Goal: Task Accomplishment & Management: Manage account settings

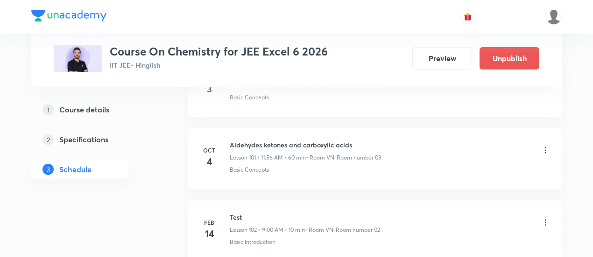
scroll to position [7356, 0]
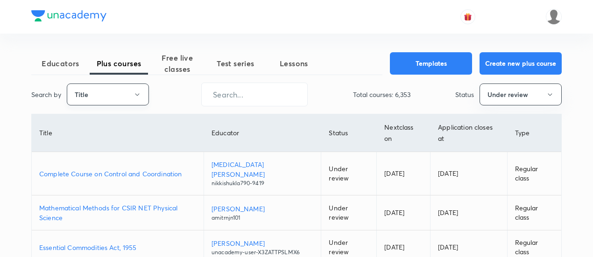
click at [140, 97] on icon "button" at bounding box center [137, 94] width 7 height 7
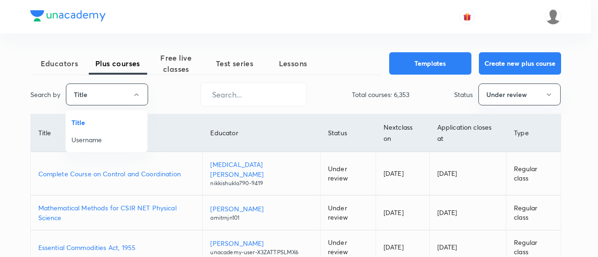
click at [119, 133] on li "Username" at bounding box center [106, 139] width 81 height 17
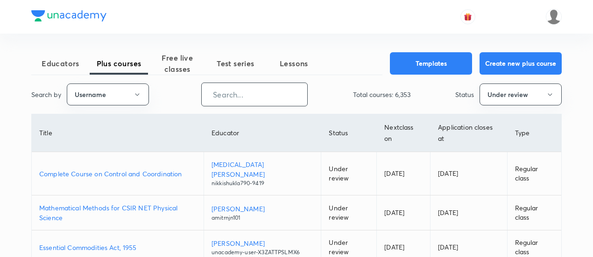
click at [269, 90] on input "text" at bounding box center [255, 95] width 106 height 24
paste input "unacademy-user-Y4ZT1WT0H84G"
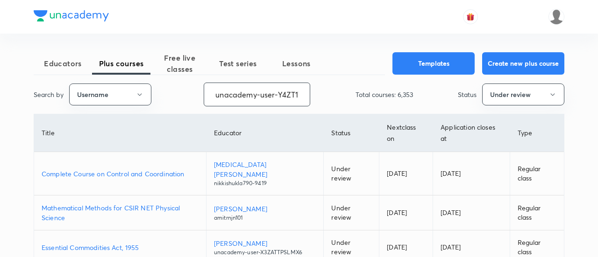
scroll to position [0, 38]
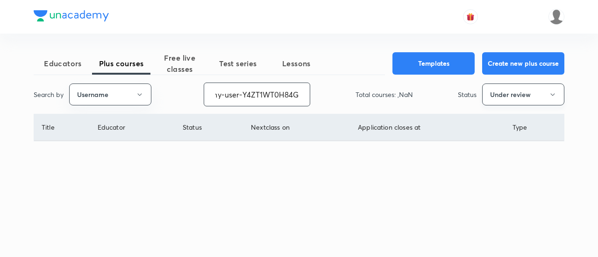
type input "unacademy-user-Y4ZT1WT0H84G"
click at [522, 103] on button "Under review" at bounding box center [523, 95] width 82 height 22
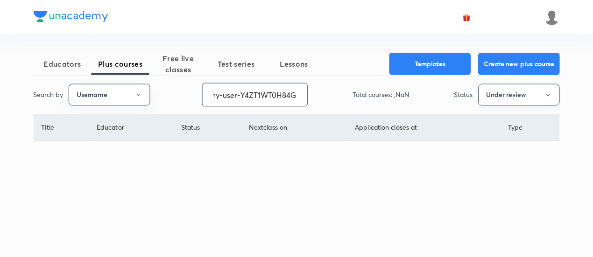
scroll to position [0, 0]
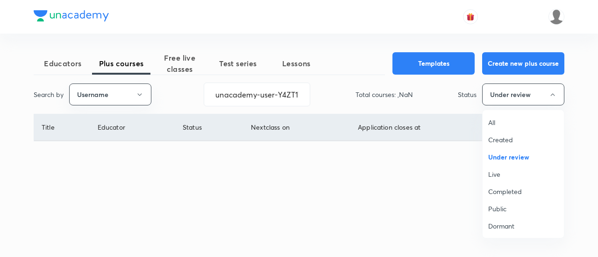
click at [502, 123] on span "All" at bounding box center [523, 123] width 70 height 10
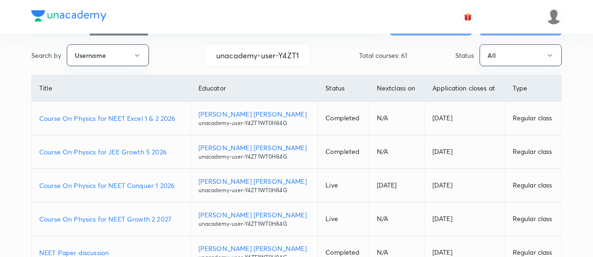
scroll to position [31, 0]
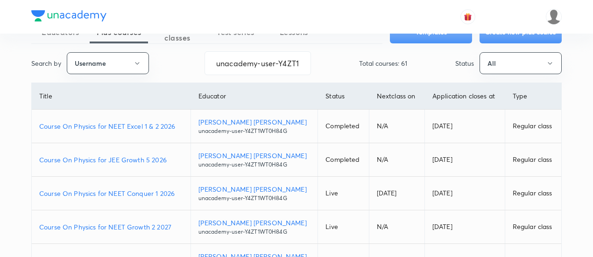
click at [180, 191] on p "Course On Physics for NEET Conquer 1 2026" at bounding box center [111, 194] width 144 height 10
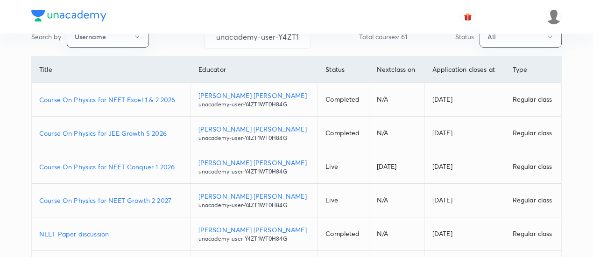
scroll to position [78, 0]
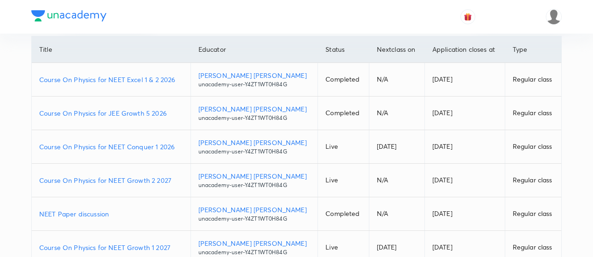
click at [175, 178] on p "Course On Physics for NEET Growth 2 2027" at bounding box center [111, 181] width 144 height 10
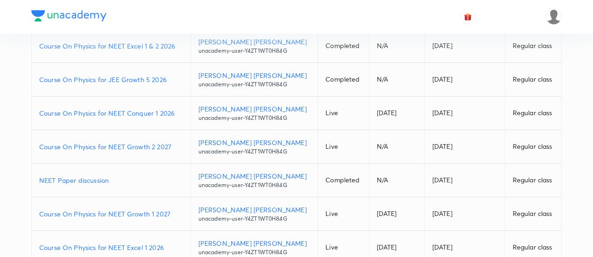
scroll to position [125, 0]
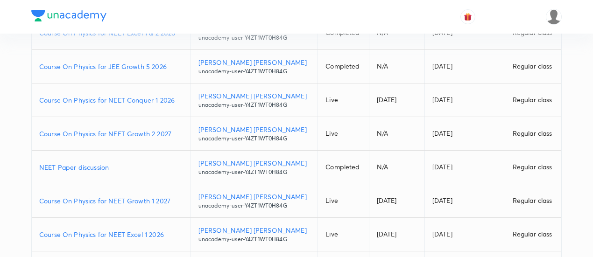
click at [176, 198] on p "Course On Physics for NEET Growth 1 2027" at bounding box center [111, 201] width 144 height 10
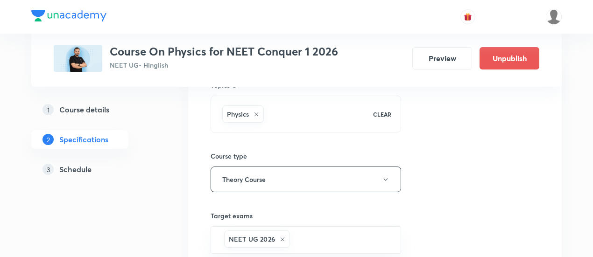
scroll to position [93, 0]
click at [83, 171] on h5 "Schedule" at bounding box center [75, 169] width 32 height 11
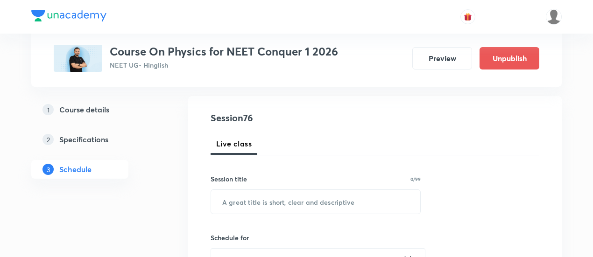
scroll to position [93, 0]
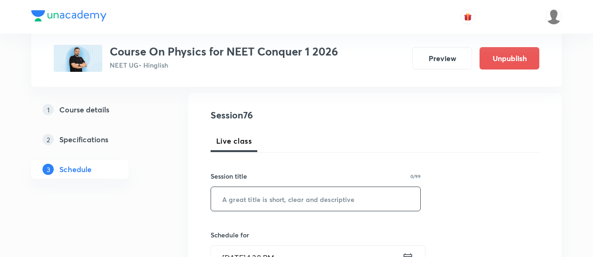
click at [288, 196] on input "text" at bounding box center [315, 199] width 209 height 24
paste input "Thermal Properties+KTG+Thermodynamics"
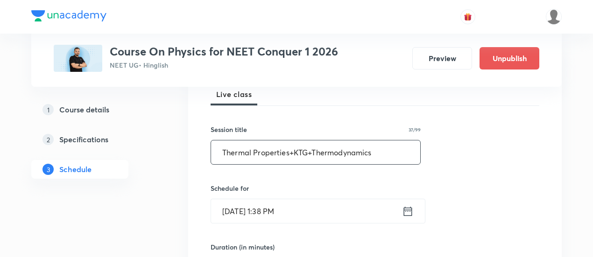
type input "Thermal Properties+KTG+Thermodynamics"
click at [410, 209] on icon at bounding box center [408, 211] width 8 height 9
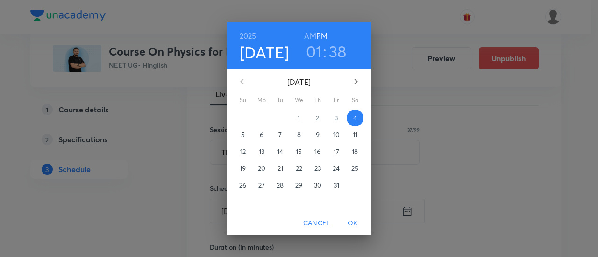
click at [262, 135] on p "6" at bounding box center [262, 134] width 4 height 9
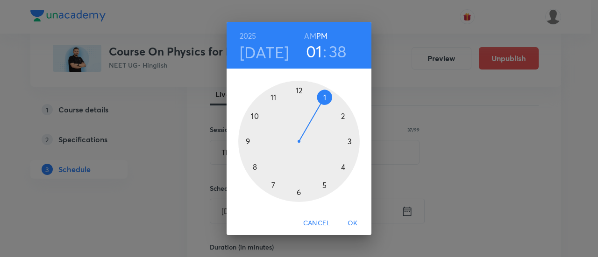
click at [338, 52] on h3 "38" at bounding box center [338, 52] width 18 height 20
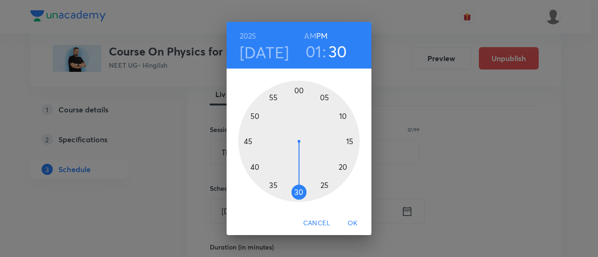
drag, startPoint x: 294, startPoint y: 182, endPoint x: 299, endPoint y: 183, distance: 5.2
click at [299, 183] on div at bounding box center [298, 141] width 121 height 121
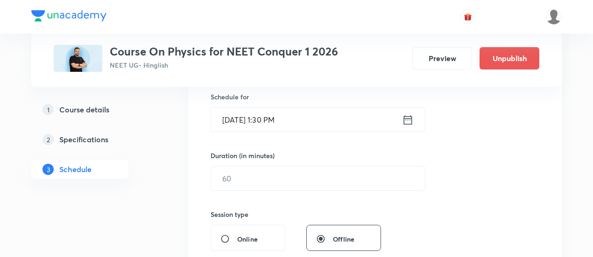
scroll to position [234, 0]
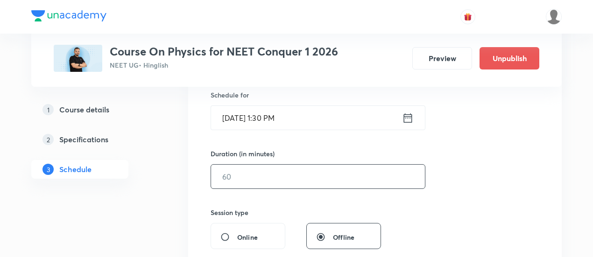
click at [295, 184] on input "text" at bounding box center [318, 177] width 214 height 24
type input "90"
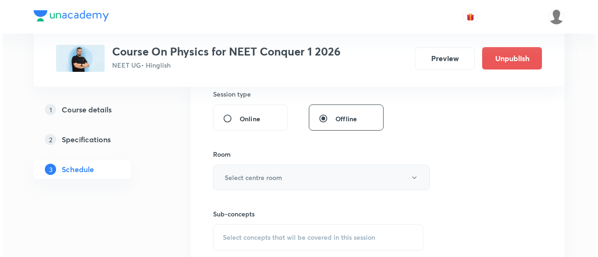
scroll to position [374, 0]
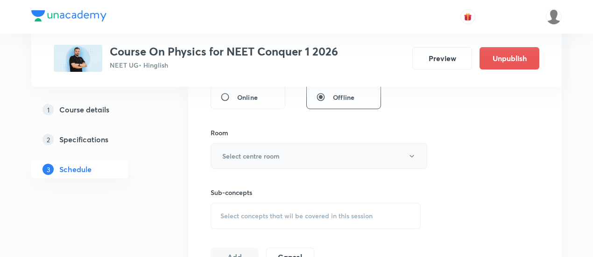
click at [293, 155] on button "Select centre room" at bounding box center [319, 156] width 217 height 26
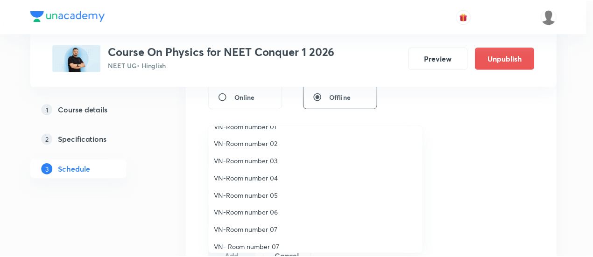
scroll to position [17, 0]
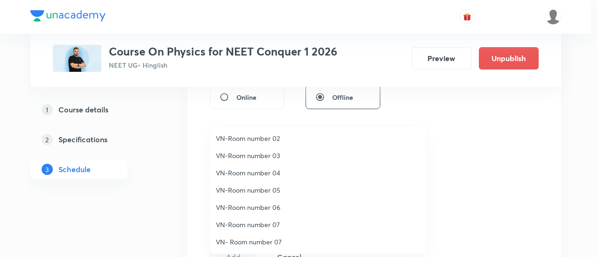
click at [273, 225] on span "VN-Room number 07" at bounding box center [318, 225] width 205 height 10
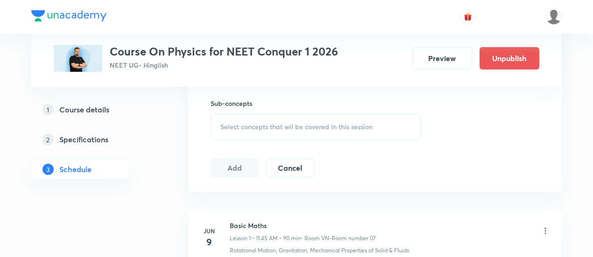
scroll to position [467, 0]
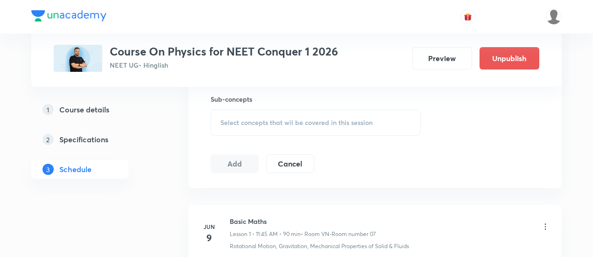
click at [328, 122] on span "Select concepts that wil be covered in this session" at bounding box center [297, 122] width 152 height 7
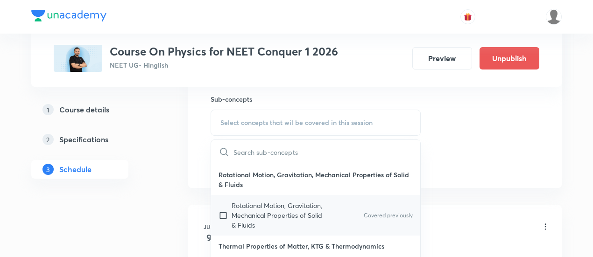
click at [301, 205] on p "Rotational Motion, Gravitation, Mechanical Properties of Solid & Fluids" at bounding box center [279, 215] width 94 height 29
checkbox input "true"
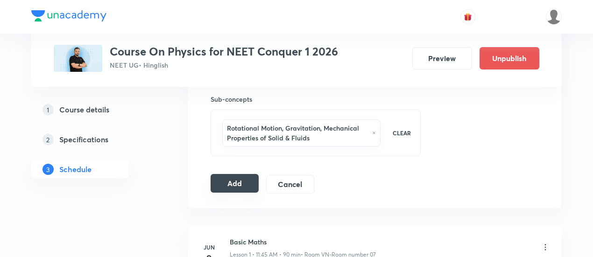
click at [236, 185] on button "Add" at bounding box center [235, 183] width 48 height 19
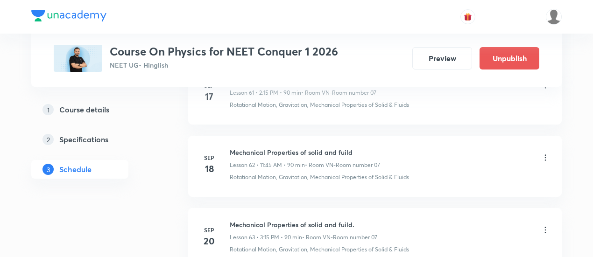
scroll to position [5542, 0]
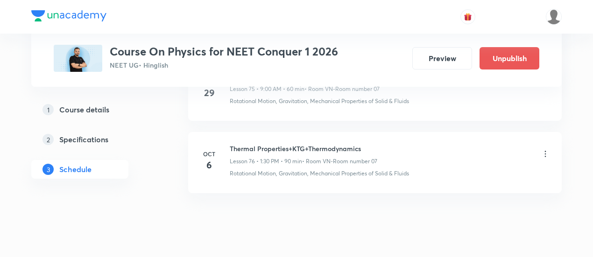
click at [313, 144] on h6 "Thermal Properties+KTG+Thermodynamics" at bounding box center [304, 149] width 148 height 10
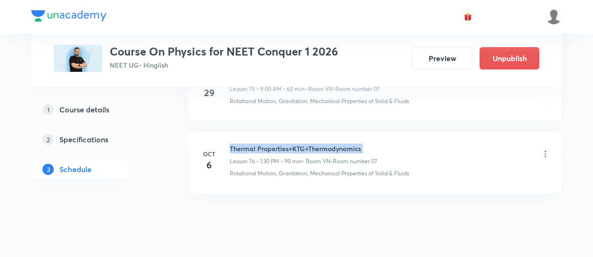
click at [313, 144] on h6 "Thermal Properties+KTG+Thermodynamics" at bounding box center [304, 149] width 148 height 10
copy h6 "Thermal Properties+KTG+Thermodynamics"
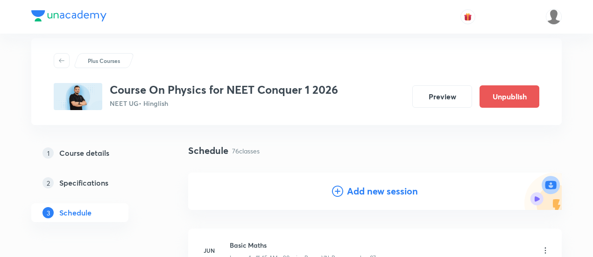
scroll to position [0, 0]
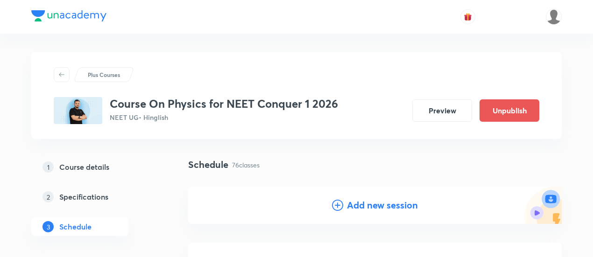
click at [385, 206] on h4 "Add new session" at bounding box center [382, 206] width 71 height 14
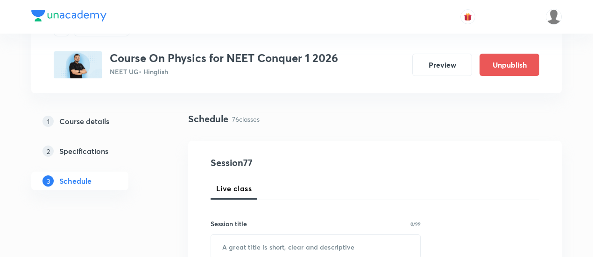
scroll to position [47, 0]
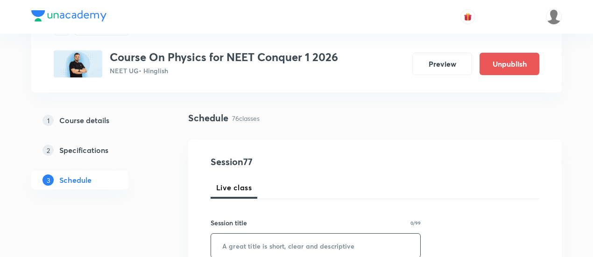
click at [300, 247] on input "text" at bounding box center [315, 246] width 209 height 24
paste input "Thermal Properties+KTG+Thermodynamics"
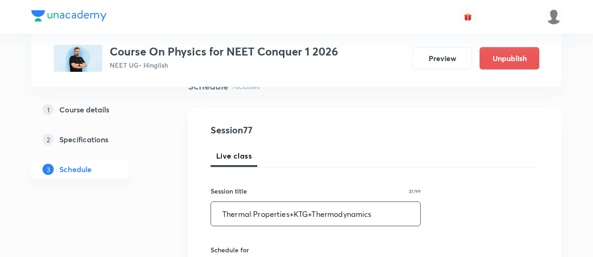
scroll to position [93, 0]
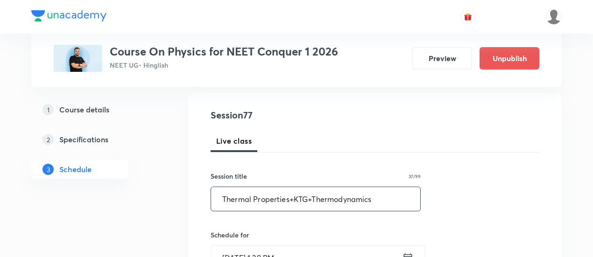
type input "Thermal Properties+KTG+Thermodynamics"
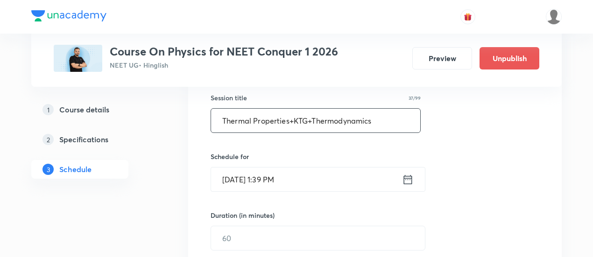
scroll to position [187, 0]
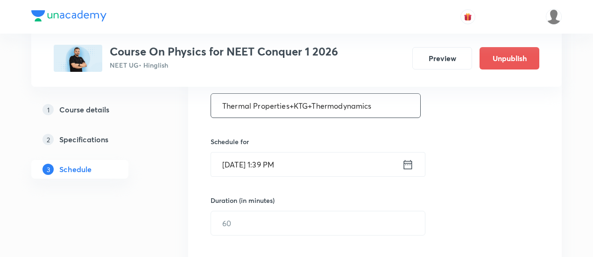
click at [411, 170] on icon at bounding box center [408, 164] width 12 height 13
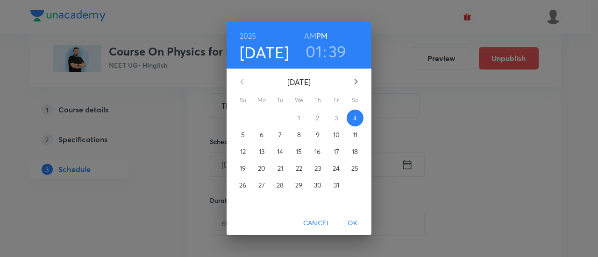
click at [264, 135] on span "6" at bounding box center [261, 134] width 17 height 9
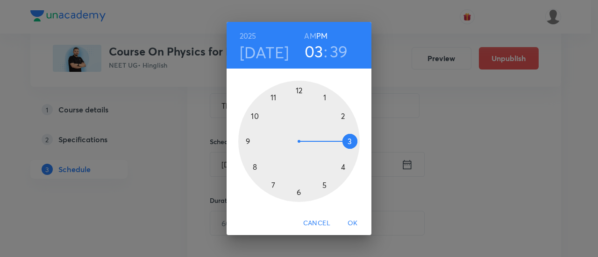
drag, startPoint x: 326, startPoint y: 92, endPoint x: 345, endPoint y: 135, distance: 47.9
click at [345, 135] on div at bounding box center [298, 141] width 121 height 121
drag, startPoint x: 259, startPoint y: 171, endPoint x: 333, endPoint y: 141, distance: 80.0
click at [333, 141] on div at bounding box center [298, 141] width 121 height 121
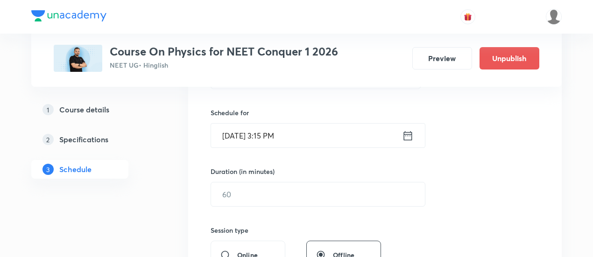
scroll to position [280, 0]
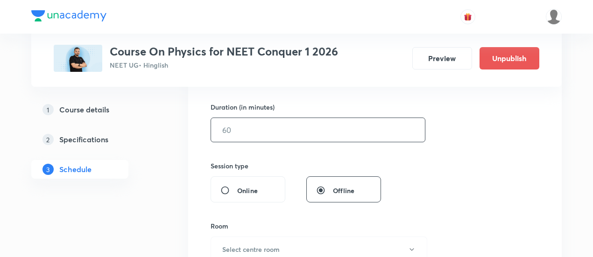
click at [264, 126] on input "text" at bounding box center [318, 130] width 214 height 24
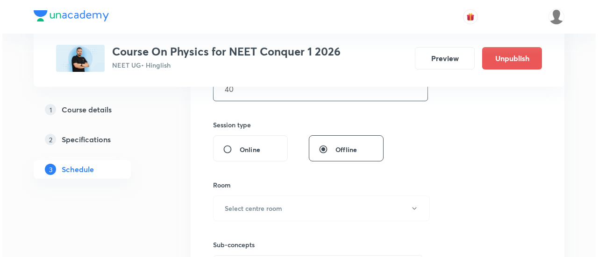
scroll to position [374, 0]
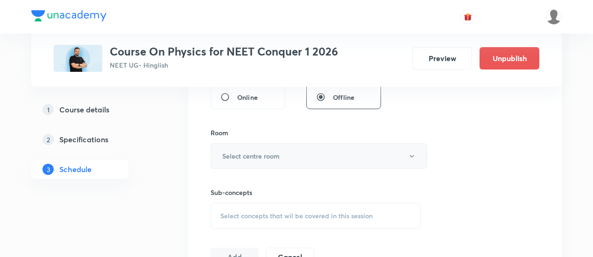
type input "40"
click at [251, 157] on h6 "Select centre room" at bounding box center [250, 156] width 57 height 10
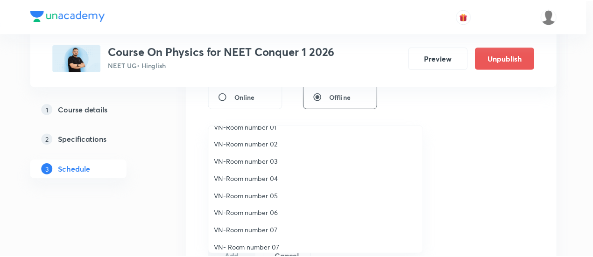
scroll to position [17, 0]
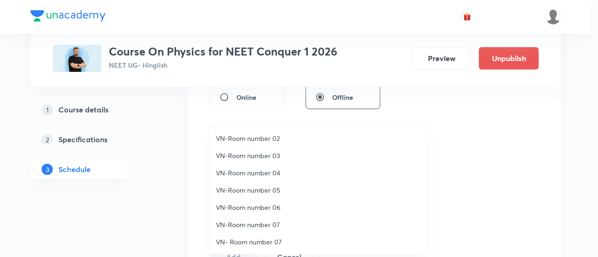
click at [259, 217] on li "VN-Room number 07" at bounding box center [318, 224] width 216 height 17
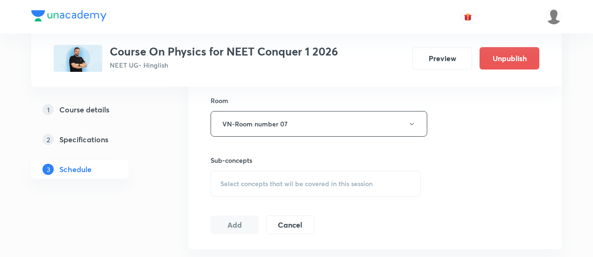
scroll to position [420, 0]
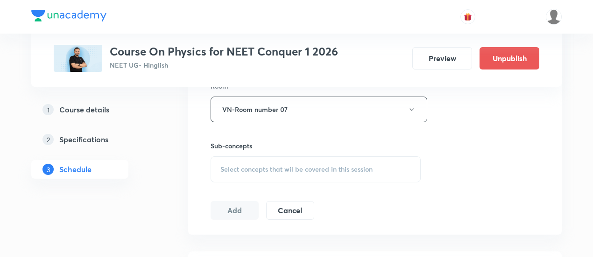
click at [314, 166] on span "Select concepts that wil be covered in this session" at bounding box center [297, 169] width 152 height 7
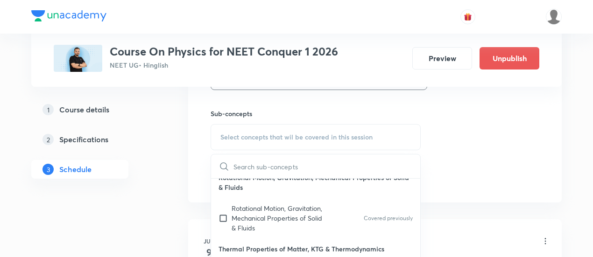
scroll to position [467, 0]
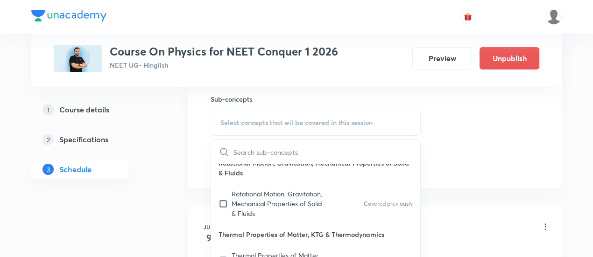
click at [284, 242] on p "Thermal Properties of Matter, KTG & Thermodynamics" at bounding box center [315, 234] width 209 height 21
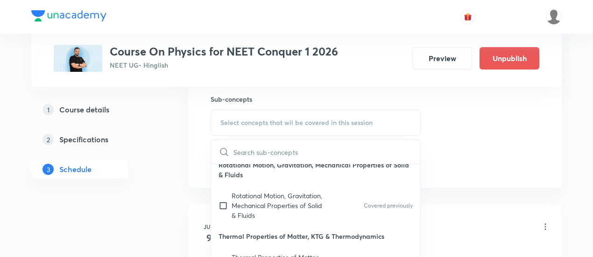
scroll to position [12, 0]
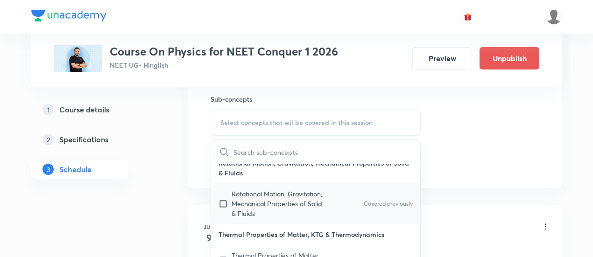
click at [222, 202] on input "checkbox" at bounding box center [225, 203] width 13 height 29
checkbox input "true"
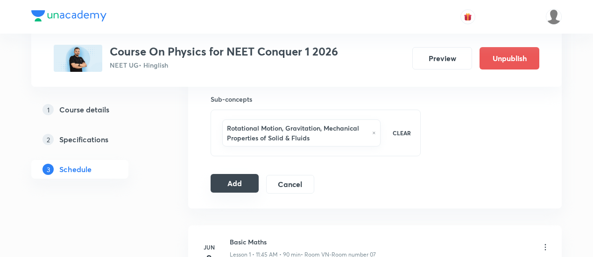
click at [238, 183] on button "Add" at bounding box center [235, 183] width 48 height 19
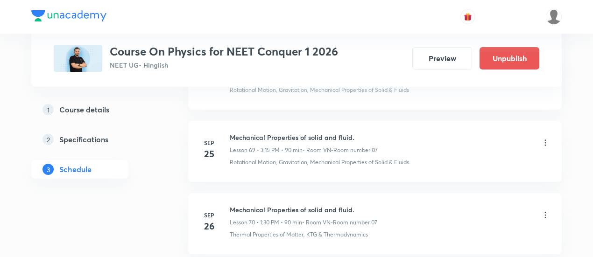
scroll to position [5614, 0]
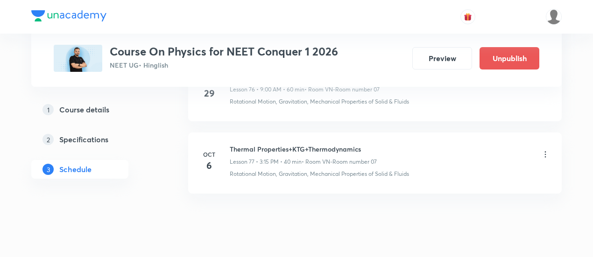
click at [543, 150] on icon at bounding box center [545, 154] width 9 height 9
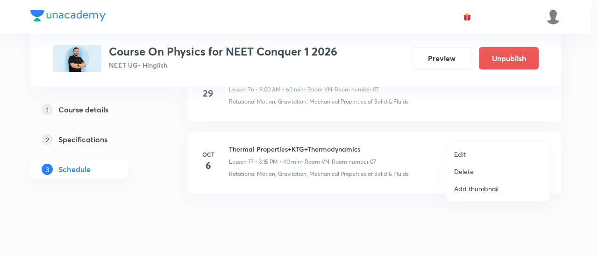
click at [469, 150] on li "Edit" at bounding box center [498, 154] width 102 height 17
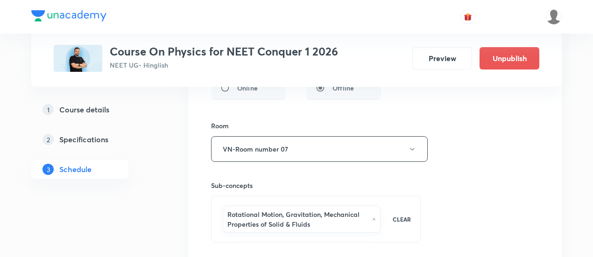
scroll to position [5661, 0]
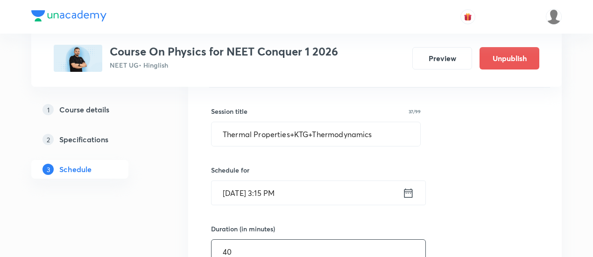
drag, startPoint x: 239, startPoint y: 231, endPoint x: 212, endPoint y: 223, distance: 28.1
click at [212, 240] on input "40" at bounding box center [319, 252] width 214 height 24
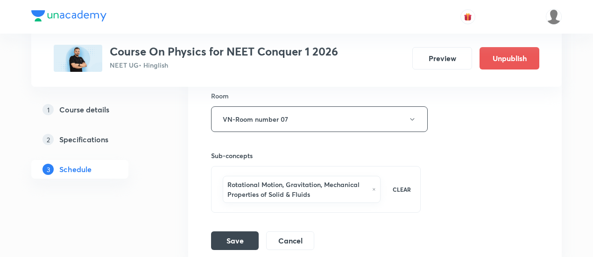
scroll to position [5941, 0]
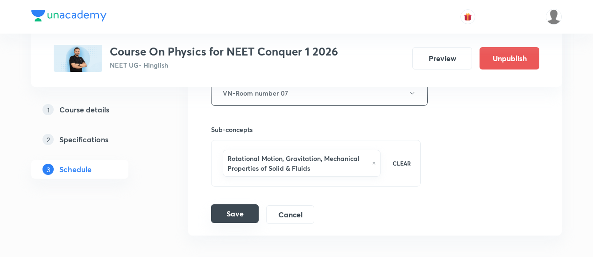
type input "90"
click at [244, 205] on button "Save" at bounding box center [235, 214] width 48 height 19
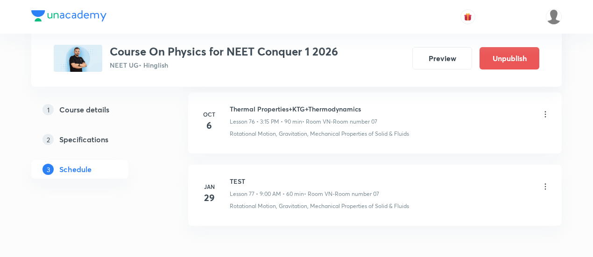
scroll to position [5567, 0]
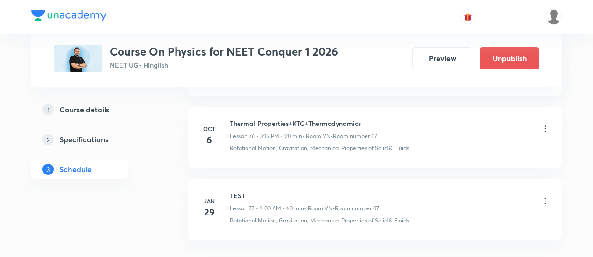
click at [257, 119] on h6 "Thermal Properties+KTG+Thermodynamics" at bounding box center [304, 124] width 148 height 10
copy h6 "Thermal Properties+KTG+Thermodynamics"
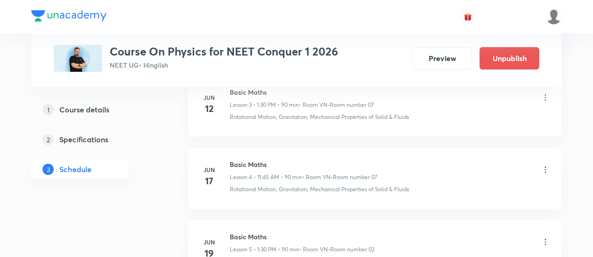
scroll to position [0, 0]
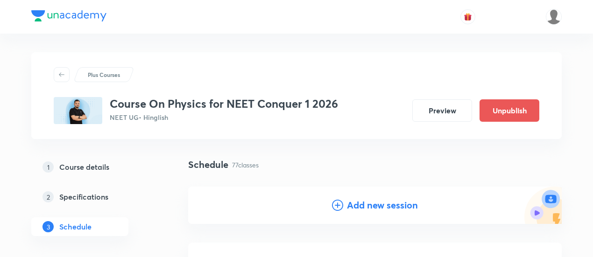
click at [365, 204] on h4 "Add new session" at bounding box center [382, 206] width 71 height 14
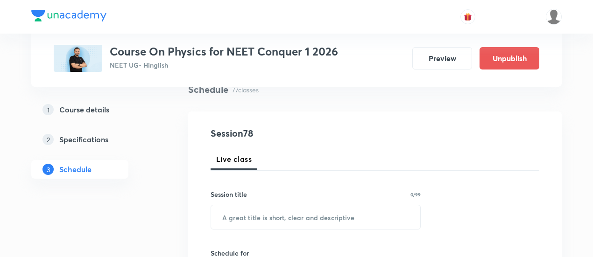
scroll to position [140, 0]
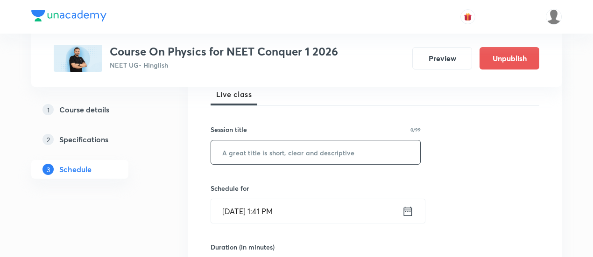
drag, startPoint x: 311, startPoint y: 160, endPoint x: 313, endPoint y: 154, distance: 6.4
click at [311, 159] on input "text" at bounding box center [315, 153] width 209 height 24
paste input "Thermal Properties+KTG+Thermodynamics"
type input "Thermal Properties+KTG+Thermodynamics"
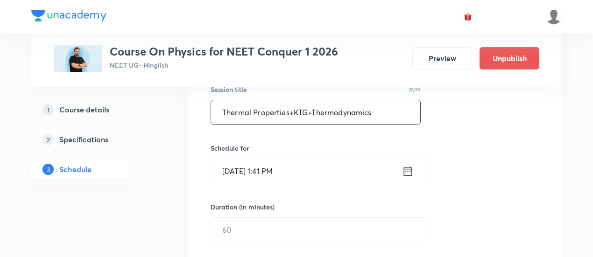
scroll to position [234, 0]
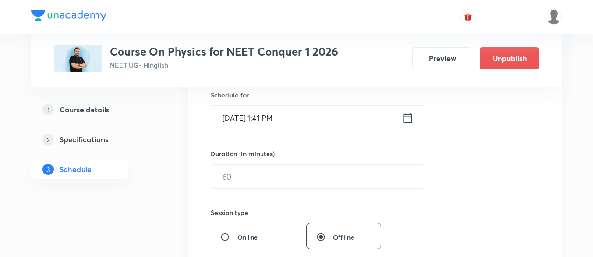
click at [406, 118] on icon at bounding box center [408, 118] width 12 height 13
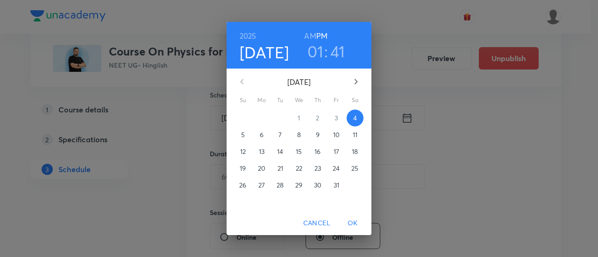
click at [283, 135] on span "7" at bounding box center [280, 134] width 17 height 9
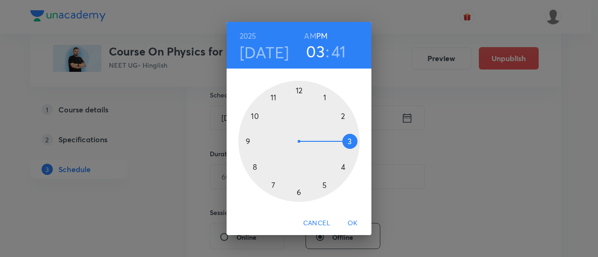
drag, startPoint x: 322, startPoint y: 93, endPoint x: 335, endPoint y: 138, distance: 46.5
click at [335, 138] on div at bounding box center [298, 141] width 121 height 121
drag, startPoint x: 257, startPoint y: 161, endPoint x: 324, endPoint y: 142, distance: 70.0
click at [324, 142] on div at bounding box center [298, 141] width 121 height 121
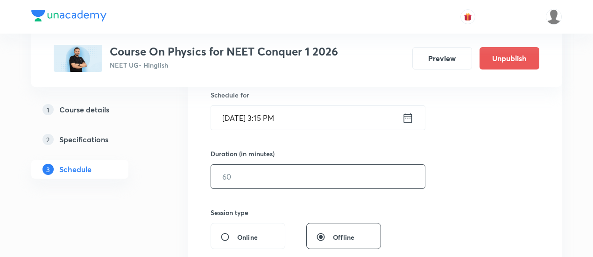
click at [313, 177] on input "text" at bounding box center [318, 177] width 214 height 24
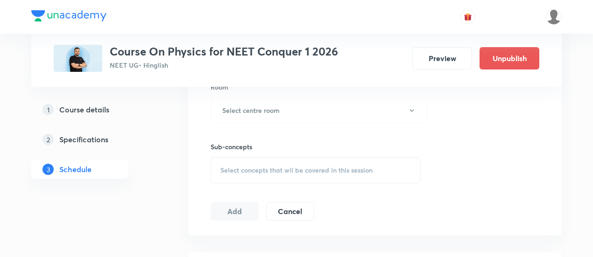
scroll to position [420, 0]
type input "90"
click at [280, 115] on button "Select centre room" at bounding box center [319, 110] width 217 height 26
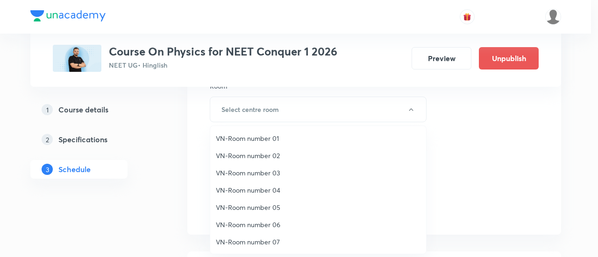
click at [269, 157] on span "VN-Room number 02" at bounding box center [318, 156] width 205 height 10
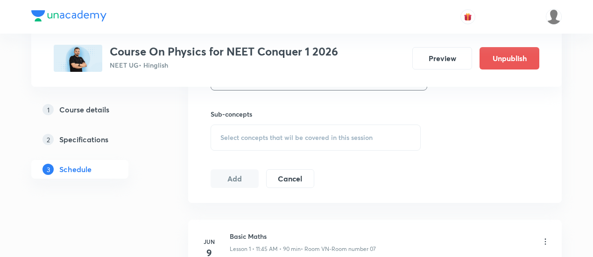
scroll to position [467, 0]
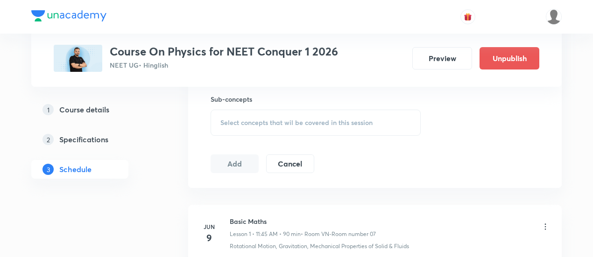
click at [353, 121] on span "Select concepts that wil be covered in this session" at bounding box center [297, 122] width 152 height 7
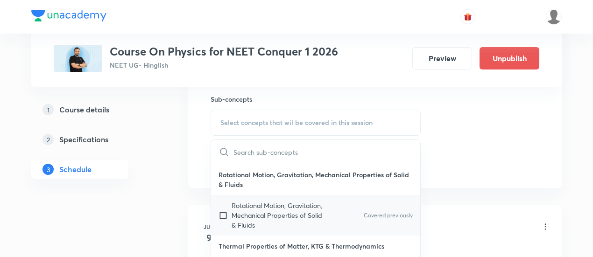
click at [326, 208] on div "Rotational Motion, Gravitation, Mechanical Properties of Solid & Fluids Covered…" at bounding box center [315, 215] width 209 height 41
checkbox input "true"
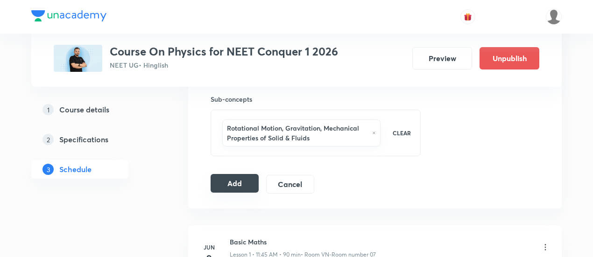
click at [236, 185] on button "Add" at bounding box center [235, 183] width 48 height 19
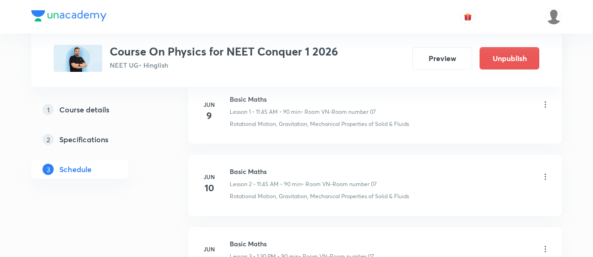
scroll to position [47, 0]
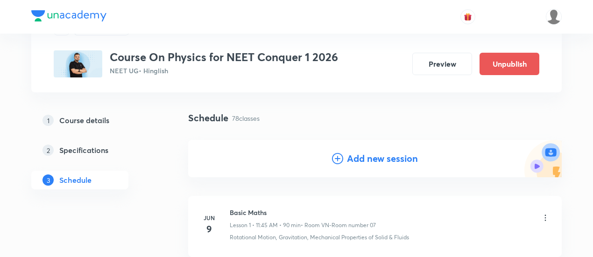
click at [358, 163] on h4 "Add new session" at bounding box center [382, 159] width 71 height 14
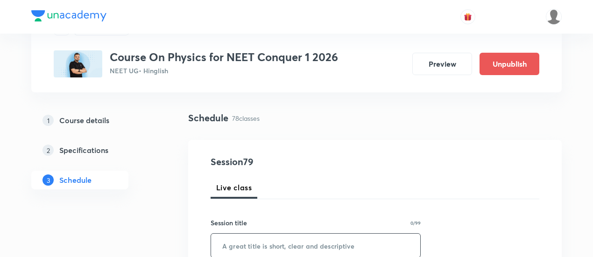
scroll to position [93, 0]
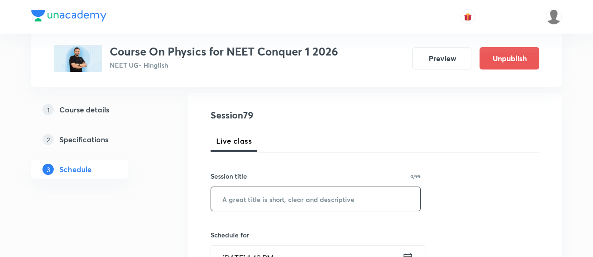
click at [318, 204] on input "text" at bounding box center [315, 199] width 209 height 24
paste input "Thermal Properties+KTG+Thermodynamics"
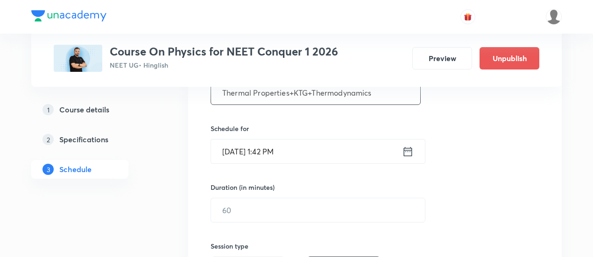
scroll to position [187, 0]
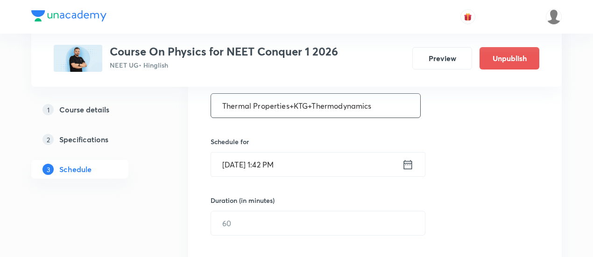
type input "Thermal Properties+KTG+Thermodynamics"
click at [407, 169] on icon at bounding box center [408, 164] width 12 height 13
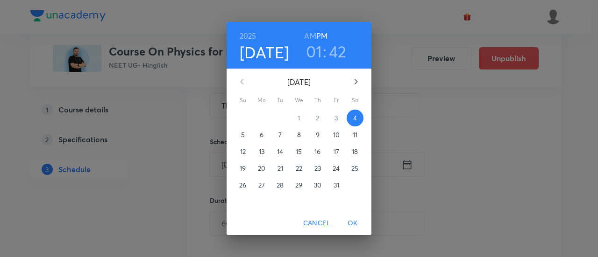
click at [320, 134] on p "9" at bounding box center [318, 134] width 4 height 9
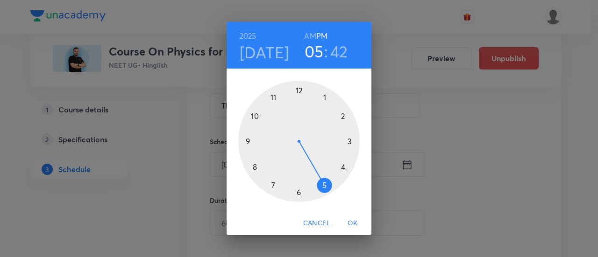
drag, startPoint x: 321, startPoint y: 97, endPoint x: 320, endPoint y: 171, distance: 73.8
click at [320, 171] on div at bounding box center [298, 141] width 121 height 121
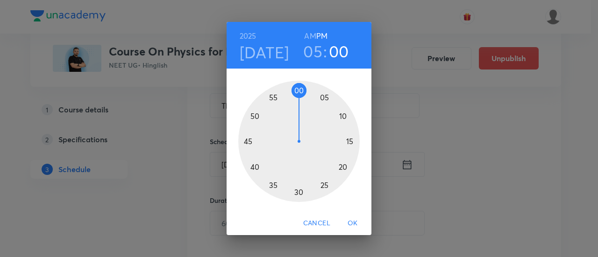
drag, startPoint x: 250, startPoint y: 154, endPoint x: 299, endPoint y: 100, distance: 72.8
click at [299, 100] on div at bounding box center [298, 141] width 121 height 121
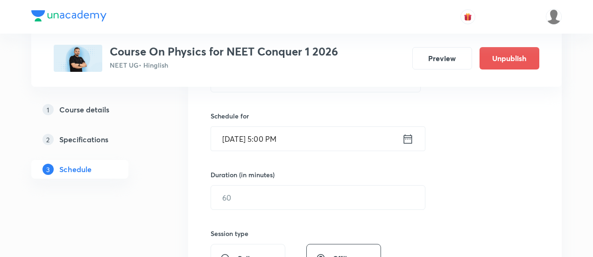
scroll to position [234, 0]
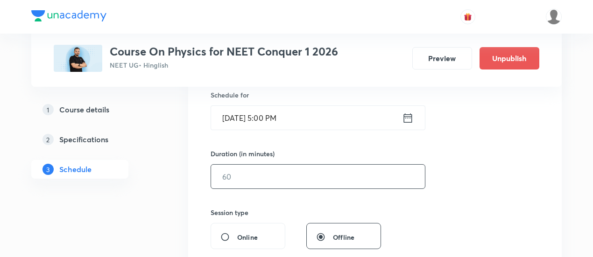
click at [309, 179] on input "text" at bounding box center [318, 177] width 214 height 24
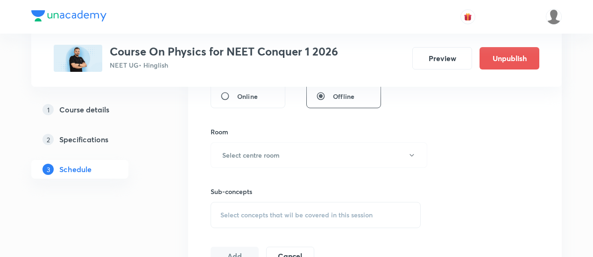
scroll to position [374, 0]
type input "90"
click at [262, 159] on h6 "Select centre room" at bounding box center [250, 156] width 57 height 10
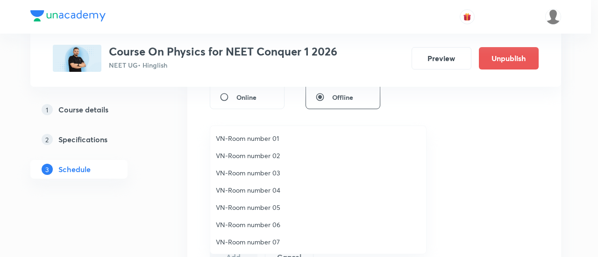
click at [271, 240] on span "VN-Room number 07" at bounding box center [318, 242] width 205 height 10
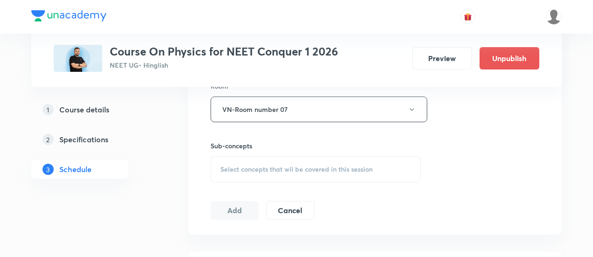
click at [361, 170] on span "Select concepts that wil be covered in this session" at bounding box center [297, 169] width 152 height 7
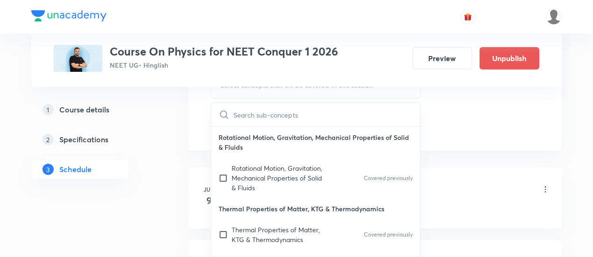
scroll to position [514, 0]
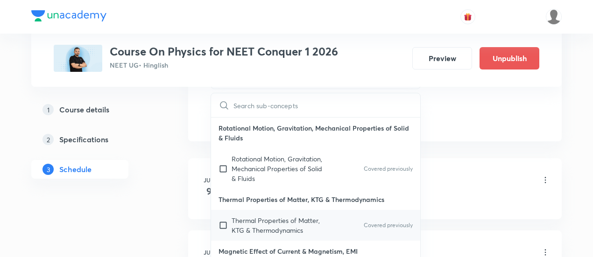
click at [322, 228] on p "Thermal Properties of Matter, KTG & Thermodynamics" at bounding box center [279, 226] width 94 height 20
checkbox input "true"
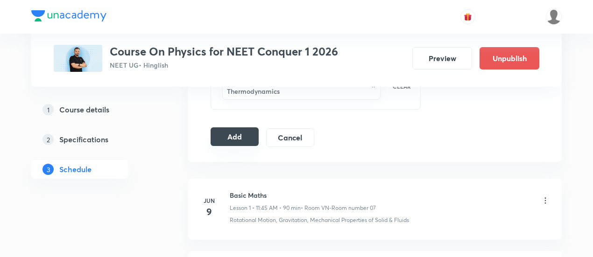
click at [248, 136] on button "Add" at bounding box center [235, 137] width 48 height 19
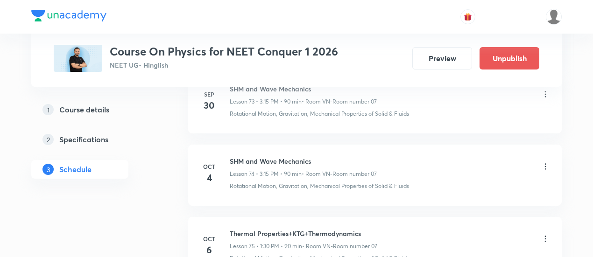
scroll to position [5338, 0]
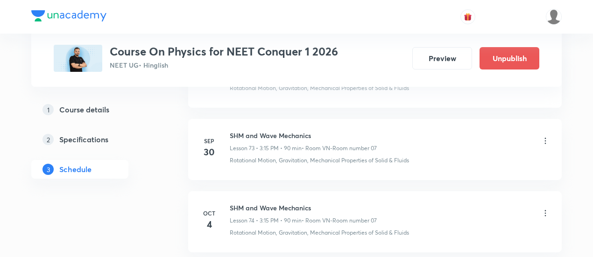
click at [546, 209] on icon at bounding box center [545, 213] width 9 height 9
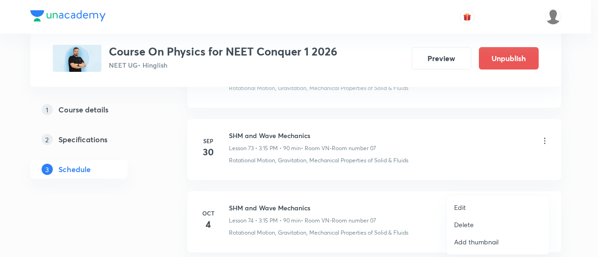
click at [470, 226] on p "Delete" at bounding box center [464, 225] width 20 height 10
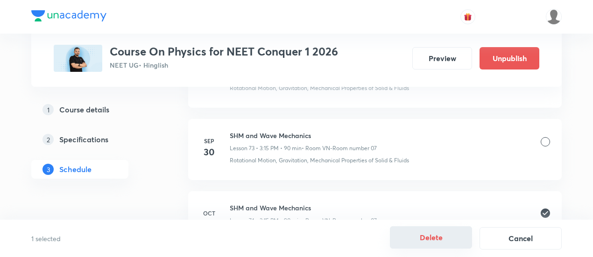
click at [432, 243] on button "Delete" at bounding box center [431, 238] width 82 height 22
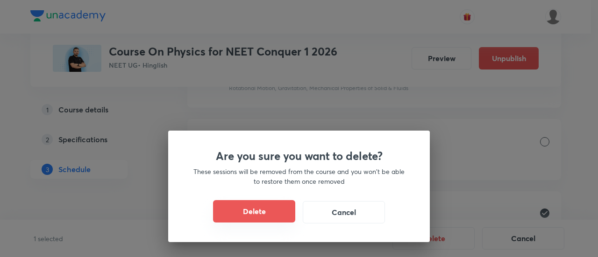
click at [280, 204] on button "Delete" at bounding box center [254, 211] width 82 height 22
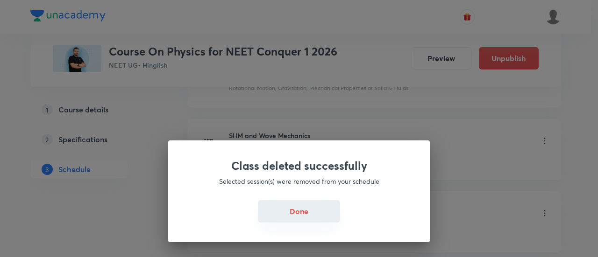
click at [300, 210] on button "Done" at bounding box center [299, 211] width 82 height 22
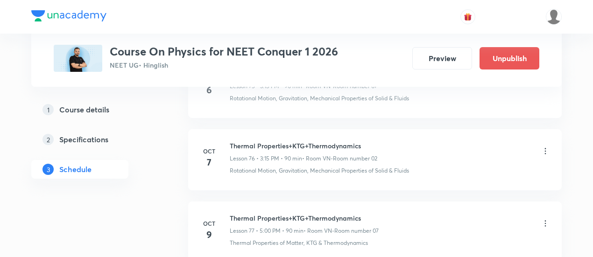
scroll to position [5546, 0]
click at [312, 213] on h6 "Thermal Properties+KTG+Thermodynamics" at bounding box center [304, 218] width 149 height 10
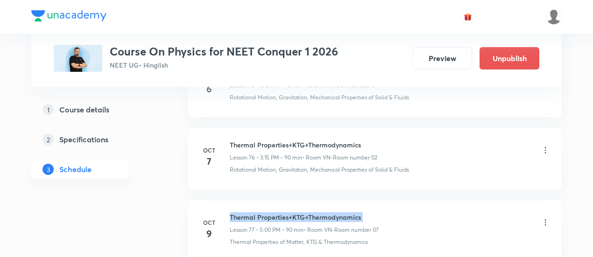
click at [312, 213] on h6 "Thermal Properties+KTG+Thermodynamics" at bounding box center [304, 218] width 149 height 10
copy h6 "Thermal Properties+KTG+Thermodynamics"
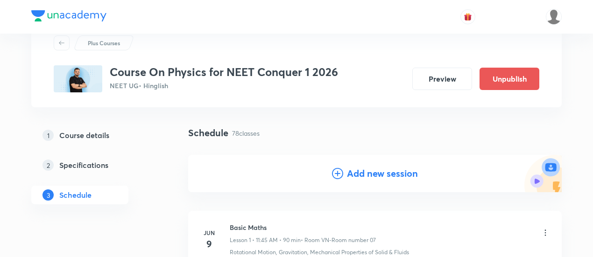
scroll to position [47, 0]
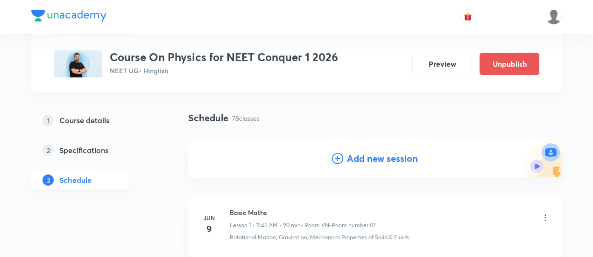
click at [381, 164] on h4 "Add new session" at bounding box center [382, 159] width 71 height 14
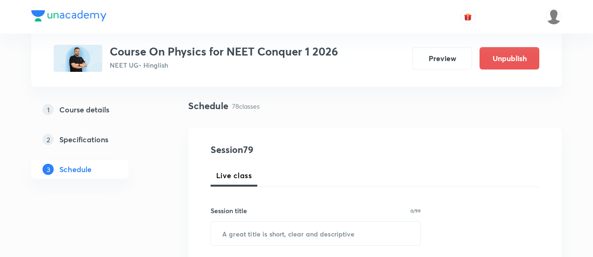
scroll to position [140, 0]
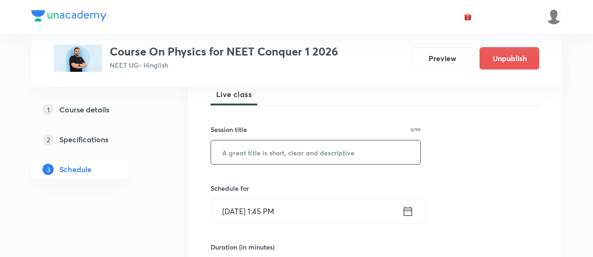
click at [348, 156] on input "text" at bounding box center [315, 153] width 209 height 24
paste input "Thermal Properties+KTG+Thermodynamics"
type input "Thermal Properties+KTG+Thermodynamics"
click at [408, 213] on icon at bounding box center [408, 211] width 12 height 13
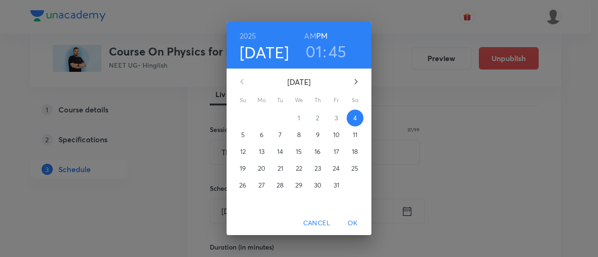
click at [354, 136] on p "11" at bounding box center [355, 134] width 5 height 9
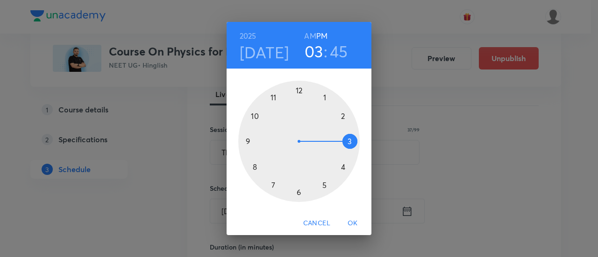
drag, startPoint x: 327, startPoint y: 98, endPoint x: 349, endPoint y: 134, distance: 41.7
click at [349, 134] on div at bounding box center [298, 141] width 121 height 121
drag, startPoint x: 250, startPoint y: 139, endPoint x: 325, endPoint y: 141, distance: 74.3
click at [325, 141] on div at bounding box center [298, 141] width 121 height 121
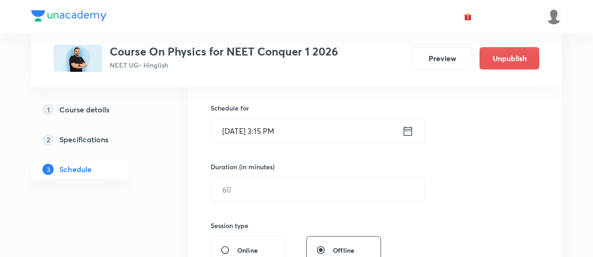
scroll to position [234, 0]
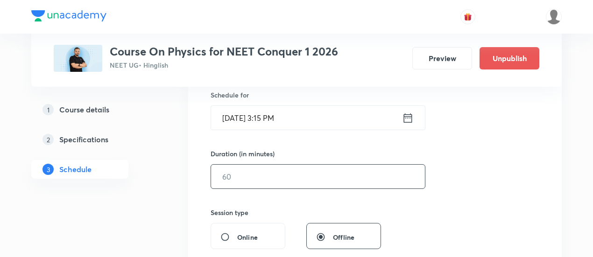
click at [298, 185] on input "text" at bounding box center [318, 177] width 214 height 24
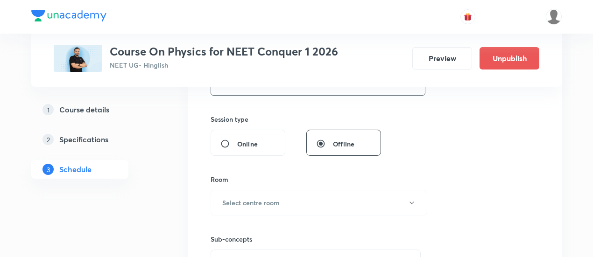
scroll to position [374, 0]
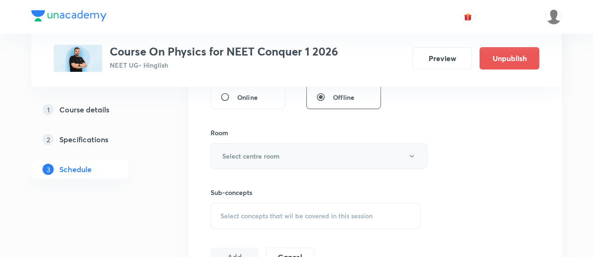
type input "90"
click at [284, 159] on button "Select centre room" at bounding box center [319, 156] width 217 height 26
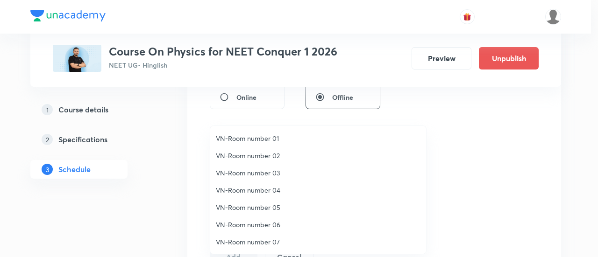
click at [260, 165] on li "VN-Room number 03" at bounding box center [318, 172] width 216 height 17
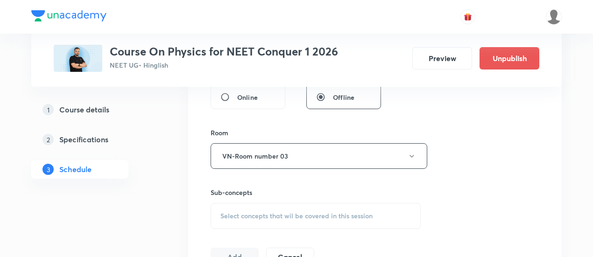
click at [296, 206] on div "Select concepts that wil be covered in this session" at bounding box center [316, 216] width 210 height 26
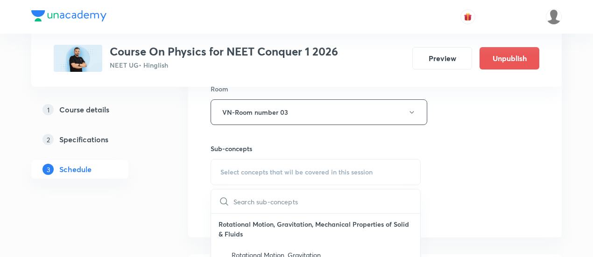
scroll to position [467, 0]
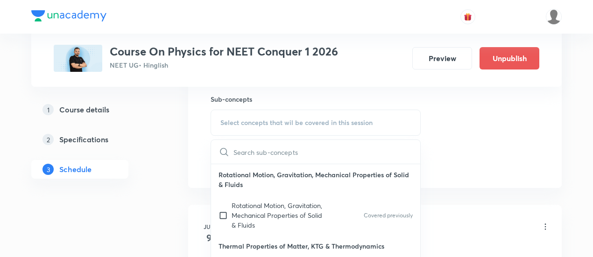
click at [305, 202] on p "Rotational Motion, Gravitation, Mechanical Properties of Solid & Fluids" at bounding box center [279, 215] width 94 height 29
checkbox input "true"
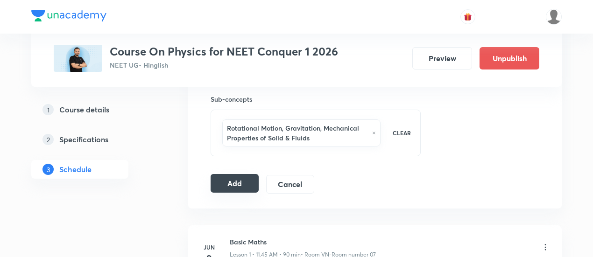
click at [240, 185] on button "Add" at bounding box center [235, 183] width 48 height 19
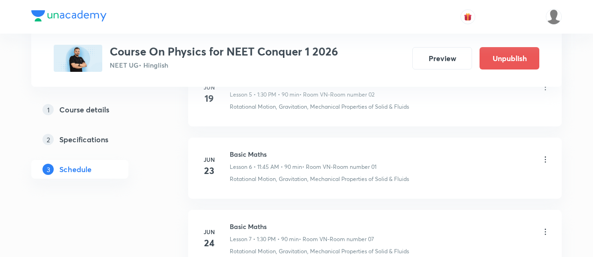
click at [240, 185] on li "Jun 23 Basic Maths Lesson 6 • 11:45 AM • 90 min • Room VN-Room number 01 Rotati…" at bounding box center [375, 168] width 374 height 61
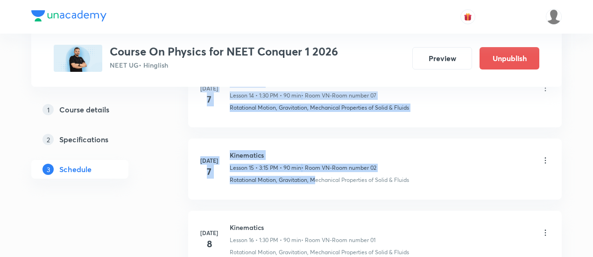
drag, startPoint x: 321, startPoint y: 182, endPoint x: 311, endPoint y: 188, distance: 11.1
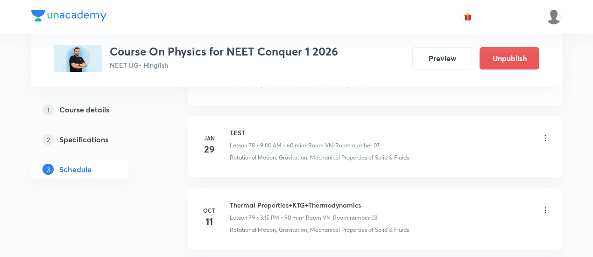
scroll to position [5712, 0]
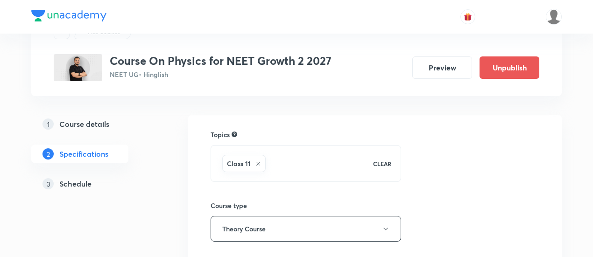
scroll to position [140, 0]
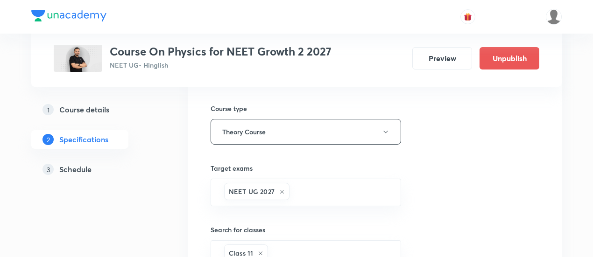
click at [66, 170] on h5 "Schedule" at bounding box center [75, 169] width 32 height 11
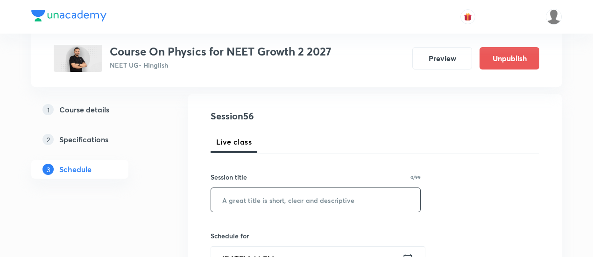
scroll to position [93, 0]
click at [311, 191] on input "text" at bounding box center [315, 199] width 209 height 24
paste input "WPE and Circular Motion"
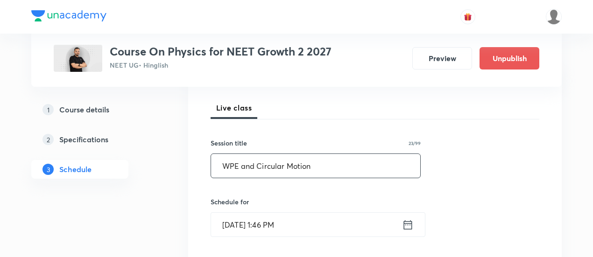
scroll to position [140, 0]
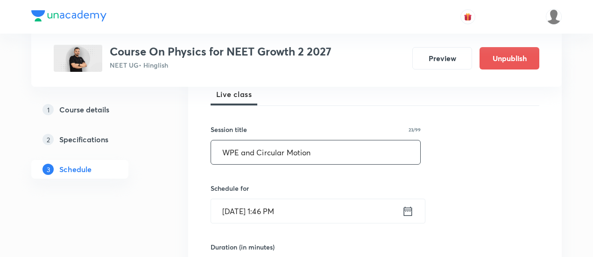
type input "WPE and Circular Motion"
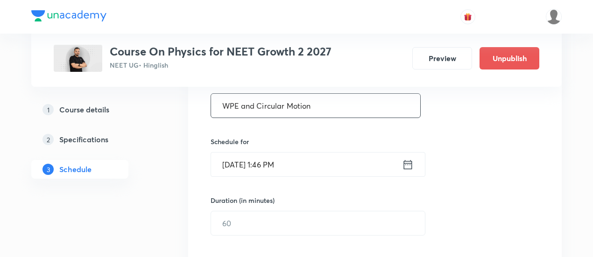
click at [411, 164] on icon at bounding box center [408, 164] width 8 height 9
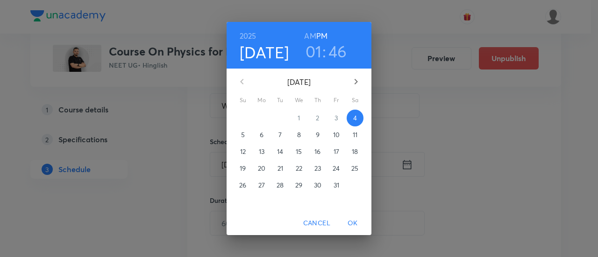
click at [280, 137] on p "7" at bounding box center [279, 134] width 3 height 9
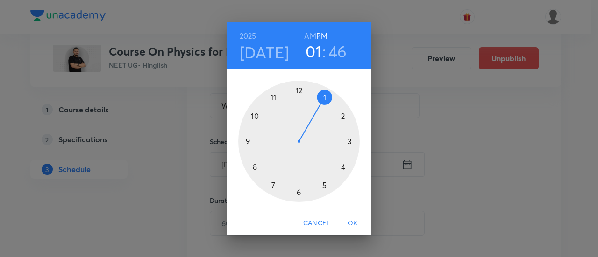
click at [335, 52] on h3 "46" at bounding box center [337, 52] width 19 height 20
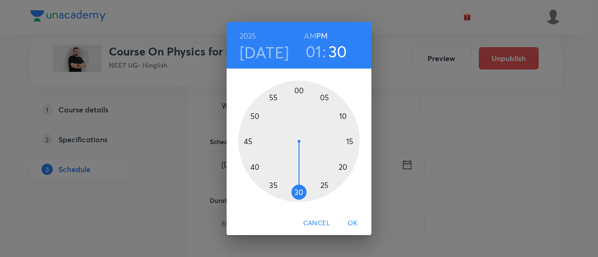
drag, startPoint x: 249, startPoint y: 135, endPoint x: 299, endPoint y: 180, distance: 67.2
click at [299, 180] on div at bounding box center [298, 141] width 121 height 121
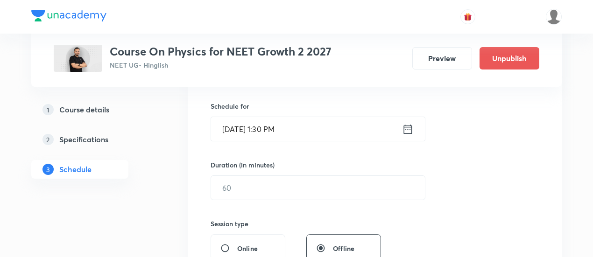
scroll to position [280, 0]
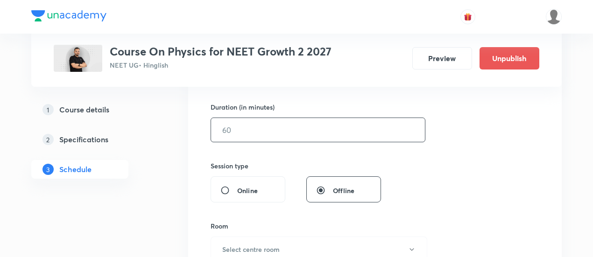
click at [325, 135] on input "text" at bounding box center [318, 130] width 214 height 24
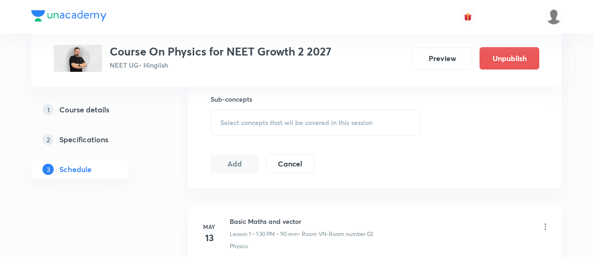
scroll to position [374, 0]
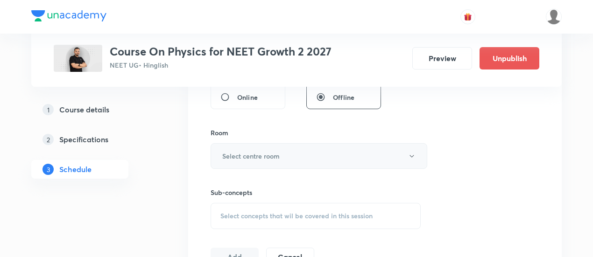
type input "90"
click at [290, 154] on button "Select centre room" at bounding box center [319, 156] width 217 height 26
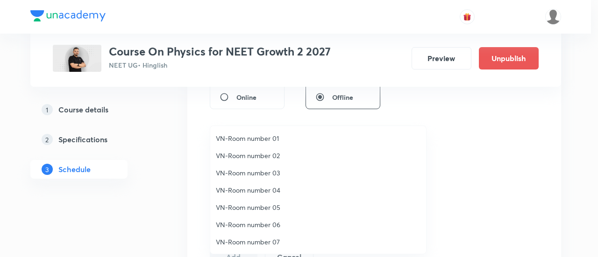
click at [266, 152] on span "VN-Room number 02" at bounding box center [318, 156] width 205 height 10
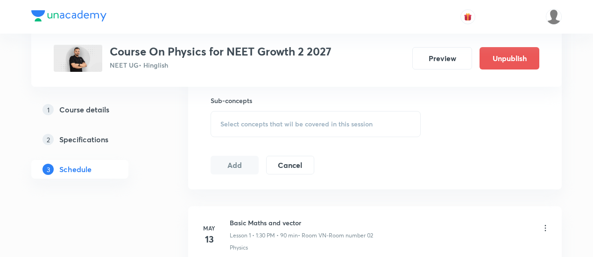
scroll to position [467, 0]
click at [336, 119] on span "Select concepts that wil be covered in this session" at bounding box center [297, 122] width 152 height 7
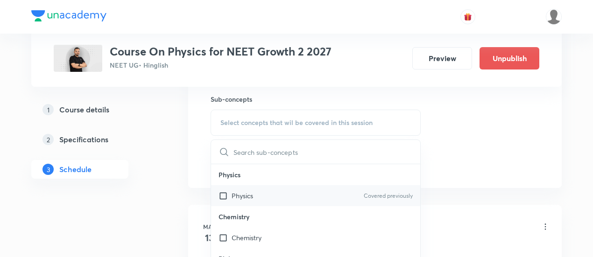
click at [324, 197] on div "Physics Covered previously" at bounding box center [315, 195] width 209 height 21
checkbox input "true"
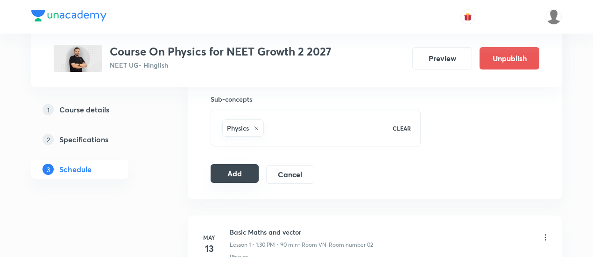
click at [232, 164] on button "Add" at bounding box center [235, 173] width 48 height 19
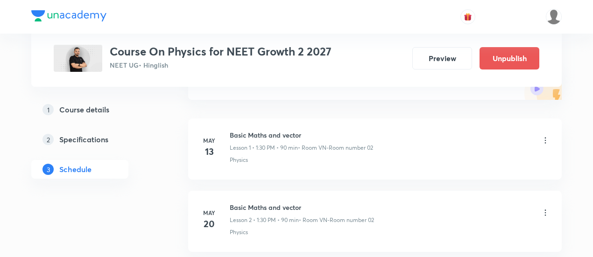
scroll to position [0, 0]
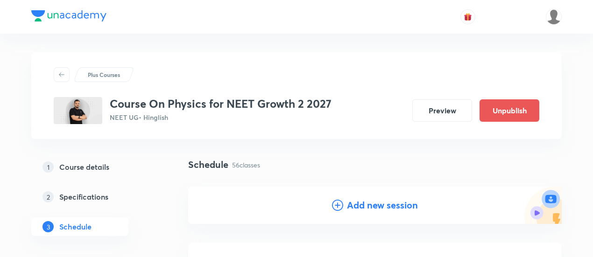
click at [373, 207] on h4 "Add new session" at bounding box center [382, 206] width 71 height 14
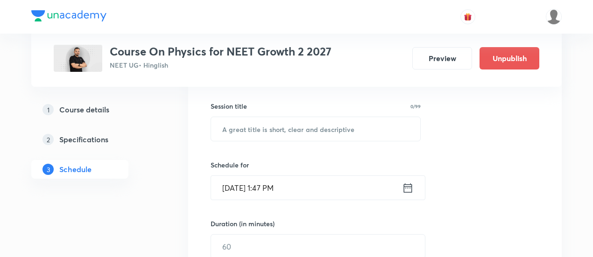
scroll to position [187, 0]
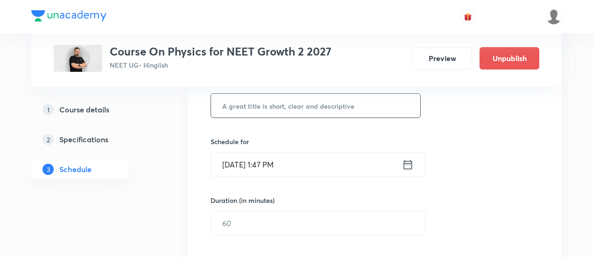
click at [327, 110] on input "text" at bounding box center [315, 106] width 209 height 24
paste input "WPE and Circular Motion"
type input "WPE and Circular Motion"
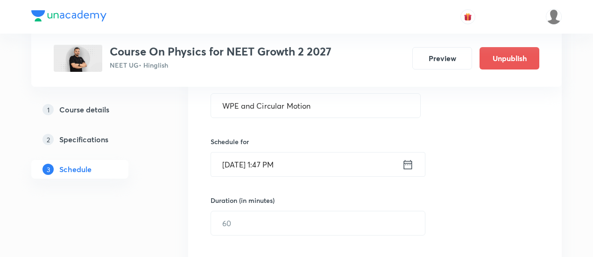
click at [408, 168] on icon at bounding box center [408, 164] width 12 height 13
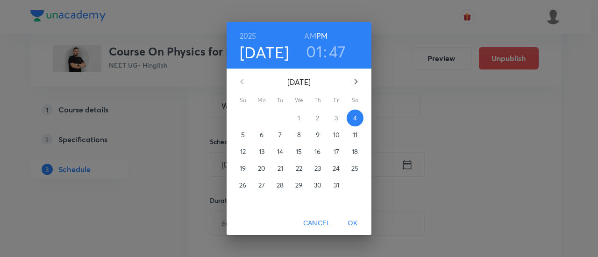
click at [320, 136] on span "9" at bounding box center [317, 134] width 17 height 9
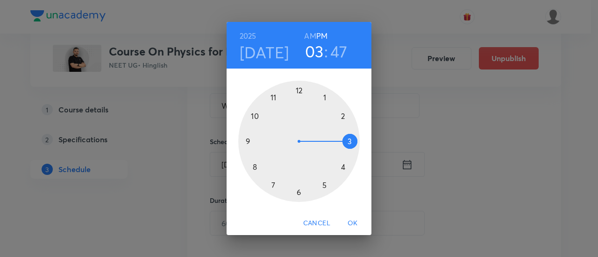
drag, startPoint x: 328, startPoint y: 94, endPoint x: 351, endPoint y: 135, distance: 46.9
click at [351, 135] on div at bounding box center [298, 141] width 121 height 121
drag, startPoint x: 249, startPoint y: 129, endPoint x: 336, endPoint y: 140, distance: 88.5
click at [336, 140] on div at bounding box center [298, 141] width 121 height 121
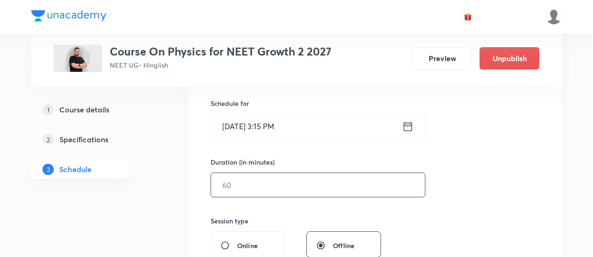
scroll to position [280, 0]
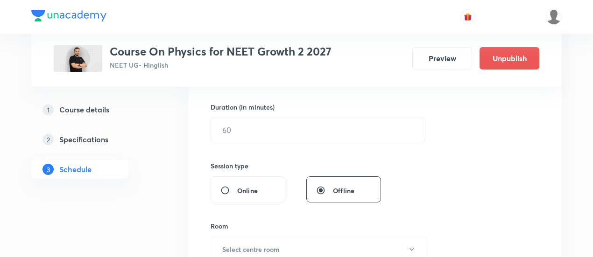
click at [341, 143] on div "Session 57 Live class Session title 23/99 WPE and Circular Motion ​ Schedule fo…" at bounding box center [375, 141] width 329 height 439
click at [342, 131] on input "text" at bounding box center [318, 130] width 214 height 24
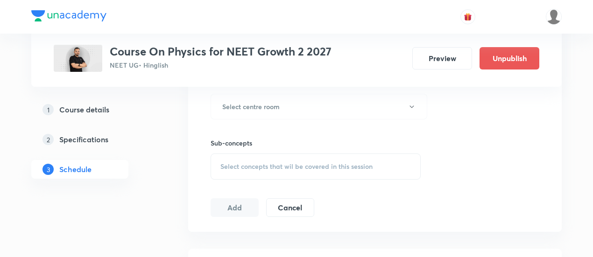
scroll to position [374, 0]
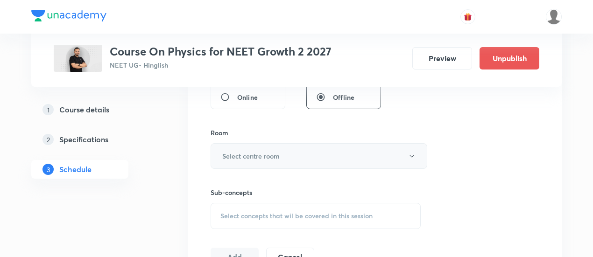
type input "90"
click at [290, 157] on button "Select centre room" at bounding box center [319, 156] width 217 height 26
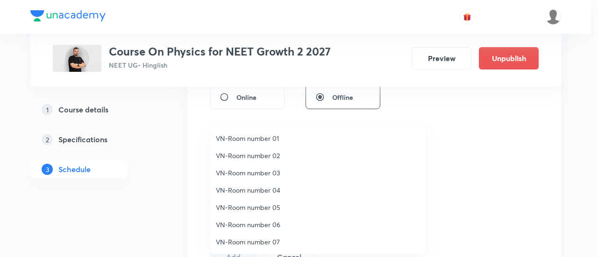
click at [272, 155] on span "VN-Room number 02" at bounding box center [318, 156] width 205 height 10
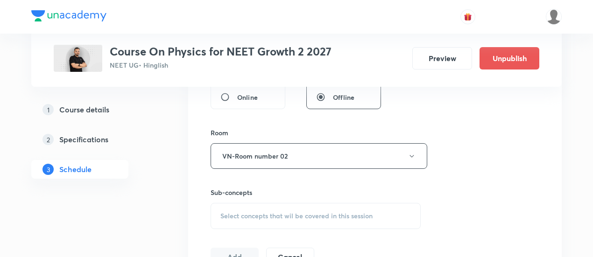
click at [349, 214] on span "Select concepts that wil be covered in this session" at bounding box center [297, 216] width 152 height 7
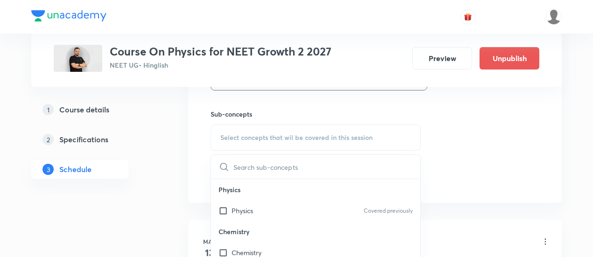
scroll to position [467, 0]
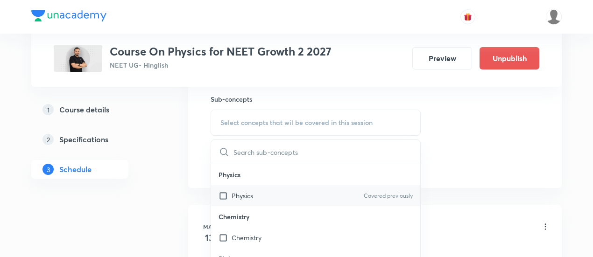
click at [313, 196] on div "Physics Covered previously" at bounding box center [315, 195] width 209 height 21
checkbox input "true"
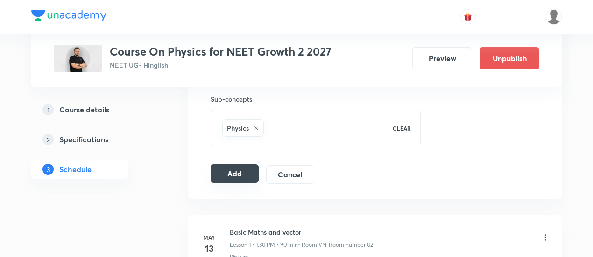
click at [235, 176] on button "Add" at bounding box center [235, 173] width 48 height 19
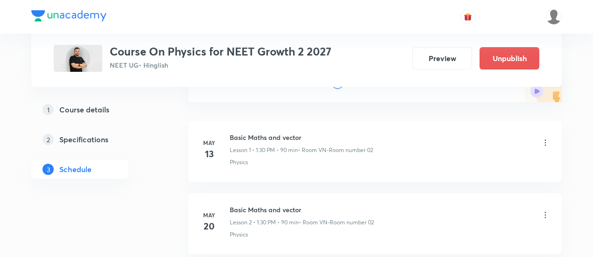
scroll to position [0, 0]
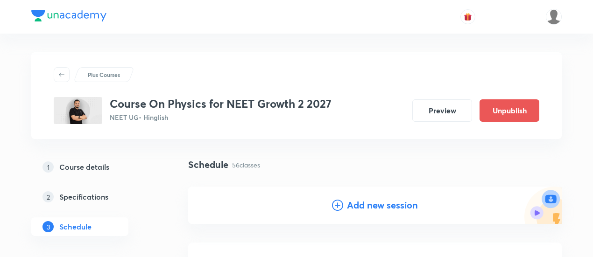
click at [371, 207] on h4 "Add new session" at bounding box center [382, 206] width 71 height 14
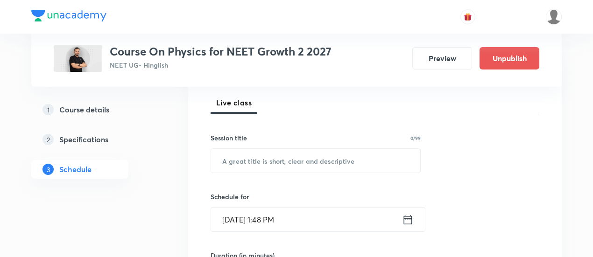
scroll to position [140, 0]
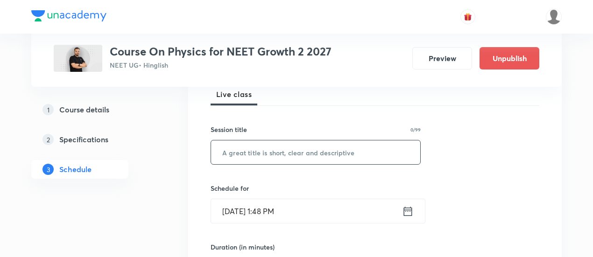
click at [324, 154] on input "text" at bounding box center [315, 153] width 209 height 24
paste input "WPE and Circular Motion"
type input "WPE and Circular Motion"
click at [405, 213] on icon at bounding box center [408, 211] width 12 height 13
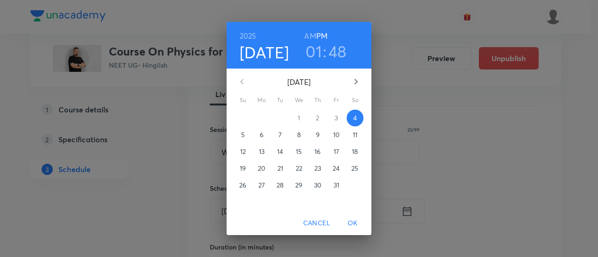
click at [335, 133] on p "10" at bounding box center [336, 134] width 7 height 9
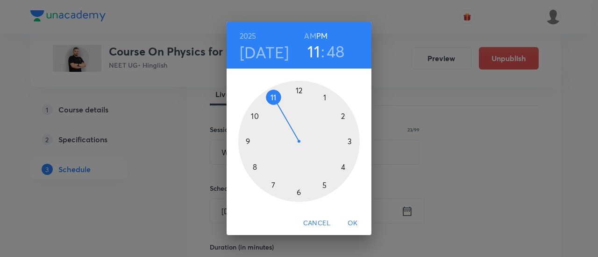
drag, startPoint x: 304, startPoint y: 94, endPoint x: 274, endPoint y: 102, distance: 31.1
click at [274, 102] on div at bounding box center [298, 141] width 121 height 121
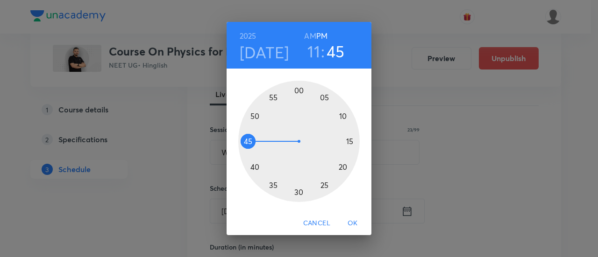
drag, startPoint x: 252, startPoint y: 125, endPoint x: 252, endPoint y: 142, distance: 16.8
click at [252, 142] on div at bounding box center [298, 141] width 121 height 121
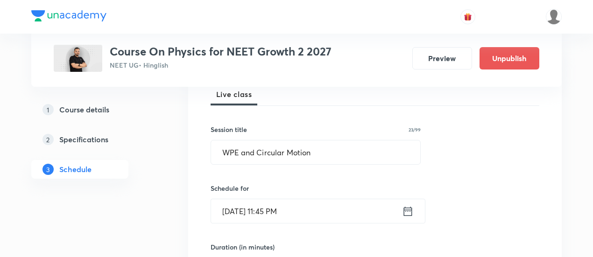
click at [413, 215] on icon at bounding box center [408, 211] width 12 height 13
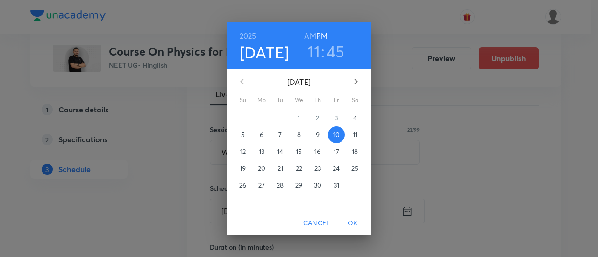
click at [308, 35] on h6 "AM" at bounding box center [310, 35] width 12 height 13
click at [357, 225] on span "OK" at bounding box center [353, 224] width 22 height 12
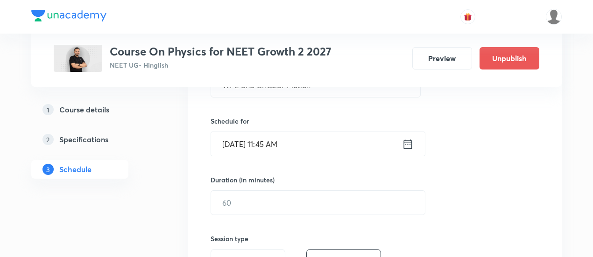
scroll to position [234, 0]
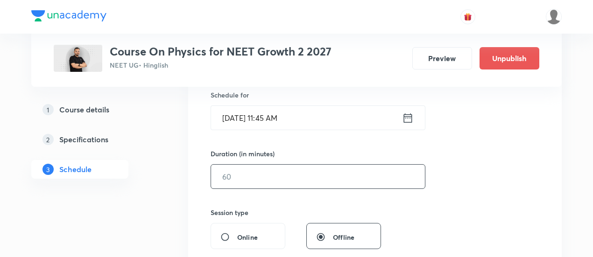
click at [362, 177] on input "text" at bounding box center [318, 177] width 214 height 24
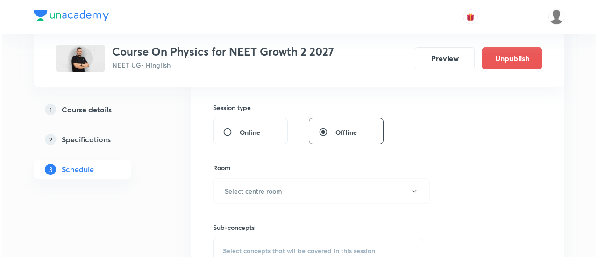
scroll to position [374, 0]
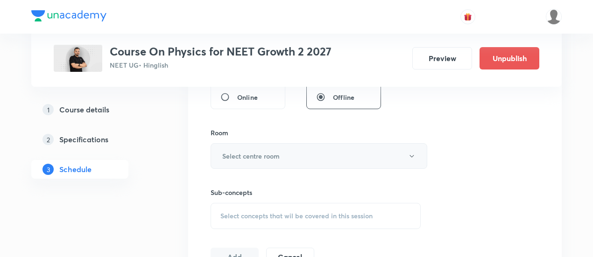
type input "90"
click at [314, 146] on button "Select centre room" at bounding box center [319, 156] width 217 height 26
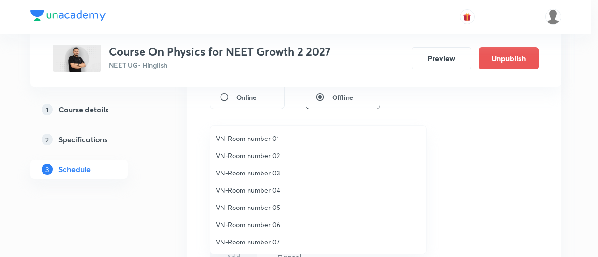
click at [260, 191] on span "VN-Room number 04" at bounding box center [318, 190] width 205 height 10
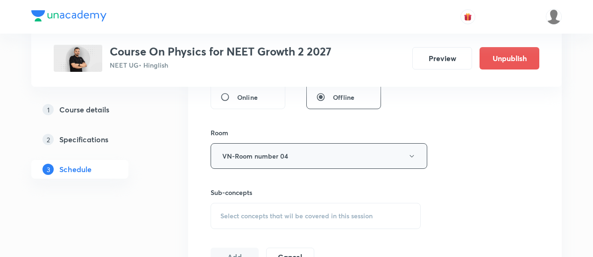
click at [290, 155] on button "VN-Room number 04" at bounding box center [319, 156] width 217 height 26
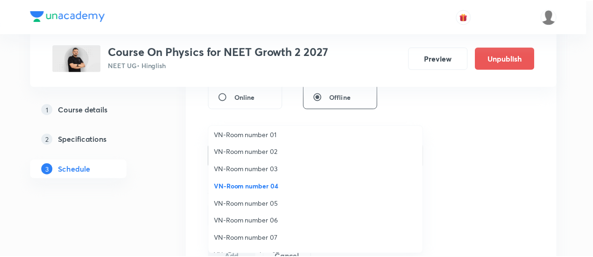
scroll to position [0, 0]
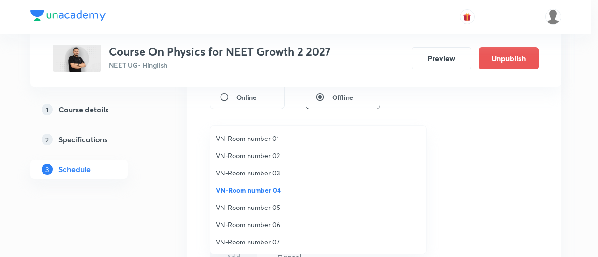
click at [264, 138] on span "VN-Room number 01" at bounding box center [318, 139] width 205 height 10
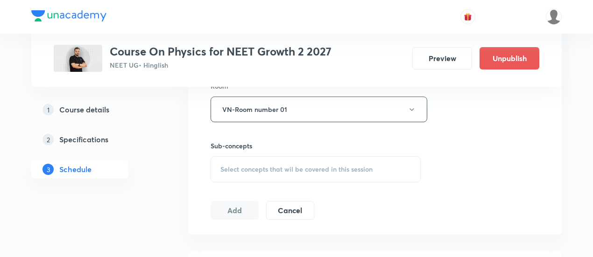
click at [325, 163] on div "Select concepts that wil be covered in this session" at bounding box center [316, 170] width 210 height 26
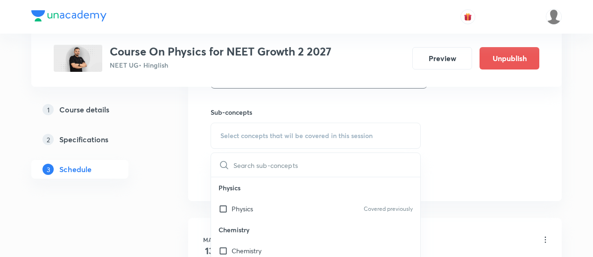
scroll to position [514, 0]
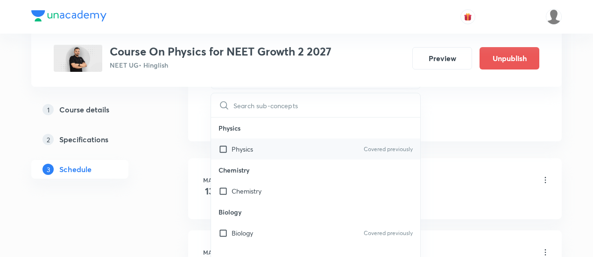
click at [310, 144] on div "Physics Covered previously" at bounding box center [315, 149] width 209 height 21
checkbox input "true"
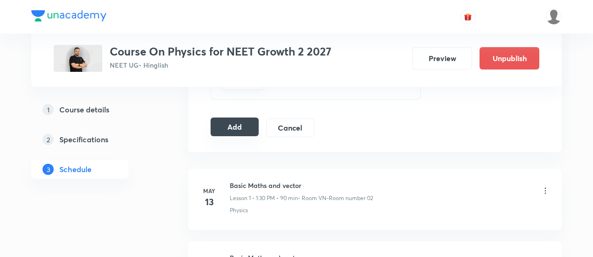
click at [215, 122] on button "Add" at bounding box center [235, 127] width 48 height 19
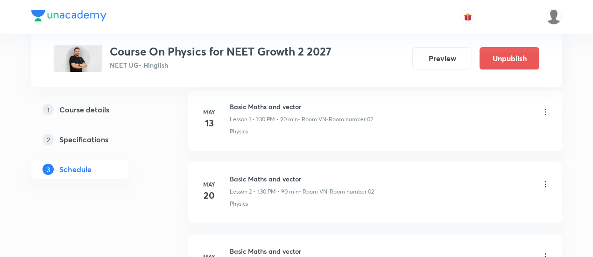
scroll to position [93, 0]
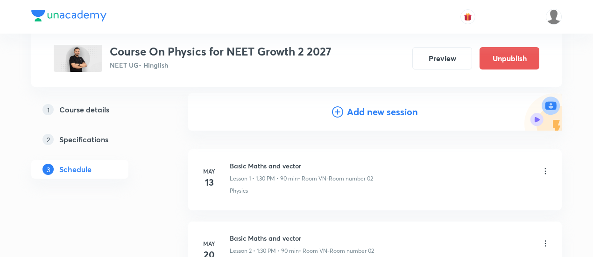
click at [385, 111] on h4 "Add new session" at bounding box center [382, 112] width 71 height 14
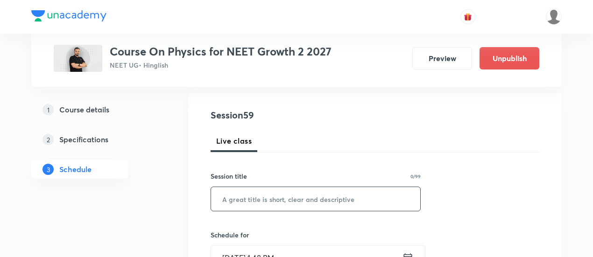
click at [296, 197] on input "text" at bounding box center [315, 199] width 209 height 24
paste input "WPE and Circular Motion"
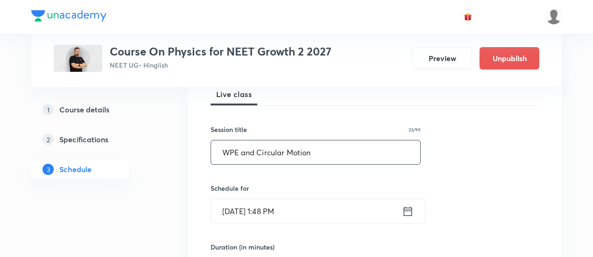
type input "WPE and Circular Motion"
click at [411, 214] on icon at bounding box center [408, 211] width 12 height 13
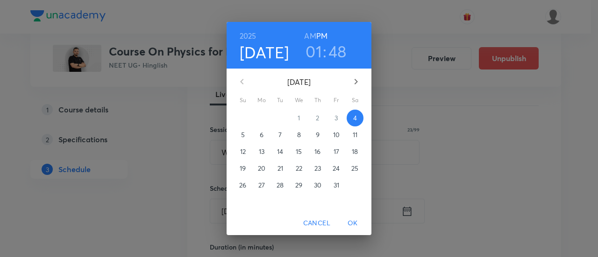
click at [353, 131] on p "11" at bounding box center [355, 134] width 5 height 9
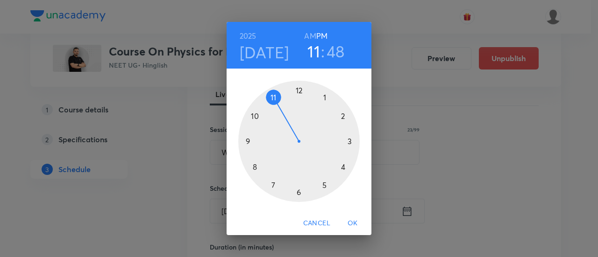
drag, startPoint x: 323, startPoint y: 98, endPoint x: 275, endPoint y: 91, distance: 48.6
click at [275, 91] on div at bounding box center [298, 141] width 121 height 121
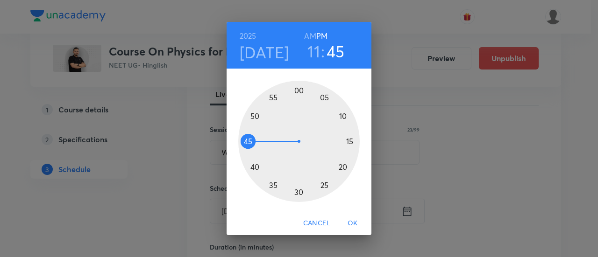
drag, startPoint x: 251, startPoint y: 130, endPoint x: 253, endPoint y: 143, distance: 13.7
click at [253, 143] on div at bounding box center [298, 141] width 121 height 121
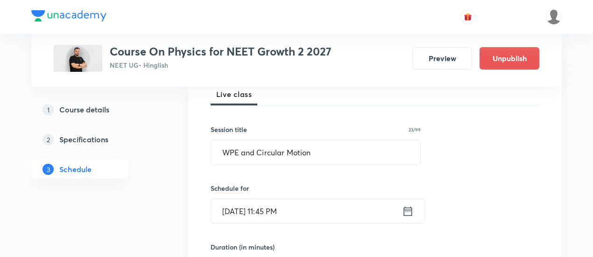
click at [407, 214] on icon at bounding box center [408, 211] width 12 height 13
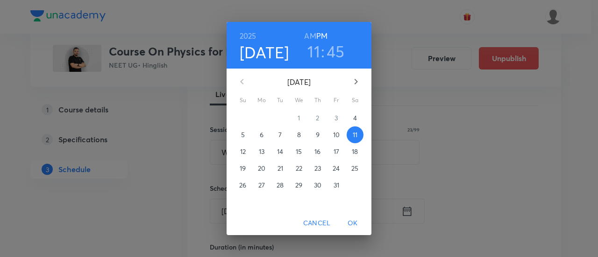
click at [307, 36] on h6 "AM" at bounding box center [310, 35] width 12 height 13
click at [349, 224] on span "OK" at bounding box center [353, 224] width 22 height 12
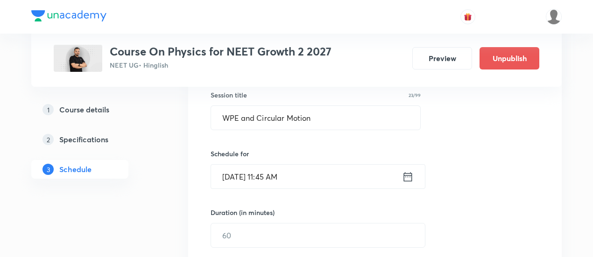
scroll to position [234, 0]
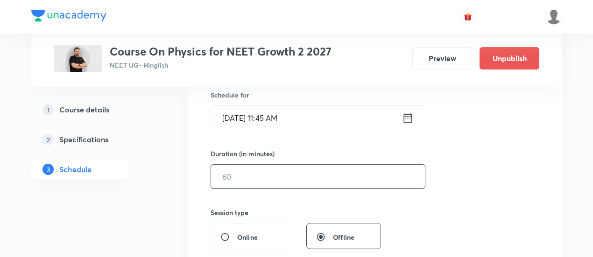
click at [305, 183] on input "text" at bounding box center [318, 177] width 214 height 24
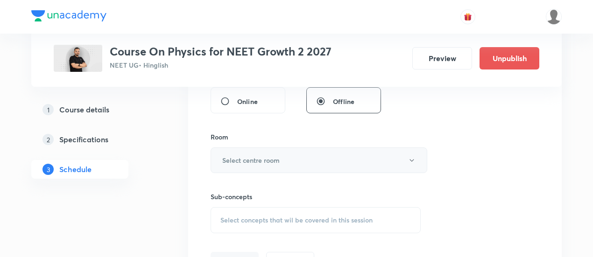
scroll to position [420, 0]
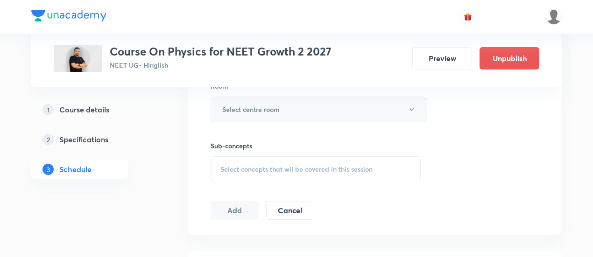
type input "90"
click at [258, 110] on h6 "Select centre room" at bounding box center [250, 110] width 57 height 10
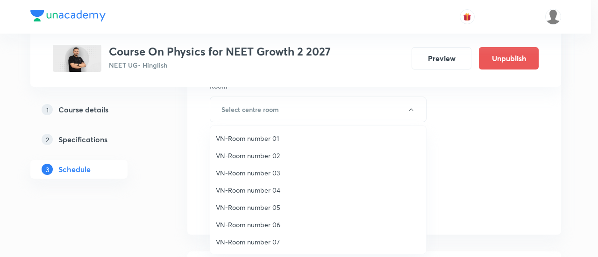
click at [260, 154] on span "VN-Room number 02" at bounding box center [318, 156] width 205 height 10
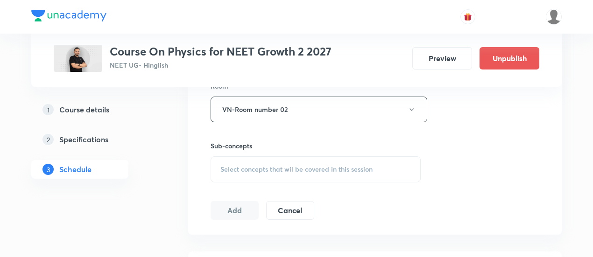
click at [301, 168] on span "Select concepts that wil be covered in this session" at bounding box center [297, 169] width 152 height 7
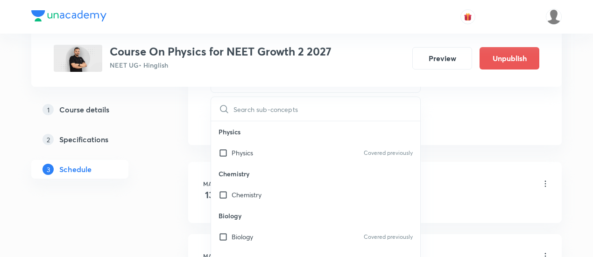
scroll to position [514, 0]
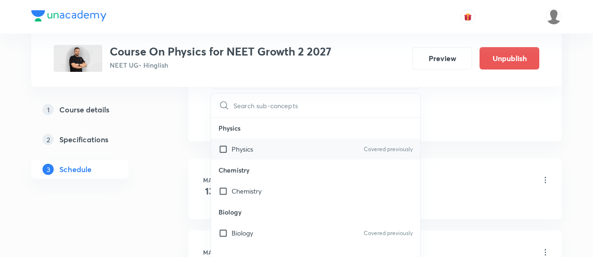
click at [290, 155] on div "Physics Covered previously" at bounding box center [315, 149] width 209 height 21
checkbox input "true"
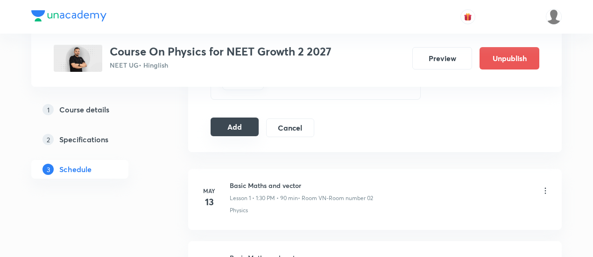
click at [219, 124] on button "Add" at bounding box center [235, 127] width 48 height 19
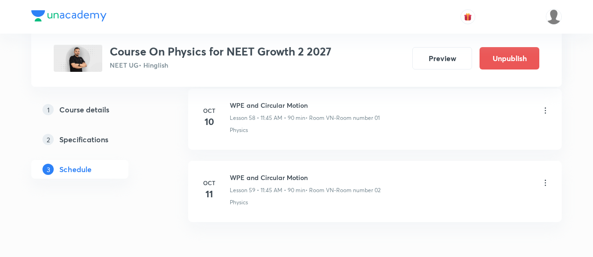
scroll to position [4269, 0]
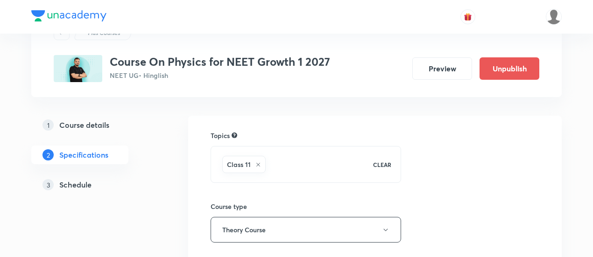
scroll to position [93, 0]
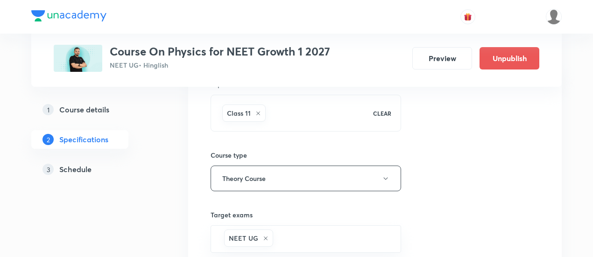
drag, startPoint x: 88, startPoint y: 172, endPoint x: 104, endPoint y: 170, distance: 16.5
click at [88, 172] on h5 "Schedule" at bounding box center [75, 169] width 32 height 11
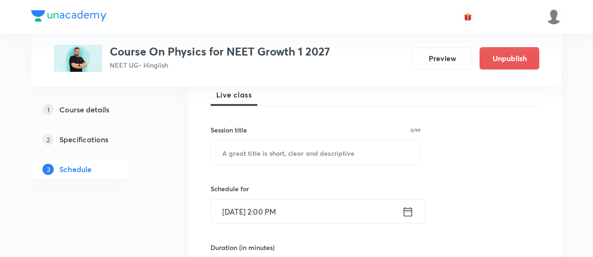
scroll to position [140, 0]
click at [307, 152] on input "text" at bounding box center [315, 153] width 209 height 24
paste input "COM and Collision"
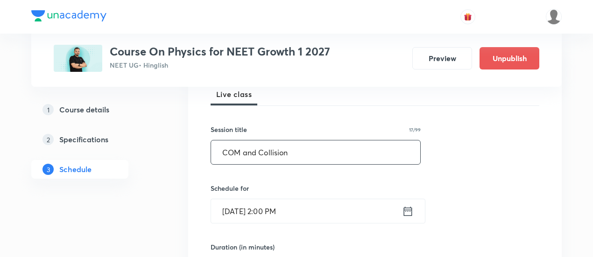
type input "COM and Collision"
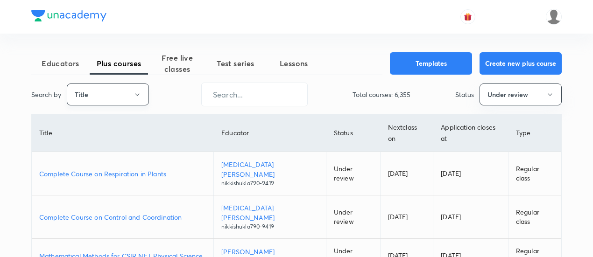
click at [133, 95] on button "Title" at bounding box center [108, 95] width 82 height 22
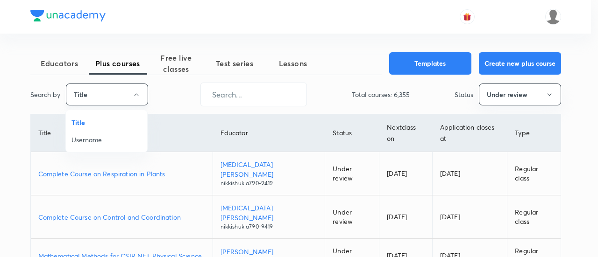
click at [133, 95] on div at bounding box center [299, 128] width 598 height 257
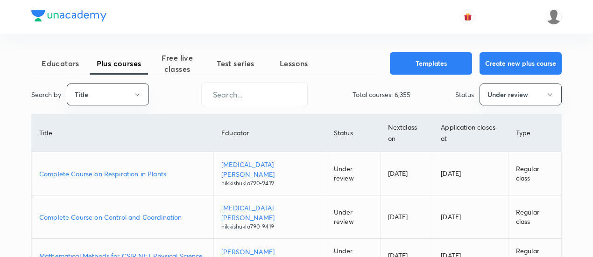
click at [110, 145] on th "Title" at bounding box center [123, 133] width 182 height 38
click at [121, 86] on button "Title" at bounding box center [108, 95] width 82 height 22
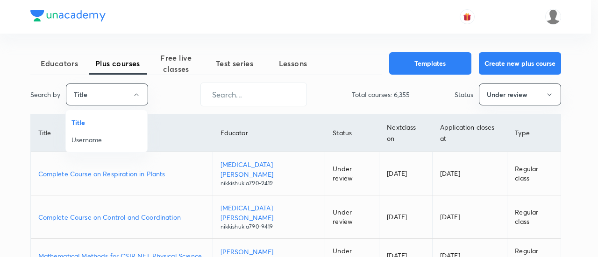
click at [120, 144] on span "Username" at bounding box center [106, 140] width 70 height 10
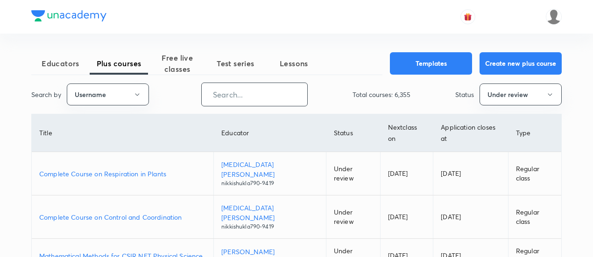
click at [246, 95] on input "text" at bounding box center [255, 95] width 106 height 24
paste input "unacademy-user-Y4ZT1WT0H84G"
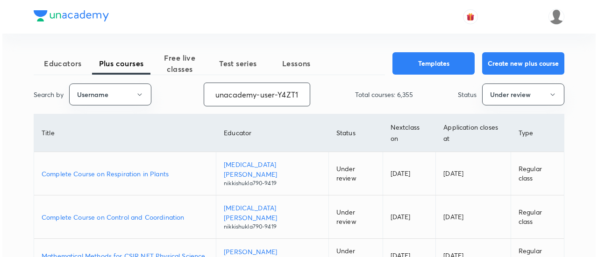
scroll to position [0, 38]
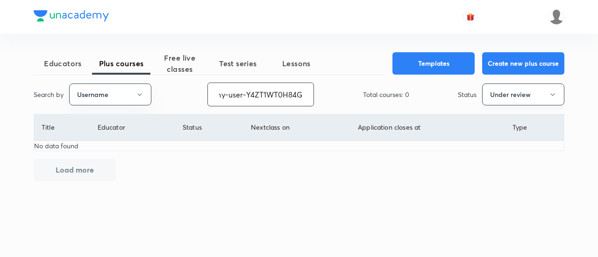
type input "unacademy-user-Y4ZT1WT0H84G"
click at [506, 92] on button "Under review" at bounding box center [523, 95] width 82 height 22
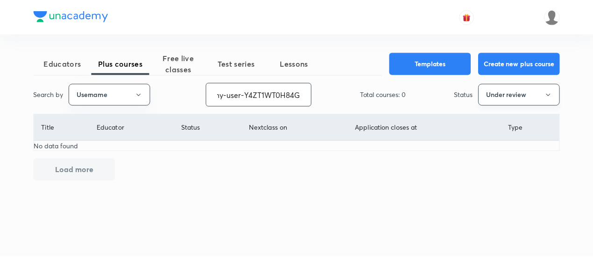
scroll to position [0, 0]
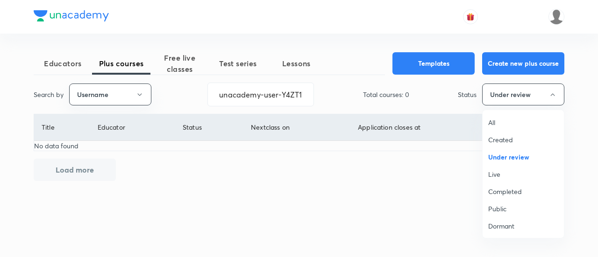
click at [501, 118] on span "All" at bounding box center [523, 123] width 70 height 10
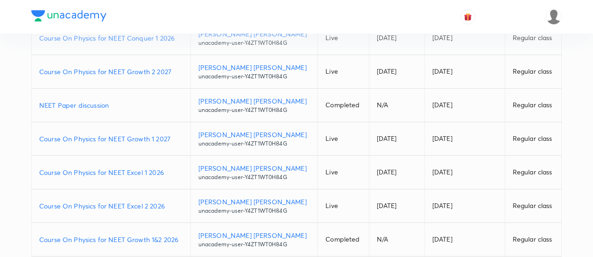
scroll to position [234, 0]
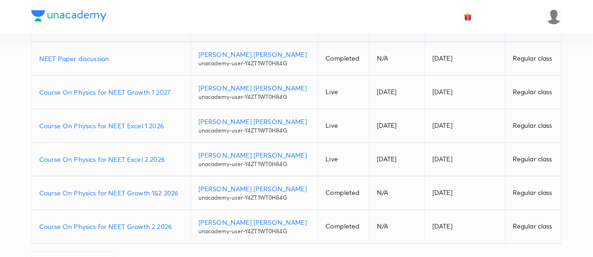
click at [171, 127] on p "Course On Physics for NEET Excel 1 2026" at bounding box center [111, 126] width 144 height 10
click at [170, 157] on p "Course On Physics for NEET Excel 2 2026" at bounding box center [111, 160] width 144 height 10
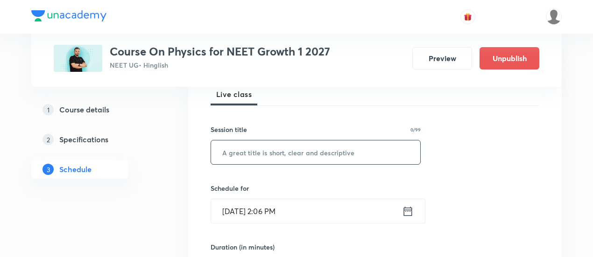
click at [311, 149] on input "text" at bounding box center [315, 153] width 209 height 24
paste input "COM and Collision"
type input "COM and Collision"
click at [406, 213] on icon at bounding box center [408, 211] width 12 height 13
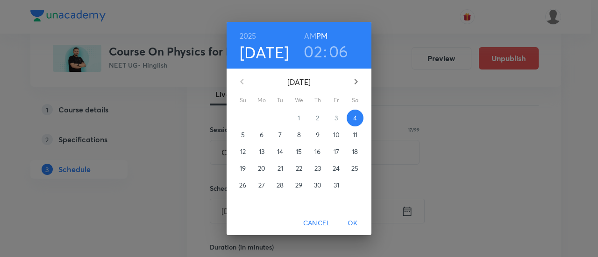
click at [283, 132] on span "7" at bounding box center [280, 134] width 17 height 9
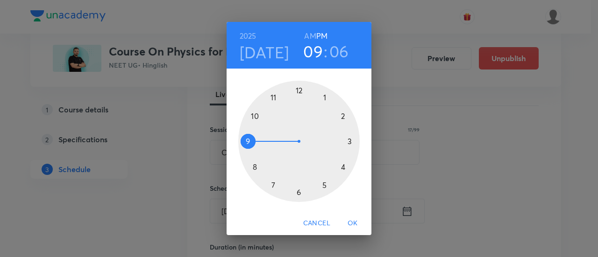
drag, startPoint x: 346, startPoint y: 115, endPoint x: 258, endPoint y: 144, distance: 92.5
click at [258, 144] on div at bounding box center [298, 141] width 121 height 121
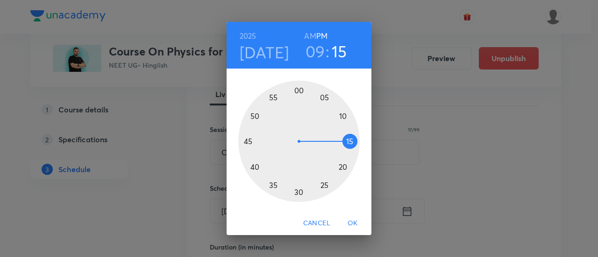
drag, startPoint x: 338, startPoint y: 116, endPoint x: 351, endPoint y: 143, distance: 30.7
click at [351, 143] on div at bounding box center [298, 141] width 121 height 121
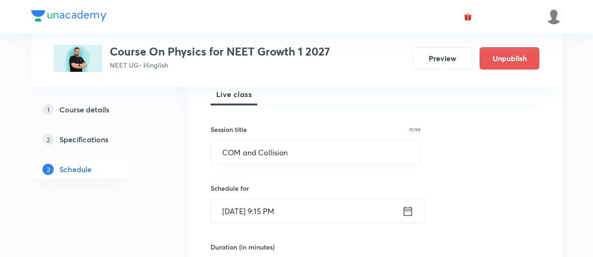
click at [411, 214] on icon at bounding box center [408, 211] width 12 height 13
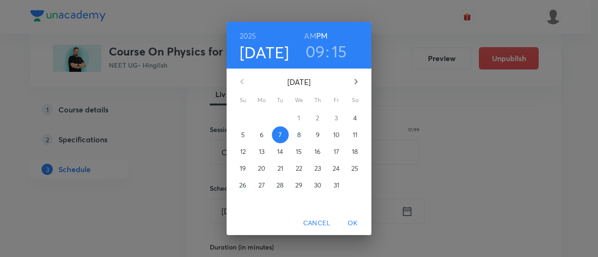
click at [311, 37] on h6 "AM" at bounding box center [310, 35] width 12 height 13
click at [352, 222] on span "OK" at bounding box center [353, 224] width 22 height 12
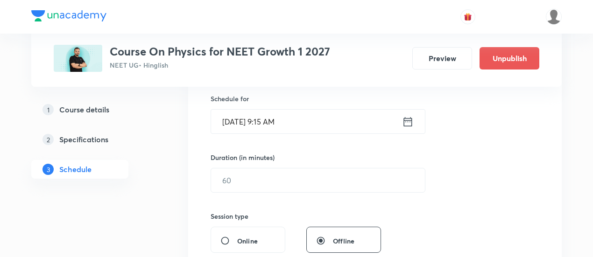
scroll to position [234, 0]
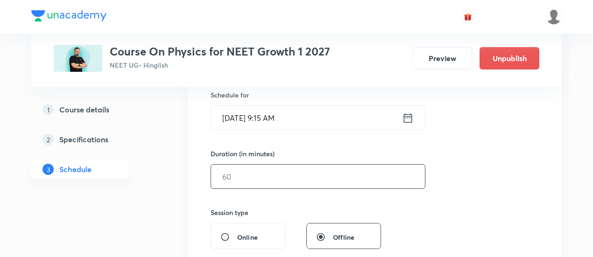
click at [317, 185] on input "text" at bounding box center [318, 177] width 214 height 24
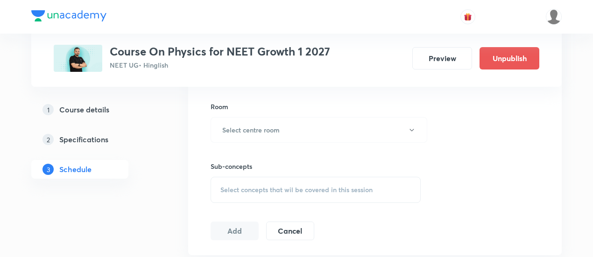
scroll to position [420, 0]
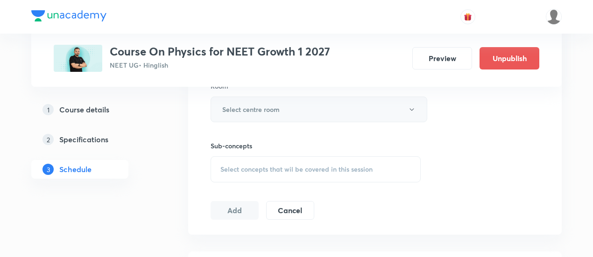
type input "90"
click at [300, 116] on button "Select centre room" at bounding box center [319, 110] width 217 height 26
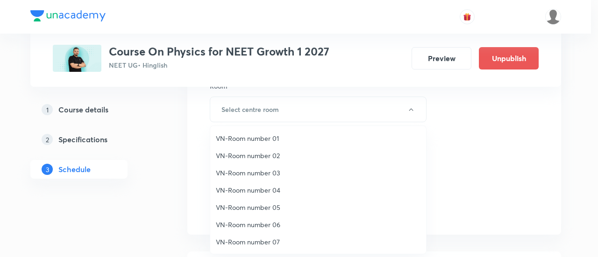
click at [272, 155] on span "VN-Room number 02" at bounding box center [318, 156] width 205 height 10
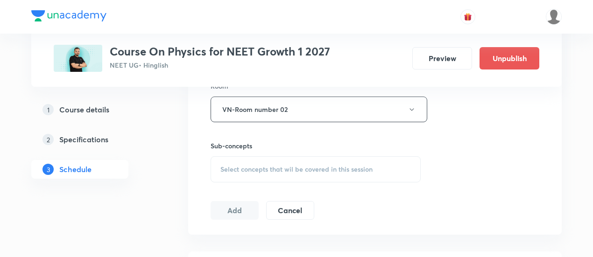
click at [327, 166] on span "Select concepts that wil be covered in this session" at bounding box center [297, 169] width 152 height 7
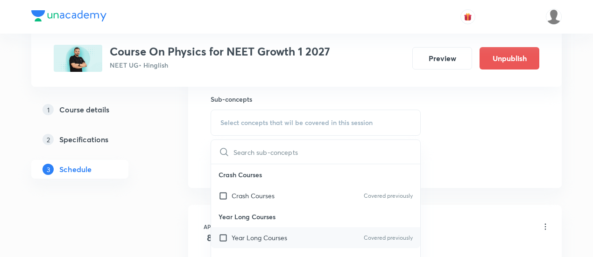
click at [323, 236] on div "Year Long Courses Covered previously" at bounding box center [315, 238] width 209 height 21
checkbox input "true"
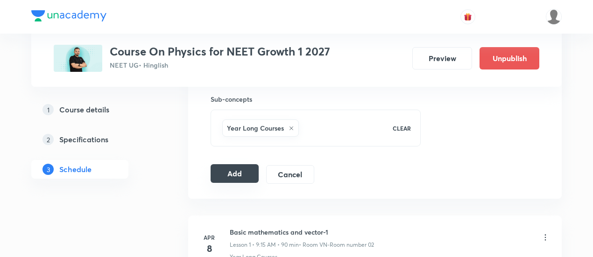
click at [236, 169] on button "Add" at bounding box center [235, 173] width 48 height 19
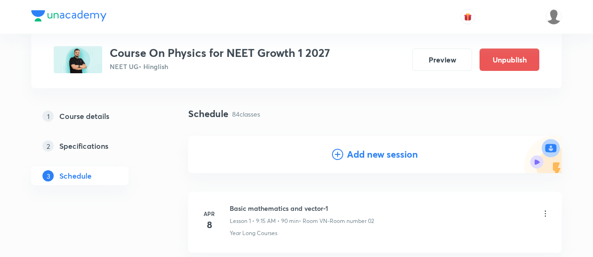
scroll to position [0, 0]
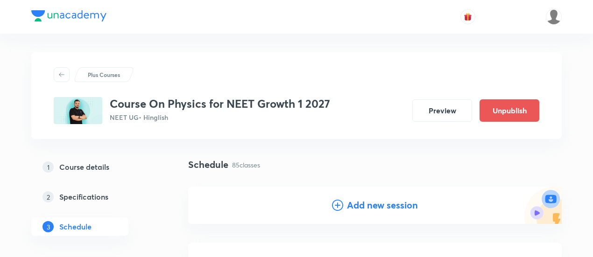
click at [389, 209] on h4 "Add new session" at bounding box center [382, 206] width 71 height 14
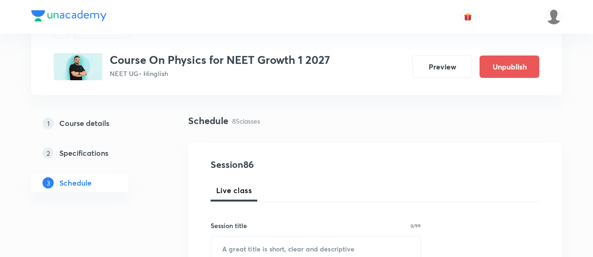
scroll to position [93, 0]
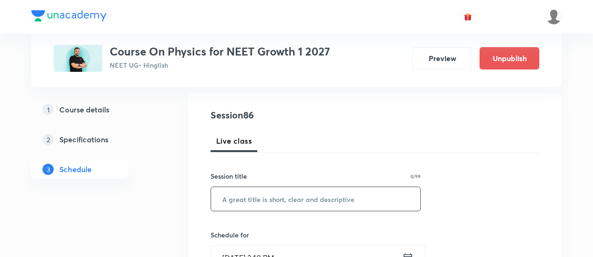
click at [345, 199] on input "text" at bounding box center [315, 199] width 209 height 24
paste input "COM and Collision"
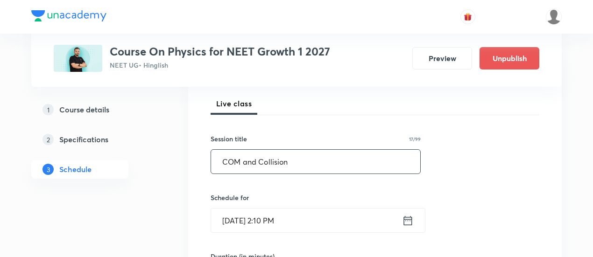
scroll to position [234, 0]
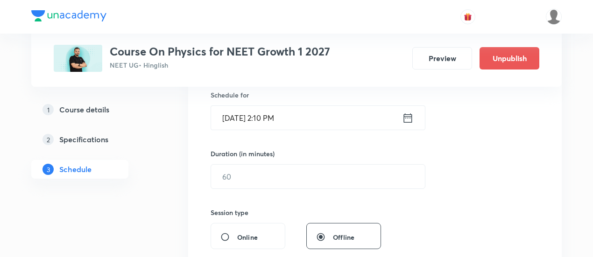
type input "COM and Collision"
click at [407, 125] on div "[DATE] 2:10 PM ​" at bounding box center [318, 118] width 215 height 25
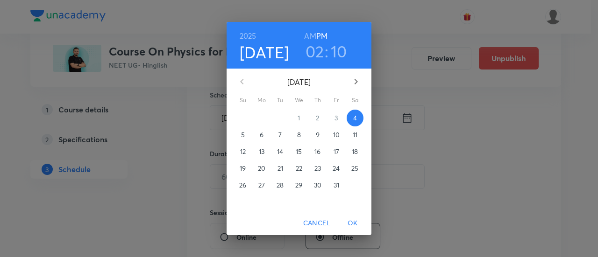
click at [321, 135] on span "9" at bounding box center [317, 134] width 17 height 9
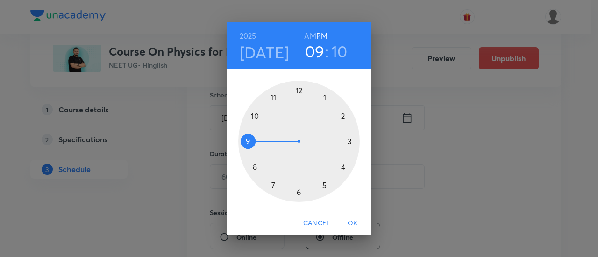
drag, startPoint x: 346, startPoint y: 121, endPoint x: 274, endPoint y: 142, distance: 74.4
click at [274, 142] on div at bounding box center [298, 141] width 121 height 121
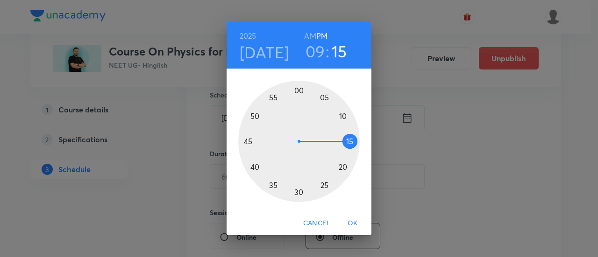
drag, startPoint x: 347, startPoint y: 112, endPoint x: 354, endPoint y: 143, distance: 32.1
click at [354, 143] on div at bounding box center [298, 141] width 121 height 121
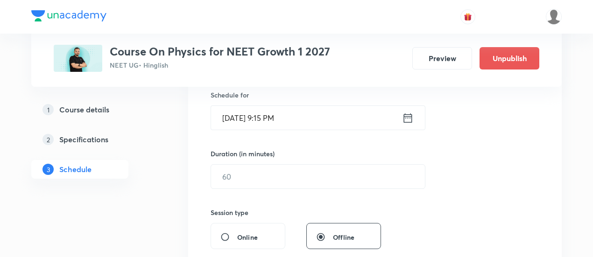
click at [407, 116] on icon at bounding box center [408, 118] width 12 height 13
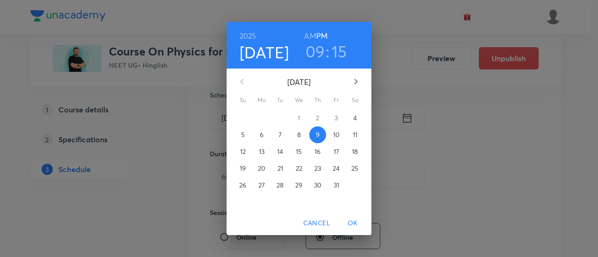
click at [306, 37] on h6 "AM" at bounding box center [310, 35] width 12 height 13
click at [358, 228] on span "OK" at bounding box center [353, 224] width 22 height 12
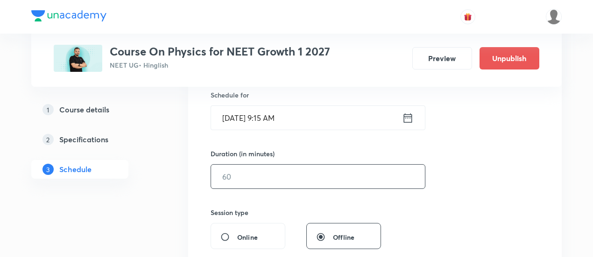
click at [315, 170] on input "text" at bounding box center [318, 177] width 214 height 24
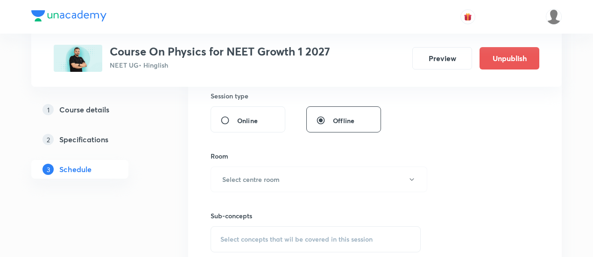
scroll to position [374, 0]
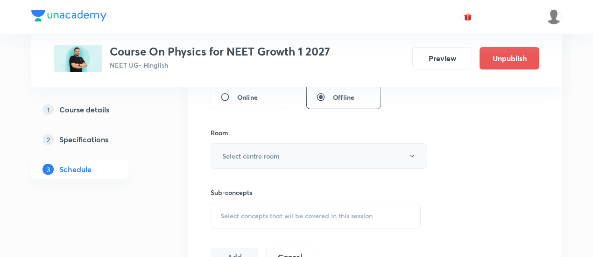
type input "90"
click at [285, 158] on button "Select centre room" at bounding box center [319, 156] width 217 height 26
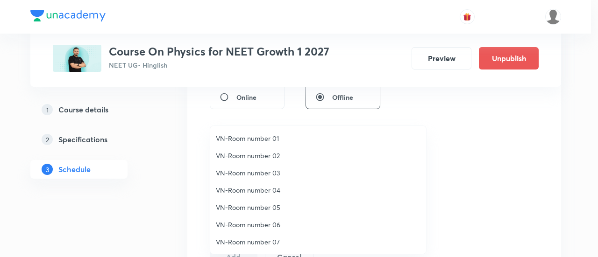
click at [262, 193] on span "VN-Room number 04" at bounding box center [318, 190] width 205 height 10
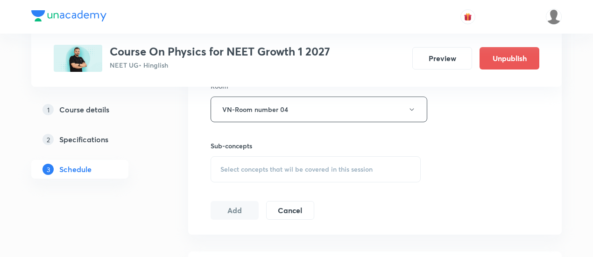
click at [307, 168] on span "Select concepts that wil be covered in this session" at bounding box center [297, 169] width 152 height 7
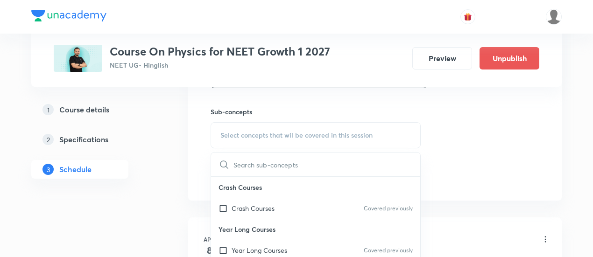
scroll to position [514, 0]
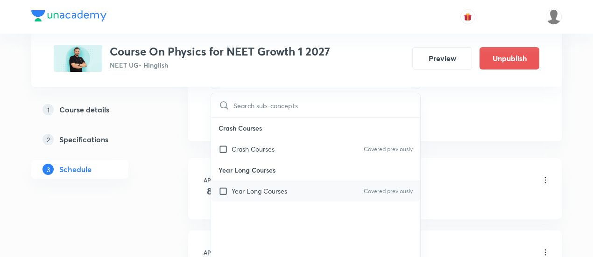
click at [311, 198] on div "Year Long Courses Covered previously" at bounding box center [315, 191] width 209 height 21
checkbox input "true"
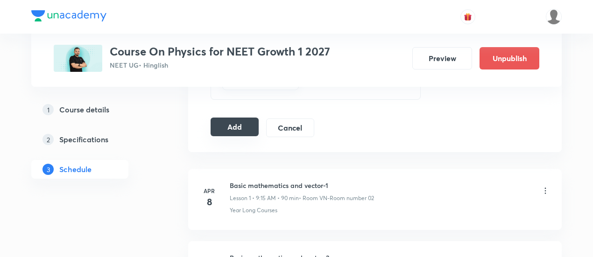
click at [235, 128] on button "Add" at bounding box center [235, 127] width 48 height 19
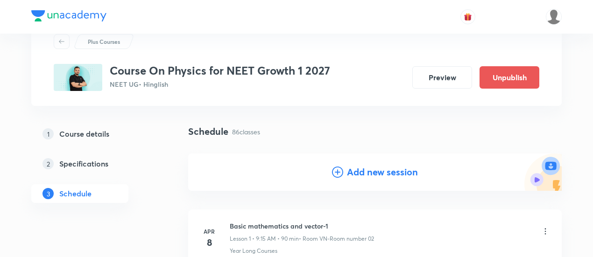
scroll to position [0, 0]
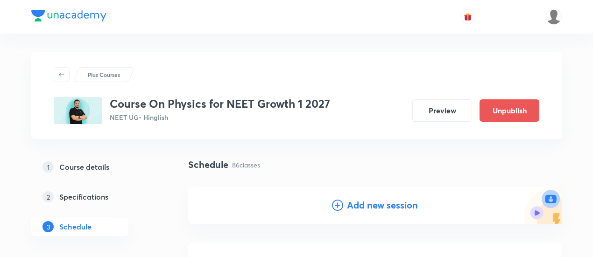
drag, startPoint x: 414, startPoint y: 205, endPoint x: 376, endPoint y: 201, distance: 38.0
click at [414, 205] on h4 "Add new session" at bounding box center [382, 206] width 71 height 14
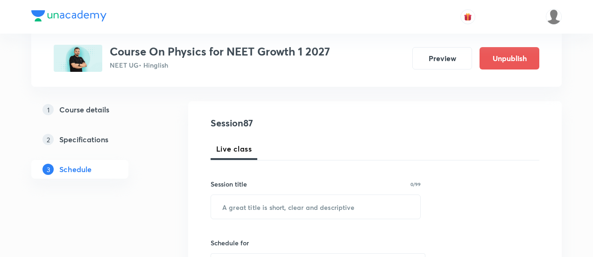
scroll to position [140, 0]
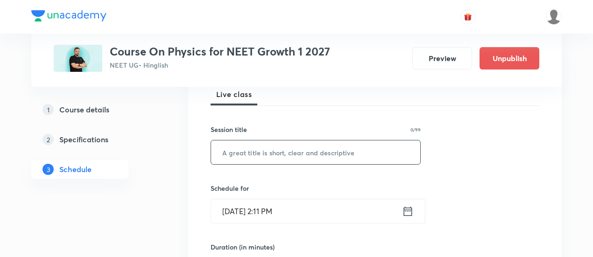
click at [372, 155] on input "text" at bounding box center [315, 153] width 209 height 24
paste input "COM and Collision"
type input "COM and Collision"
click at [408, 214] on icon at bounding box center [408, 211] width 12 height 13
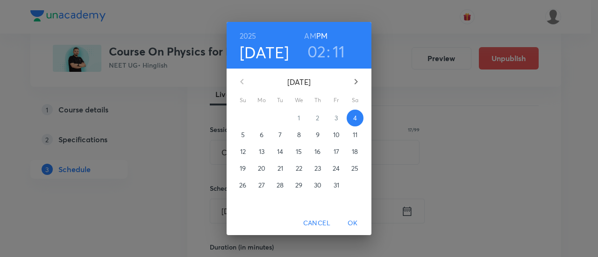
click at [335, 135] on p "10" at bounding box center [336, 134] width 7 height 9
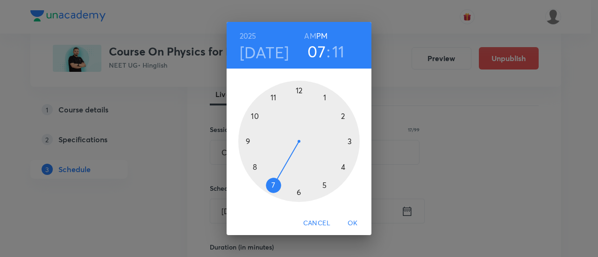
drag, startPoint x: 343, startPoint y: 117, endPoint x: 270, endPoint y: 184, distance: 98.6
click at [270, 184] on div at bounding box center [298, 141] width 121 height 121
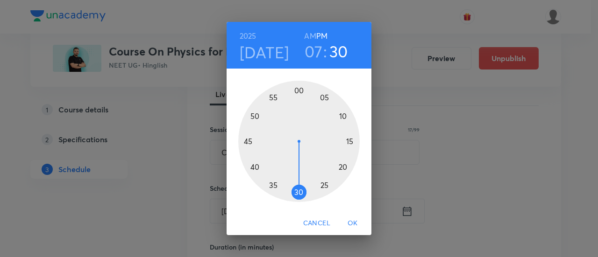
drag, startPoint x: 347, startPoint y: 123, endPoint x: 300, endPoint y: 188, distance: 80.4
click at [300, 188] on div at bounding box center [298, 141] width 121 height 121
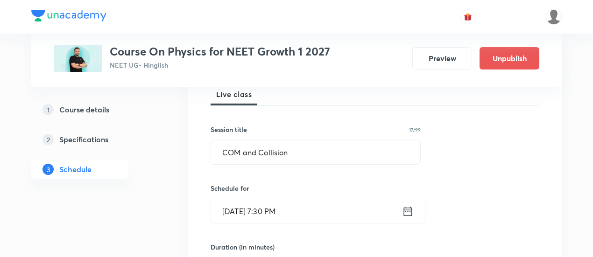
click at [406, 214] on icon at bounding box center [408, 211] width 12 height 13
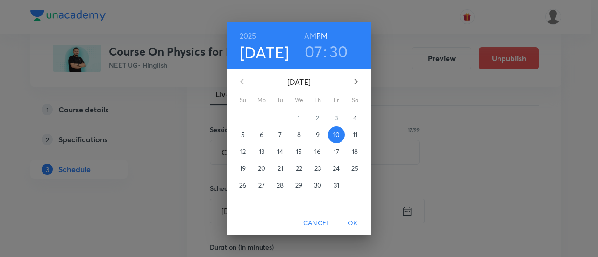
click at [308, 37] on h6 "AM" at bounding box center [310, 35] width 12 height 13
click at [353, 223] on span "OK" at bounding box center [353, 224] width 22 height 12
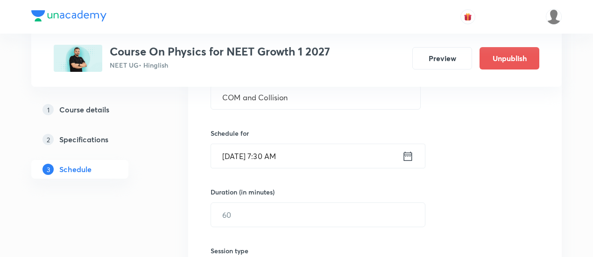
scroll to position [234, 0]
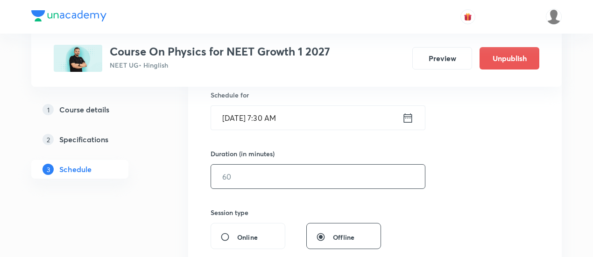
click at [303, 185] on input "text" at bounding box center [318, 177] width 214 height 24
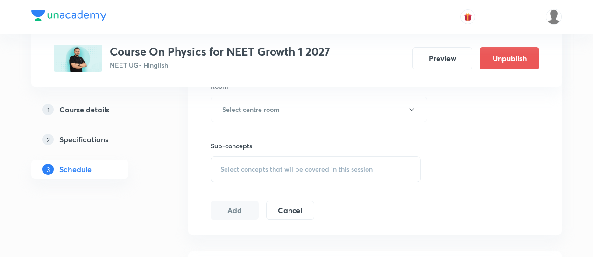
scroll to position [374, 0]
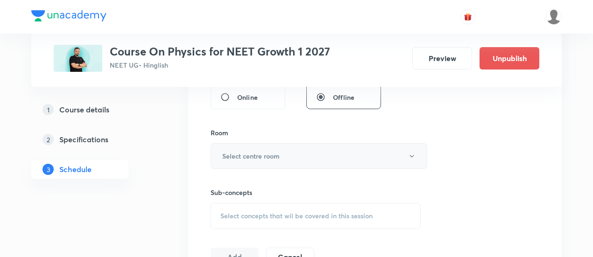
type input "90"
click at [282, 150] on button "Select centre room" at bounding box center [319, 156] width 217 height 26
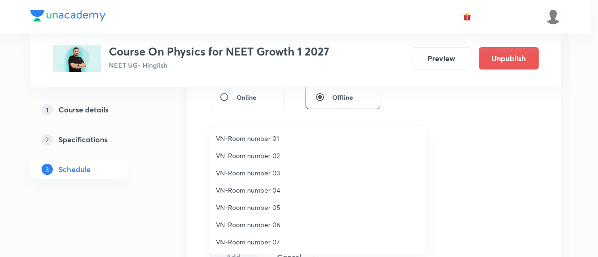
click at [270, 153] on span "VN-Room number 02" at bounding box center [318, 156] width 205 height 10
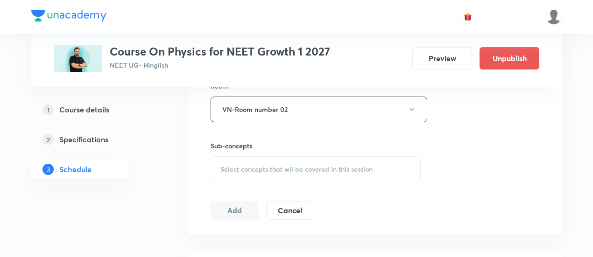
click at [325, 167] on span "Select concepts that wil be covered in this session" at bounding box center [297, 169] width 152 height 7
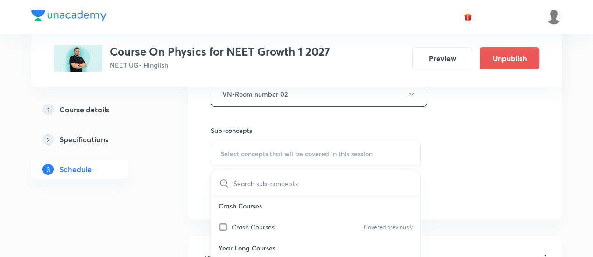
scroll to position [467, 0]
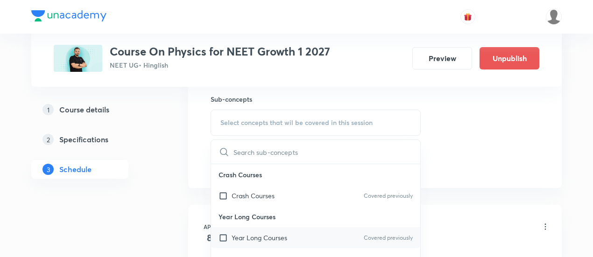
click at [301, 241] on div "Year Long Courses Covered previously" at bounding box center [315, 238] width 209 height 21
checkbox input "true"
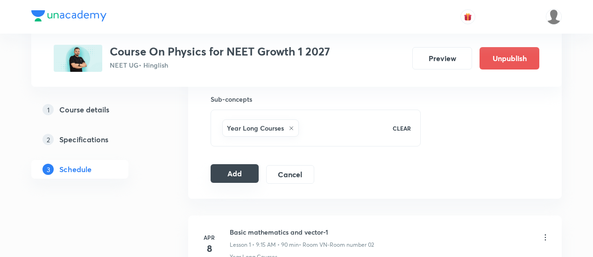
click at [235, 173] on button "Add" at bounding box center [235, 173] width 48 height 19
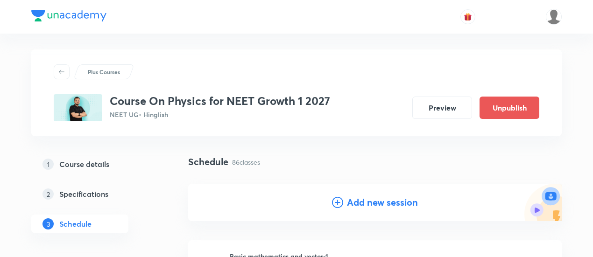
scroll to position [0, 0]
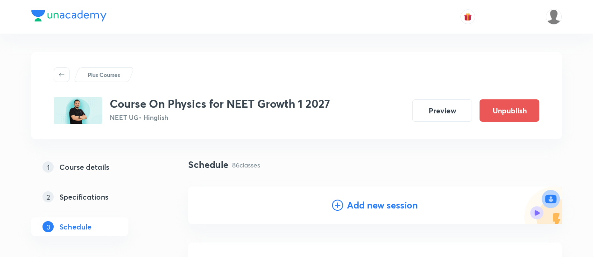
click at [371, 210] on h4 "Add new session" at bounding box center [382, 206] width 71 height 14
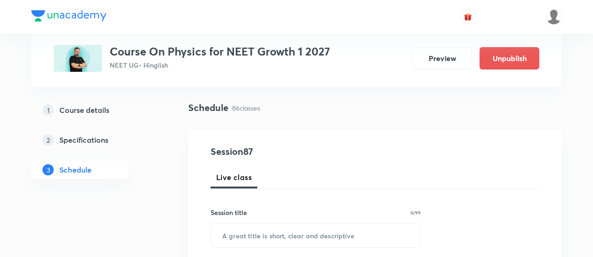
scroll to position [140, 0]
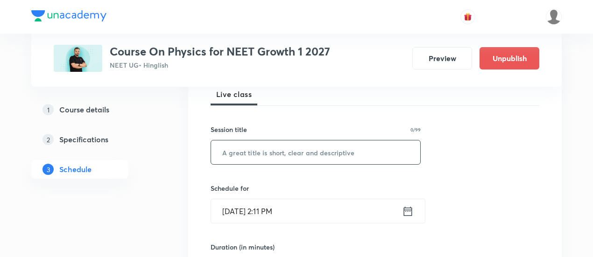
click at [316, 149] on input "text" at bounding box center [315, 153] width 209 height 24
paste input "COM and Collision"
type input "COM and Collision"
click at [411, 214] on icon at bounding box center [408, 211] width 12 height 13
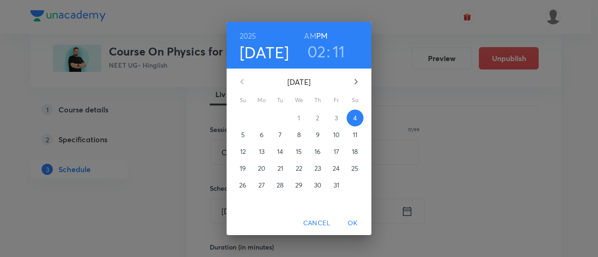
click at [358, 136] on span "11" at bounding box center [355, 134] width 17 height 9
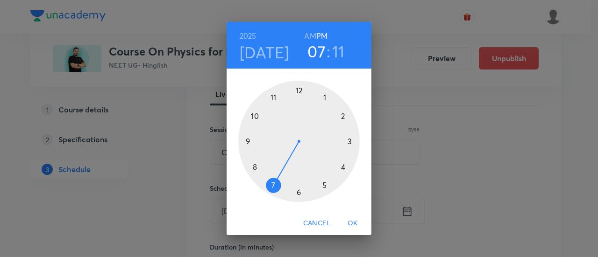
drag, startPoint x: 322, startPoint y: 152, endPoint x: 289, endPoint y: 173, distance: 39.9
click at [289, 173] on div at bounding box center [298, 141] width 121 height 121
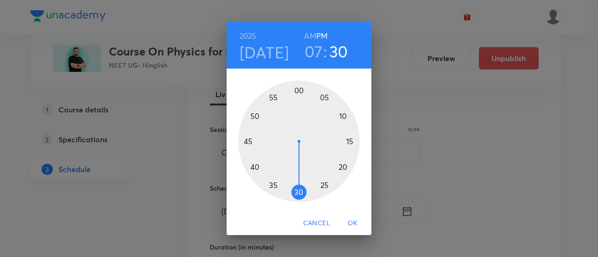
drag, startPoint x: 348, startPoint y: 129, endPoint x: 298, endPoint y: 192, distance: 80.5
click at [298, 192] on div at bounding box center [298, 141] width 121 height 121
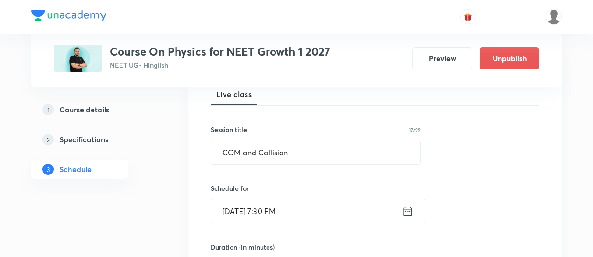
click at [405, 208] on icon at bounding box center [408, 211] width 12 height 13
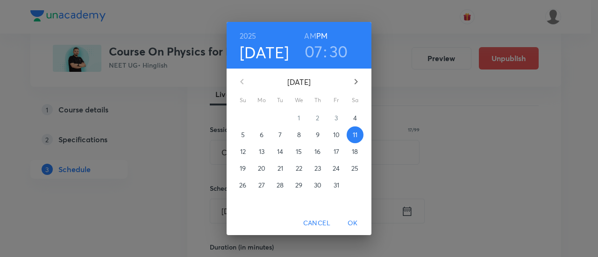
click at [308, 40] on h6 "AM" at bounding box center [310, 35] width 12 height 13
click at [349, 228] on span "OK" at bounding box center [353, 224] width 22 height 12
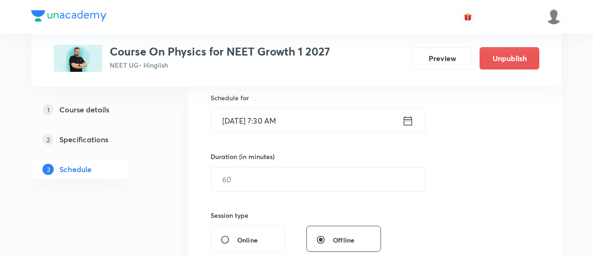
scroll to position [234, 0]
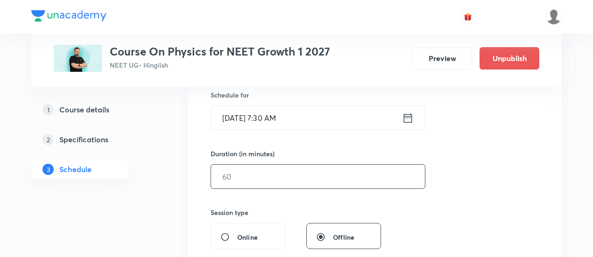
click at [348, 175] on input "text" at bounding box center [318, 177] width 214 height 24
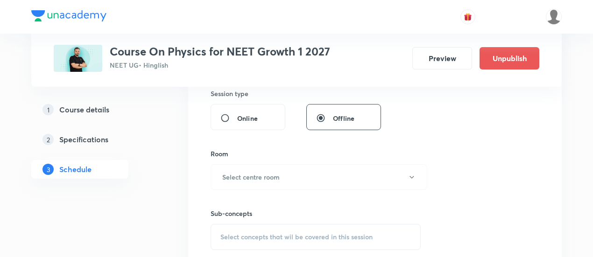
scroll to position [374, 0]
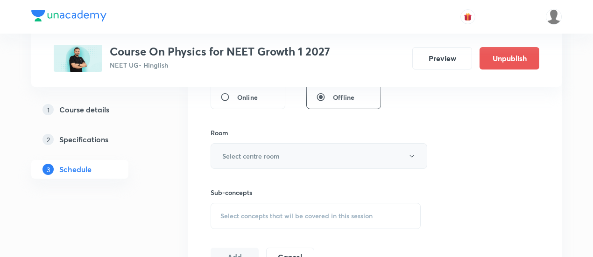
type input "90"
click at [255, 151] on h6 "Select centre room" at bounding box center [250, 156] width 57 height 10
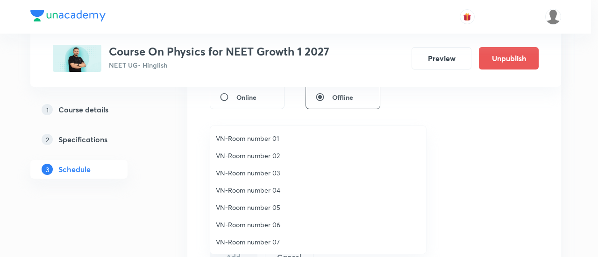
click at [260, 142] on span "VN-Room number 01" at bounding box center [318, 139] width 205 height 10
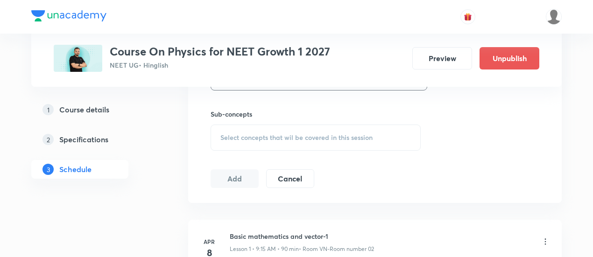
scroll to position [467, 0]
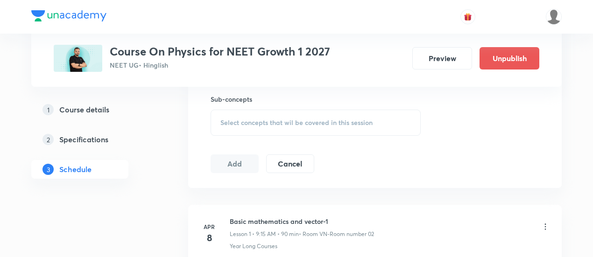
click at [312, 122] on span "Select concepts that wil be covered in this session" at bounding box center [297, 122] width 152 height 7
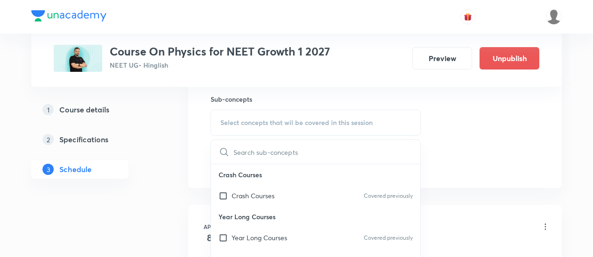
scroll to position [514, 0]
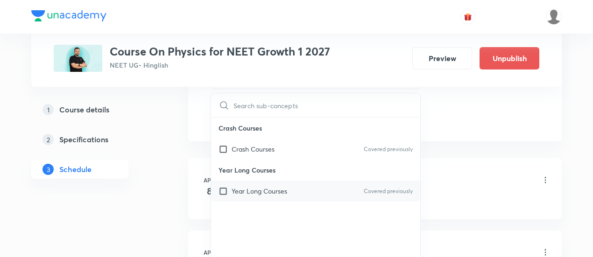
click at [303, 193] on div "Year Long Courses Covered previously" at bounding box center [315, 191] width 209 height 21
checkbox input "true"
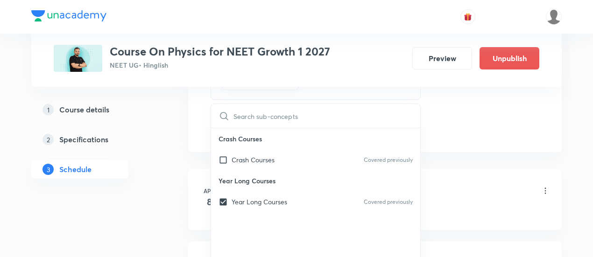
drag, startPoint x: 486, startPoint y: 124, endPoint x: 468, endPoint y: 135, distance: 21.2
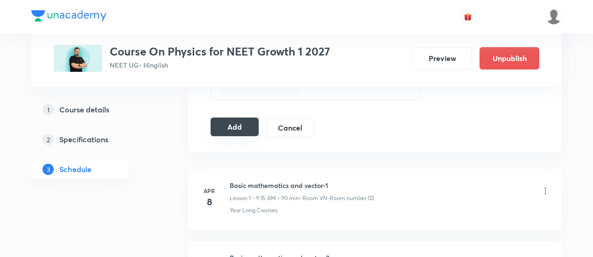
click at [241, 127] on button "Add" at bounding box center [235, 127] width 48 height 19
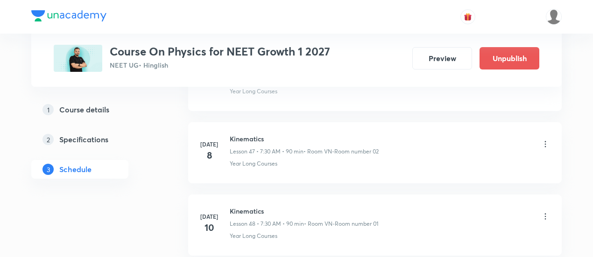
scroll to position [3457, 0]
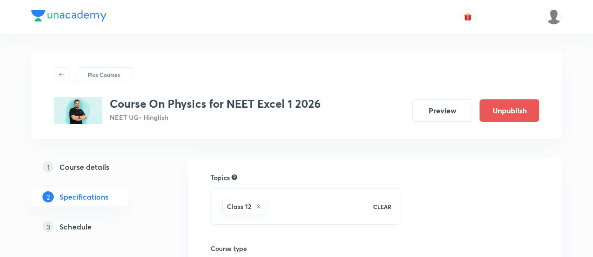
click at [53, 225] on p "3" at bounding box center [48, 226] width 11 height 11
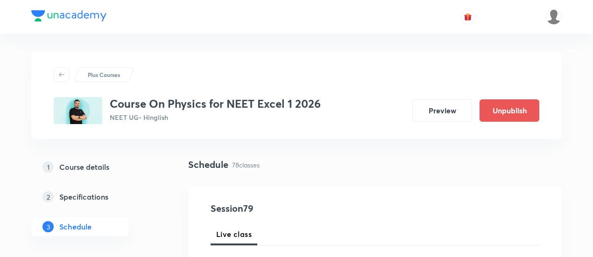
scroll to position [93, 0]
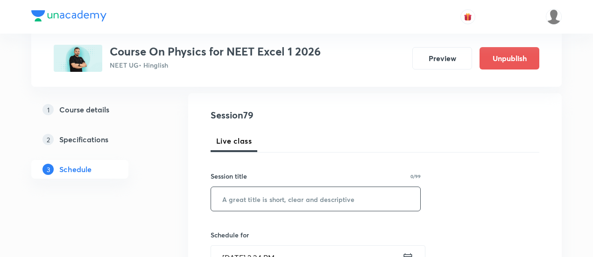
click at [306, 193] on input "text" at bounding box center [315, 199] width 209 height 24
paste input "Modern Phy 1"
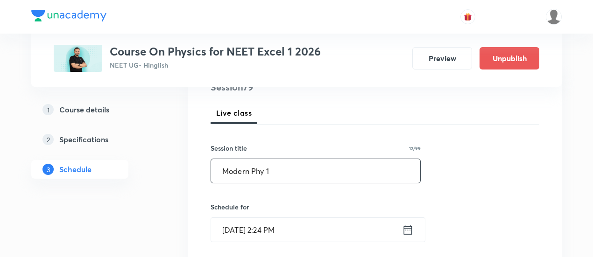
scroll to position [234, 0]
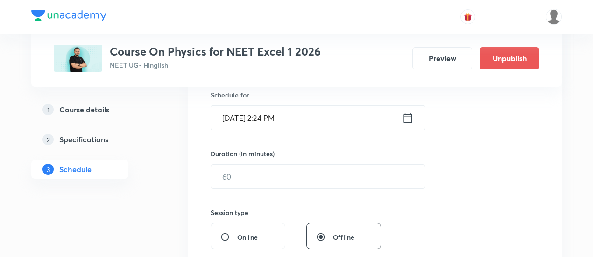
type input "Modern Phy 1"
click at [409, 124] on div "[DATE] 2:24 PM ​" at bounding box center [318, 118] width 215 height 25
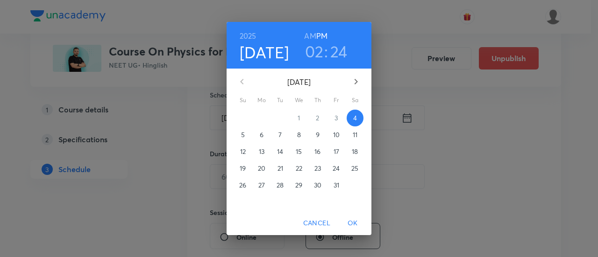
click at [265, 136] on span "6" at bounding box center [261, 134] width 17 height 9
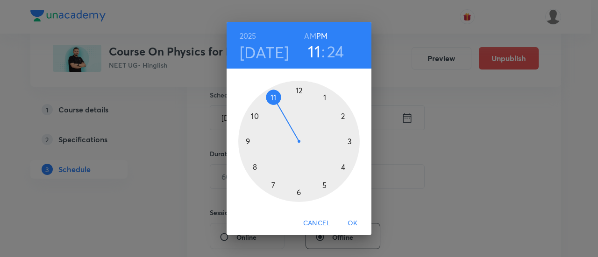
drag, startPoint x: 342, startPoint y: 119, endPoint x: 281, endPoint y: 103, distance: 63.7
click at [281, 103] on div at bounding box center [298, 141] width 121 height 121
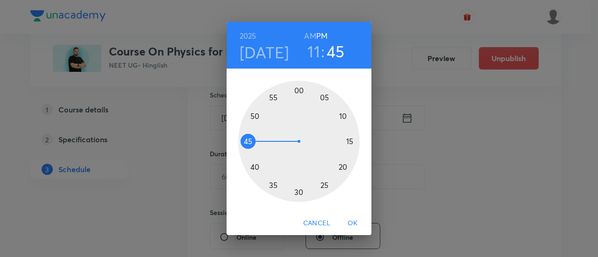
drag, startPoint x: 320, startPoint y: 180, endPoint x: 257, endPoint y: 142, distance: 73.2
click at [257, 142] on div at bounding box center [298, 141] width 121 height 121
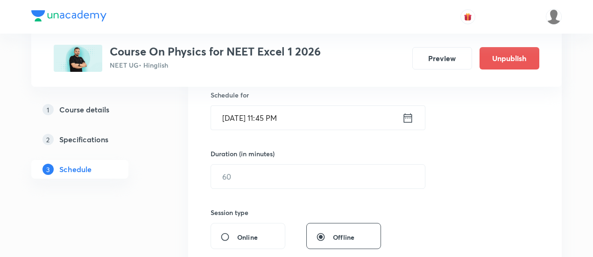
click at [408, 118] on icon at bounding box center [408, 118] width 12 height 13
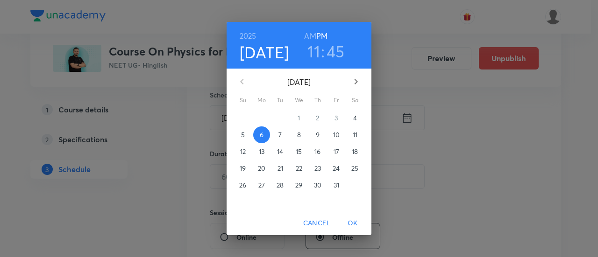
click at [313, 38] on h6 "AM" at bounding box center [310, 35] width 12 height 13
click at [356, 228] on span "OK" at bounding box center [353, 224] width 22 height 12
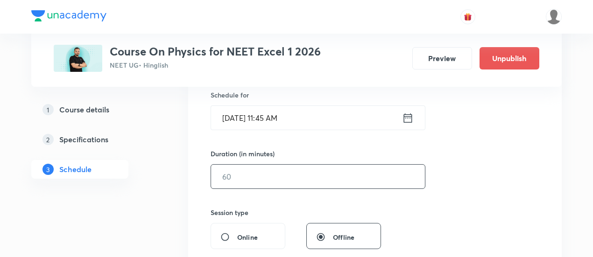
click at [336, 170] on input "text" at bounding box center [318, 177] width 214 height 24
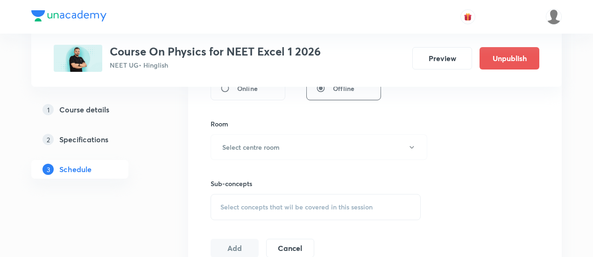
scroll to position [374, 0]
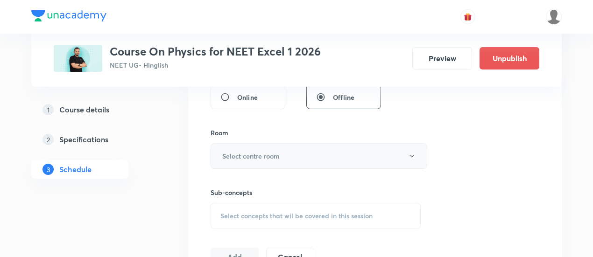
type input "90"
click at [278, 162] on button "Select centre room" at bounding box center [319, 156] width 217 height 26
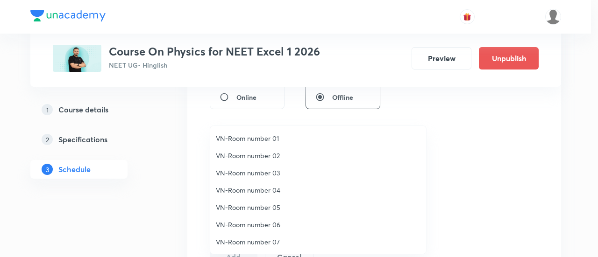
click at [261, 138] on span "VN-Room number 01" at bounding box center [318, 139] width 205 height 10
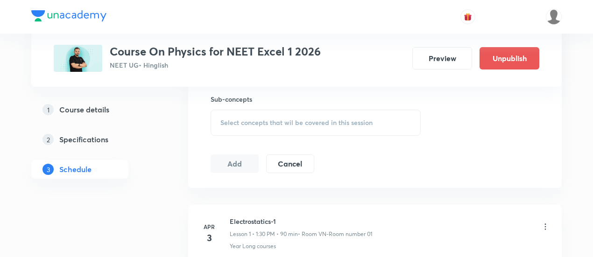
click at [331, 123] on span "Select concepts that wil be covered in this session" at bounding box center [297, 122] width 152 height 7
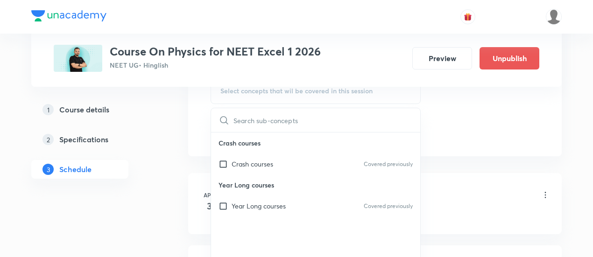
scroll to position [514, 0]
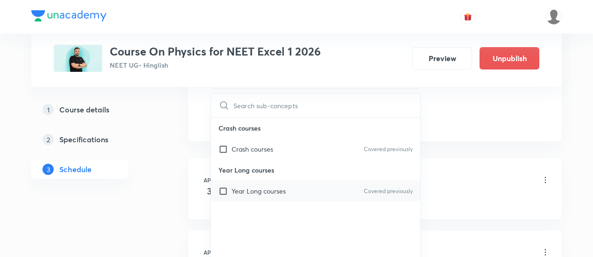
click at [323, 189] on div "Year Long courses Covered previously" at bounding box center [315, 191] width 209 height 21
checkbox input "true"
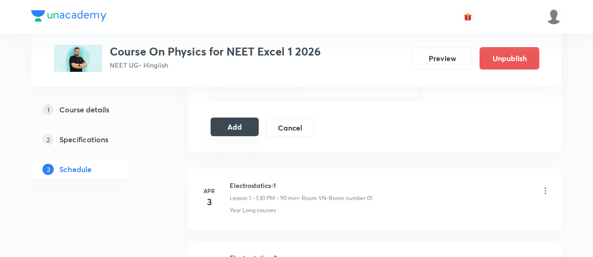
click at [235, 125] on button "Add" at bounding box center [235, 127] width 48 height 19
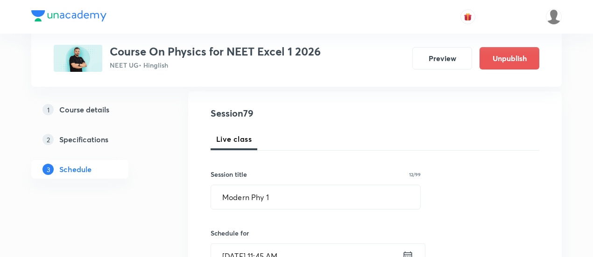
scroll to position [93, 0]
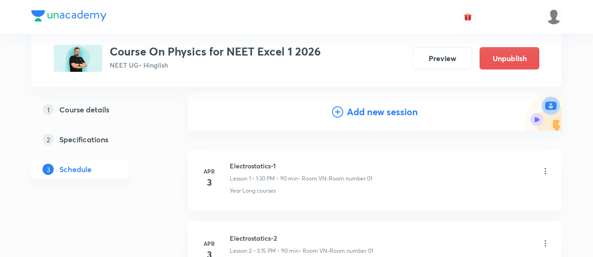
click at [379, 105] on div "Add new session" at bounding box center [375, 111] width 374 height 37
click at [385, 114] on h4 "Add new session" at bounding box center [382, 112] width 71 height 14
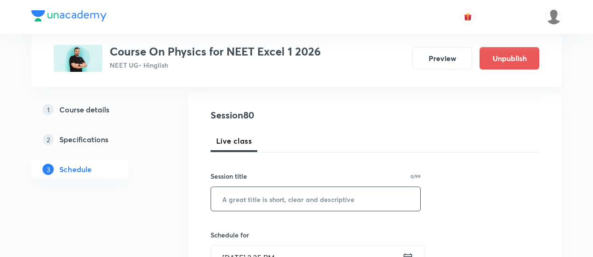
click at [322, 199] on input "text" at bounding box center [315, 199] width 209 height 24
paste input "Modern Phy 1"
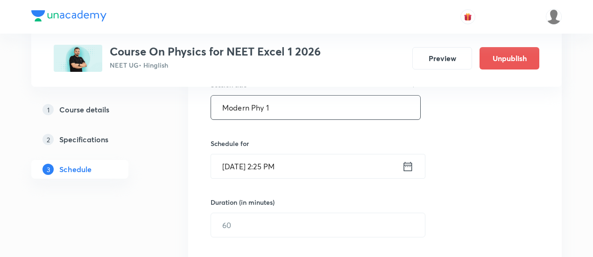
scroll to position [187, 0]
type input "Modern Phy 1"
click at [398, 165] on input "[DATE] 2:25 PM" at bounding box center [306, 165] width 191 height 24
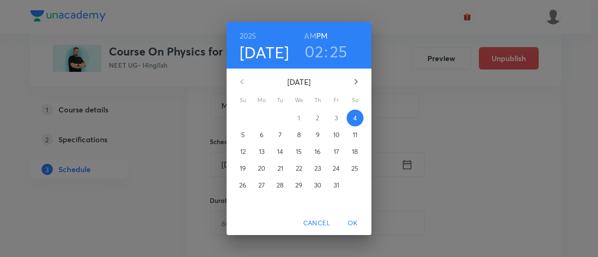
click at [283, 132] on span "7" at bounding box center [280, 134] width 17 height 9
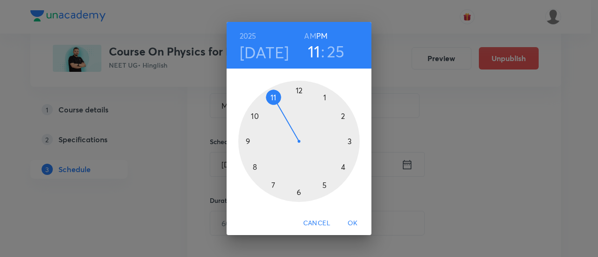
drag, startPoint x: 335, startPoint y: 112, endPoint x: 274, endPoint y: 100, distance: 61.9
click at [274, 100] on div at bounding box center [298, 141] width 121 height 121
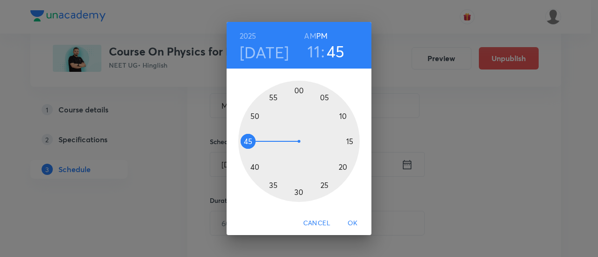
drag, startPoint x: 325, startPoint y: 186, endPoint x: 268, endPoint y: 141, distance: 72.5
click at [268, 141] on div at bounding box center [298, 141] width 121 height 121
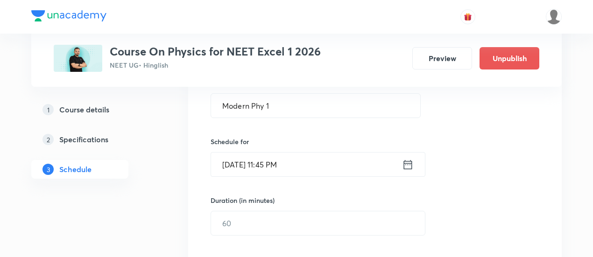
click at [409, 168] on icon at bounding box center [408, 164] width 12 height 13
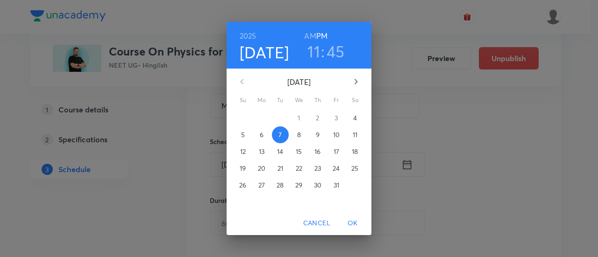
click at [307, 34] on h6 "AM" at bounding box center [310, 35] width 12 height 13
click at [361, 223] on span "OK" at bounding box center [353, 224] width 22 height 12
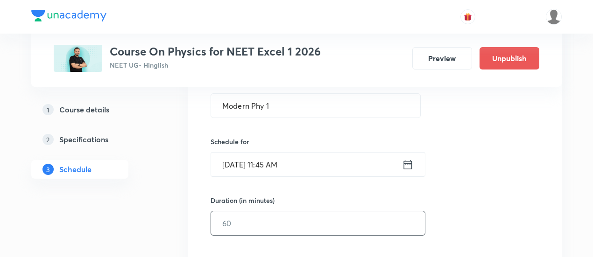
click at [321, 213] on input "text" at bounding box center [318, 224] width 214 height 24
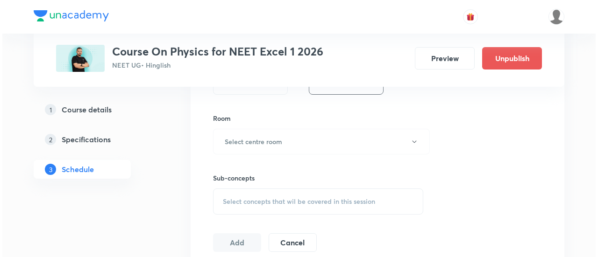
scroll to position [374, 0]
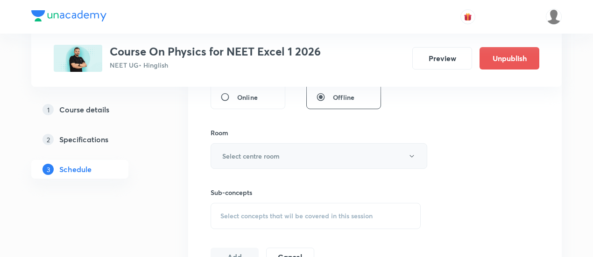
type input "90"
click at [301, 158] on button "Select centre room" at bounding box center [319, 156] width 217 height 26
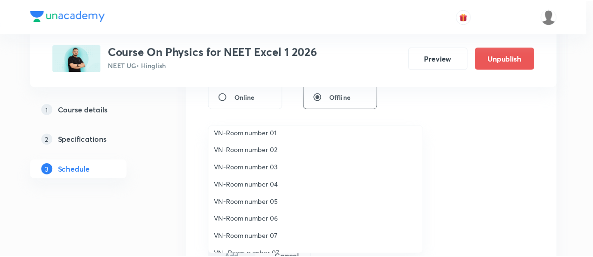
scroll to position [0, 0]
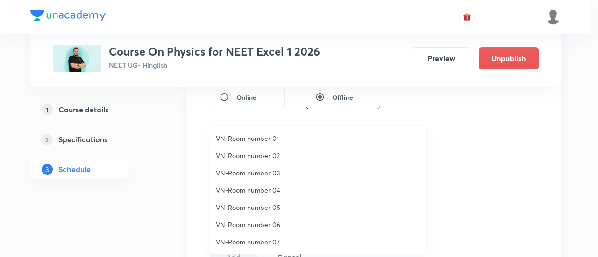
click at [269, 137] on span "VN-Room number 01" at bounding box center [318, 139] width 205 height 10
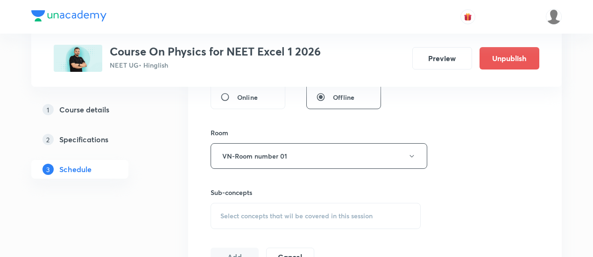
click at [286, 215] on span "Select concepts that wil be covered in this session" at bounding box center [297, 216] width 152 height 7
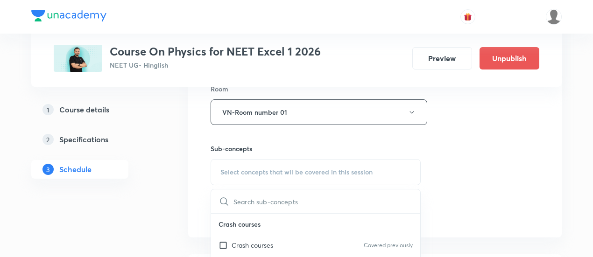
scroll to position [514, 0]
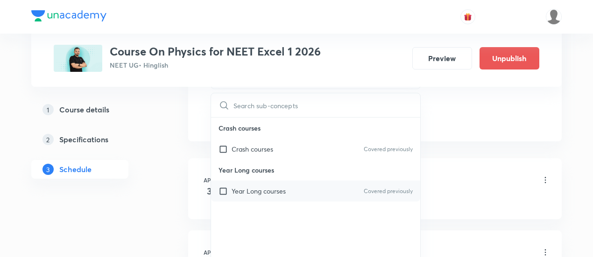
click at [282, 186] on p "Year Long courses" at bounding box center [259, 191] width 54 height 10
checkbox input "true"
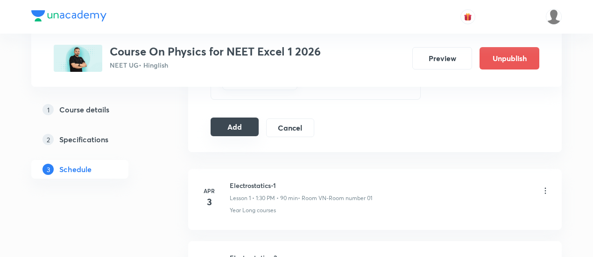
click at [239, 127] on button "Add" at bounding box center [235, 127] width 48 height 19
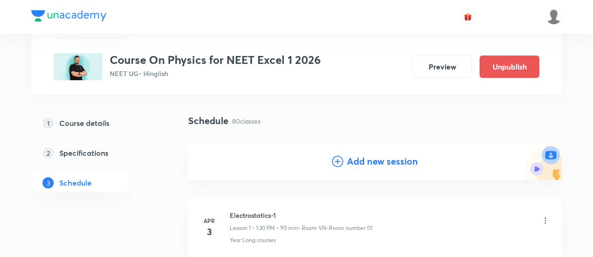
scroll to position [0, 0]
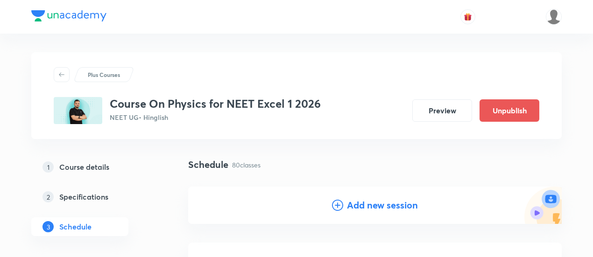
click at [372, 200] on h4 "Add new session" at bounding box center [382, 206] width 71 height 14
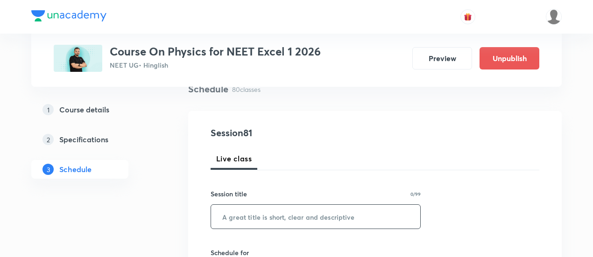
scroll to position [93, 0]
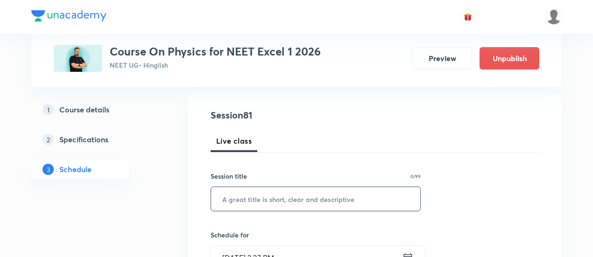
click at [342, 195] on input "text" at bounding box center [315, 199] width 209 height 24
paste input "Modern Phy 1"
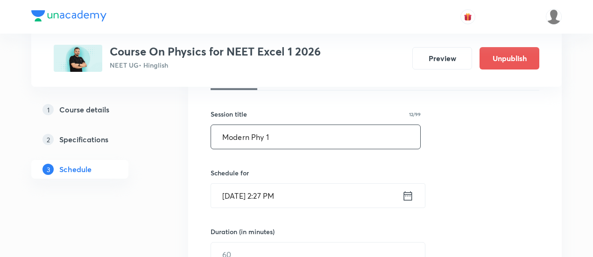
scroll to position [187, 0]
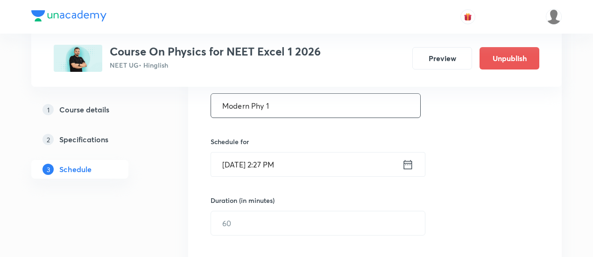
type input "Modern Phy 1"
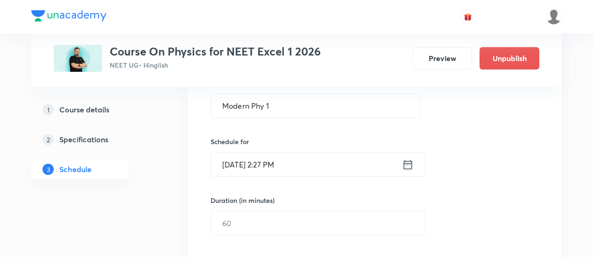
click at [412, 165] on icon at bounding box center [408, 164] width 8 height 9
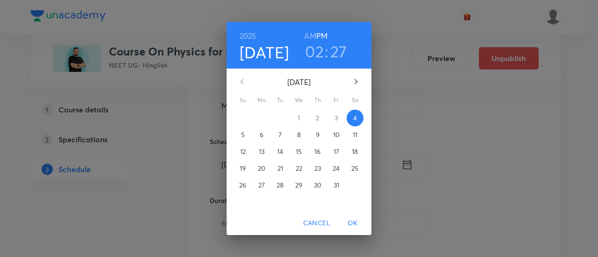
click at [320, 134] on p "9" at bounding box center [318, 134] width 4 height 9
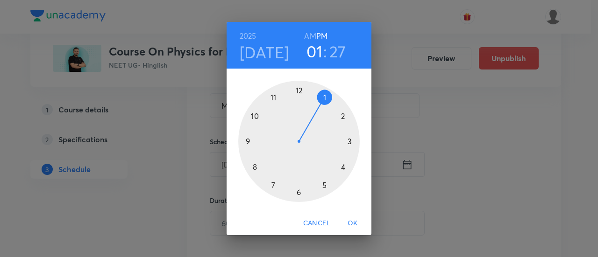
drag, startPoint x: 335, startPoint y: 108, endPoint x: 327, endPoint y: 94, distance: 16.7
click at [327, 94] on div at bounding box center [298, 141] width 121 height 121
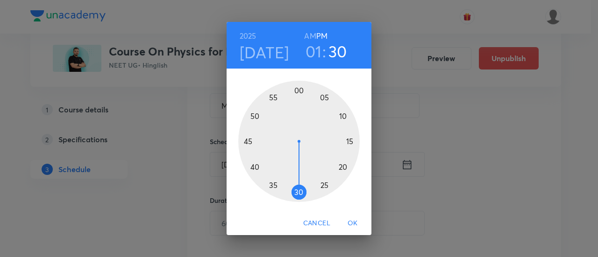
drag, startPoint x: 310, startPoint y: 190, endPoint x: 299, endPoint y: 190, distance: 10.3
click at [299, 190] on div at bounding box center [298, 141] width 121 height 121
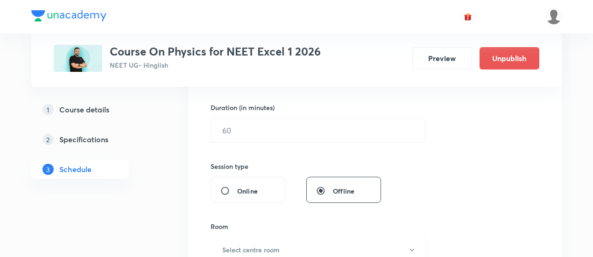
scroll to position [280, 0]
click at [295, 131] on input "text" at bounding box center [318, 130] width 214 height 24
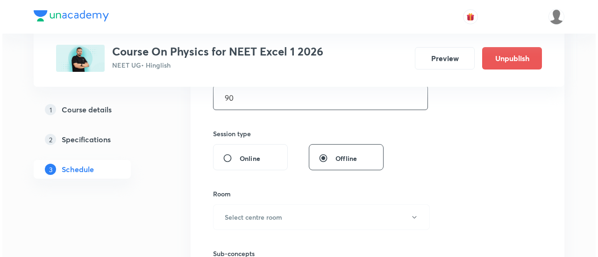
scroll to position [327, 0]
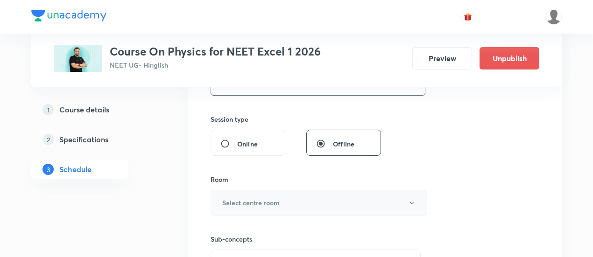
type input "90"
click at [271, 203] on h6 "Select centre room" at bounding box center [250, 203] width 57 height 10
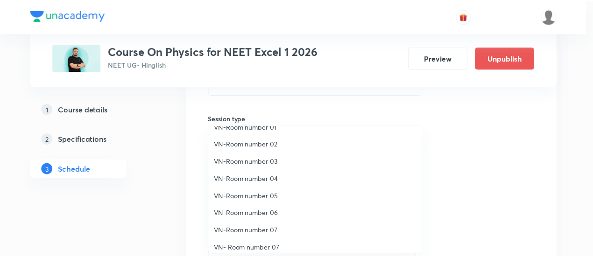
scroll to position [17, 0]
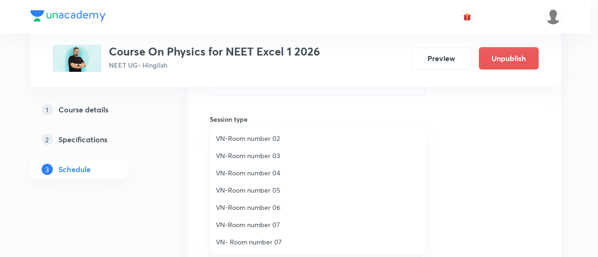
click at [269, 192] on span "VN-Room number 05" at bounding box center [318, 190] width 205 height 10
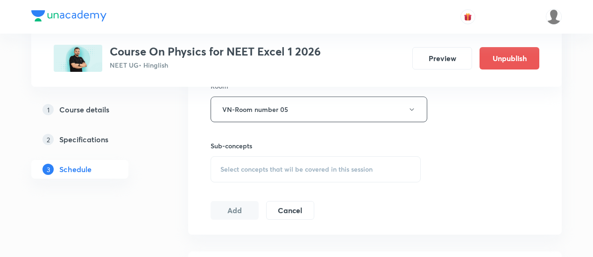
click at [332, 166] on span "Select concepts that wil be covered in this session" at bounding box center [297, 169] width 152 height 7
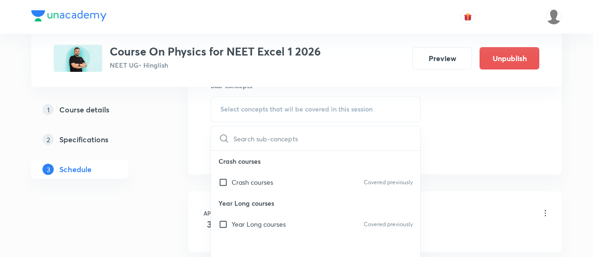
scroll to position [514, 0]
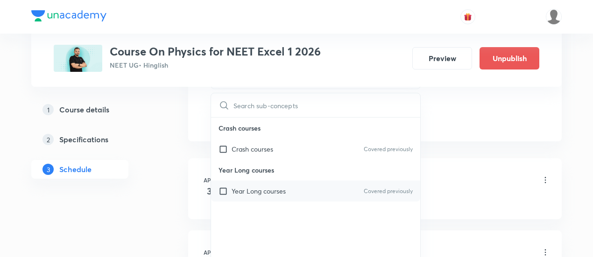
click at [321, 192] on div "Year Long courses Covered previously" at bounding box center [315, 191] width 209 height 21
checkbox input "true"
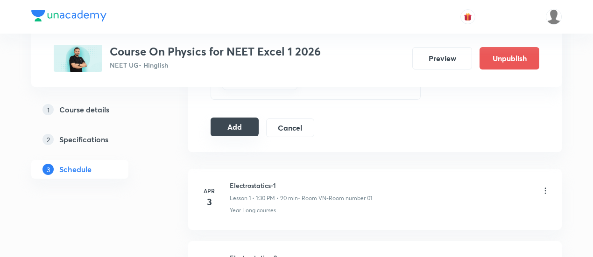
click at [228, 124] on button "Add" at bounding box center [235, 127] width 48 height 19
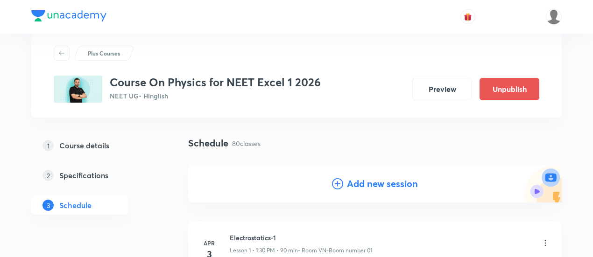
scroll to position [0, 0]
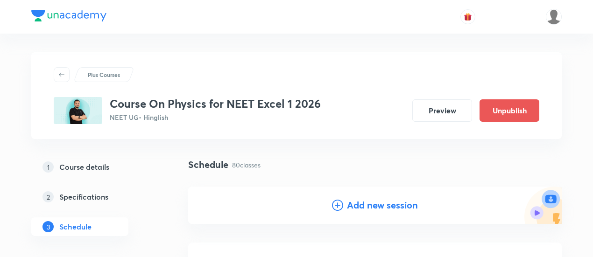
click at [387, 205] on h4 "Add new session" at bounding box center [382, 206] width 71 height 14
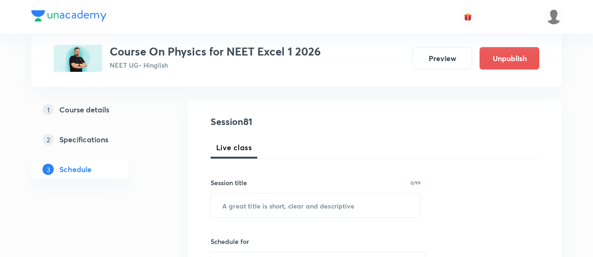
scroll to position [140, 0]
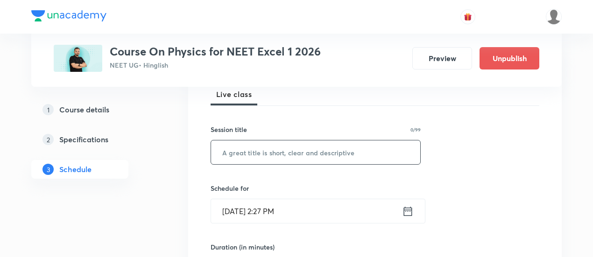
click at [329, 150] on input "text" at bounding box center [315, 153] width 209 height 24
paste input "Modern Phy 1"
type input "Modern Phy 1"
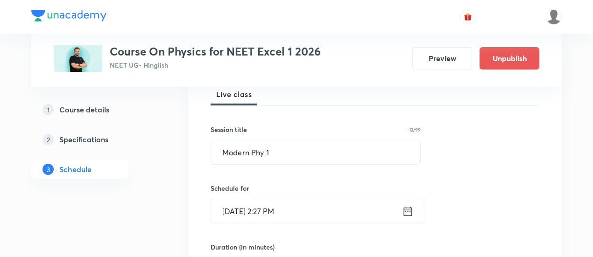
click at [416, 212] on div "Oct 4, 2025, 2:27 PM ​" at bounding box center [318, 211] width 215 height 25
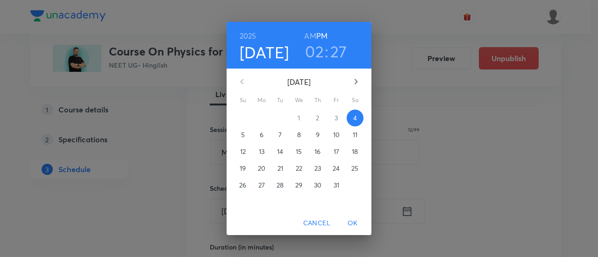
click at [360, 130] on span "11" at bounding box center [355, 134] width 17 height 9
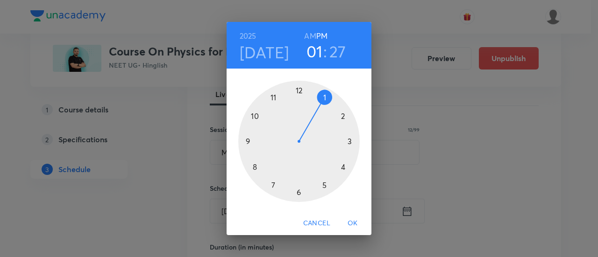
drag, startPoint x: 341, startPoint y: 116, endPoint x: 326, endPoint y: 97, distance: 24.7
click at [326, 97] on div at bounding box center [298, 141] width 121 height 121
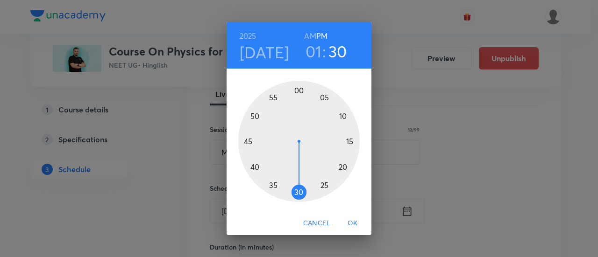
drag, startPoint x: 313, startPoint y: 193, endPoint x: 296, endPoint y: 193, distance: 16.4
click at [296, 193] on div at bounding box center [298, 141] width 121 height 121
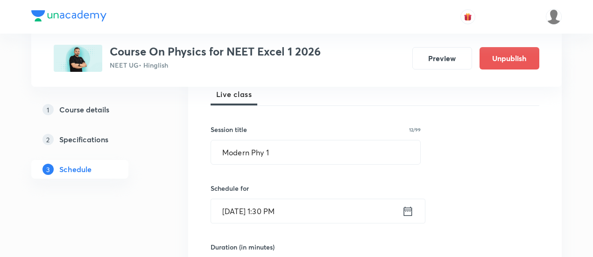
scroll to position [187, 0]
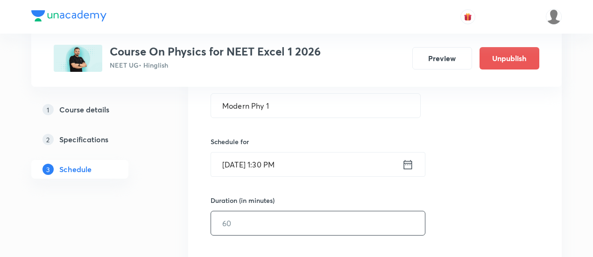
click at [296, 212] on input "text" at bounding box center [318, 224] width 214 height 24
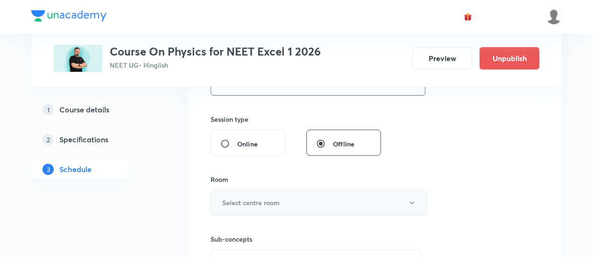
scroll to position [374, 0]
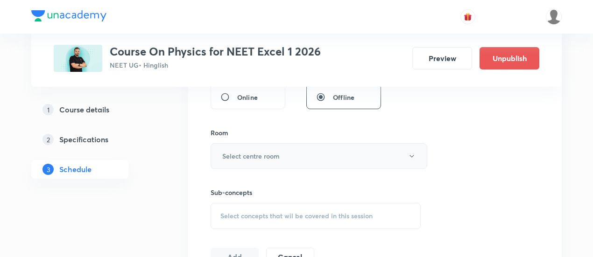
type input "90"
click at [278, 156] on h6 "Select centre room" at bounding box center [250, 156] width 57 height 10
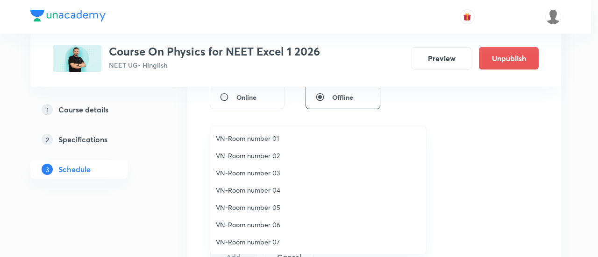
click at [266, 175] on span "VN-Room number 03" at bounding box center [318, 173] width 205 height 10
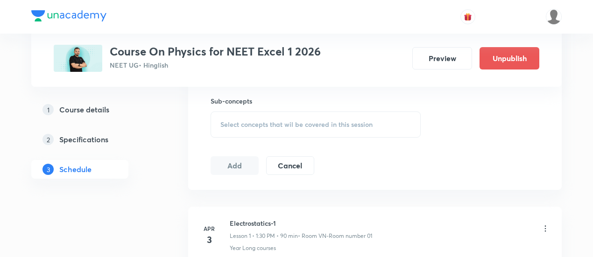
scroll to position [467, 0]
click at [338, 119] on span "Select concepts that wil be covered in this session" at bounding box center [297, 122] width 152 height 7
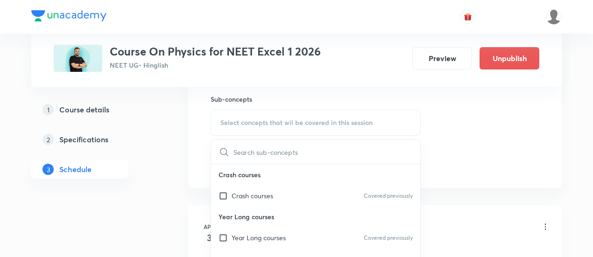
click at [314, 225] on p "Year Long courses" at bounding box center [315, 217] width 209 height 21
click at [317, 234] on div "Year Long courses Covered previously" at bounding box center [315, 238] width 209 height 21
checkbox input "true"
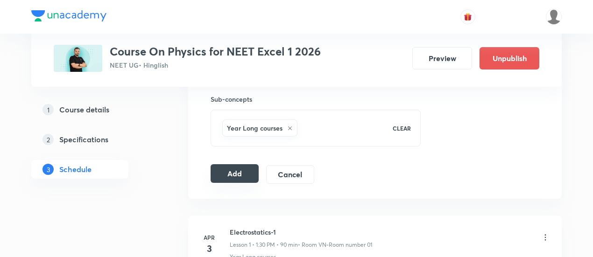
click at [245, 172] on button "Add" at bounding box center [235, 173] width 48 height 19
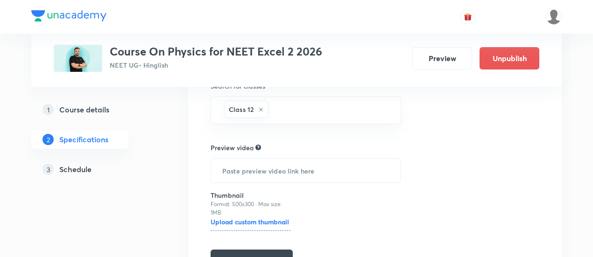
scroll to position [341, 0]
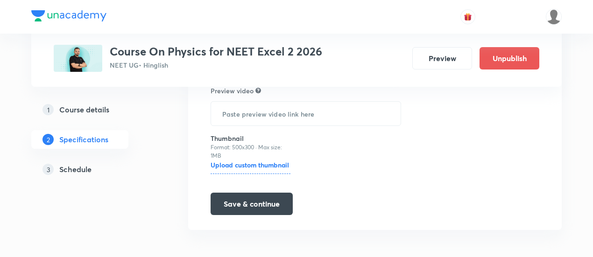
click at [87, 167] on h5 "Schedule" at bounding box center [75, 169] width 32 height 11
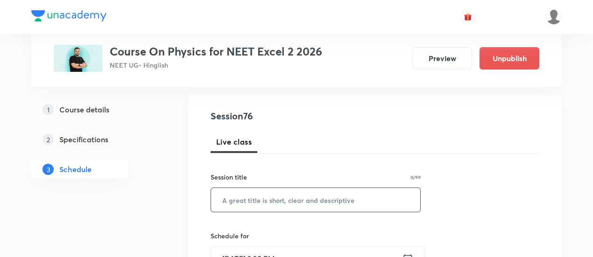
scroll to position [93, 0]
click at [284, 196] on input "text" at bounding box center [315, 199] width 209 height 24
paste input "Modern Phy 1"
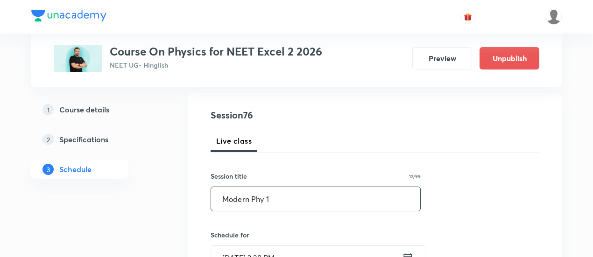
type input "Modern Phy 1"
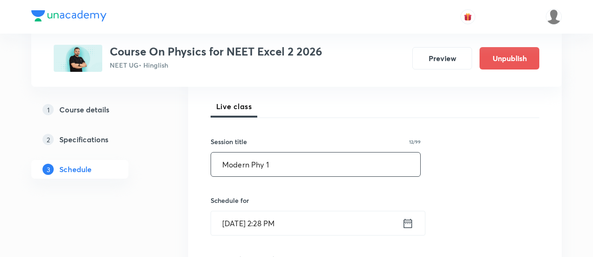
scroll to position [140, 0]
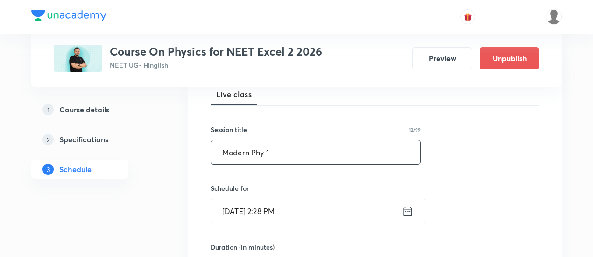
click at [409, 210] on icon at bounding box center [408, 211] width 12 height 13
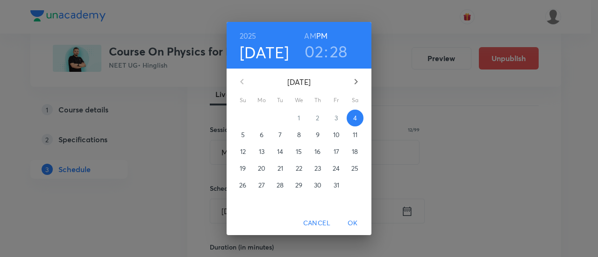
click at [261, 133] on p "6" at bounding box center [262, 134] width 4 height 9
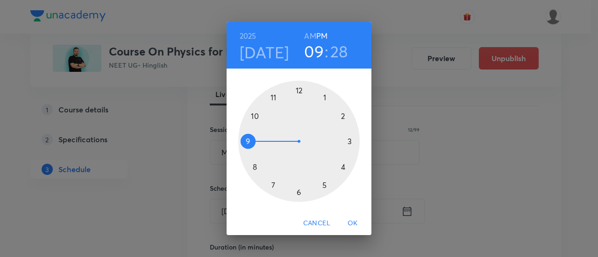
drag, startPoint x: 348, startPoint y: 114, endPoint x: 248, endPoint y: 151, distance: 106.9
click at [248, 151] on div at bounding box center [298, 141] width 121 height 121
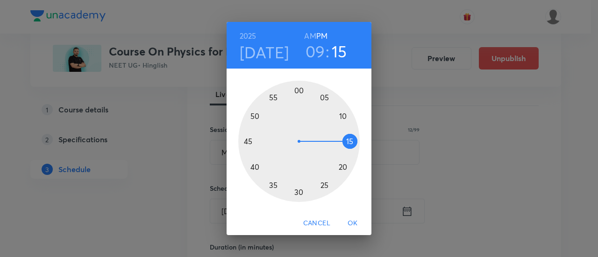
drag, startPoint x: 312, startPoint y: 194, endPoint x: 343, endPoint y: 143, distance: 59.5
click at [343, 143] on div at bounding box center [298, 141] width 121 height 121
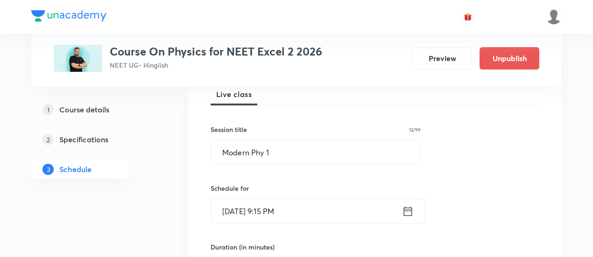
click at [408, 211] on icon at bounding box center [408, 211] width 8 height 9
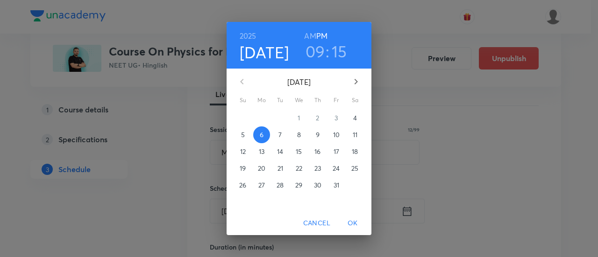
click at [311, 31] on h6 "AM" at bounding box center [310, 35] width 12 height 13
click at [353, 215] on button "OK" at bounding box center [353, 223] width 30 height 17
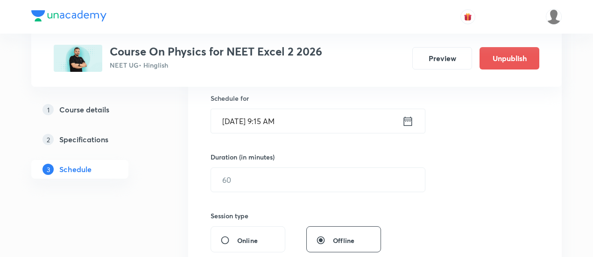
scroll to position [234, 0]
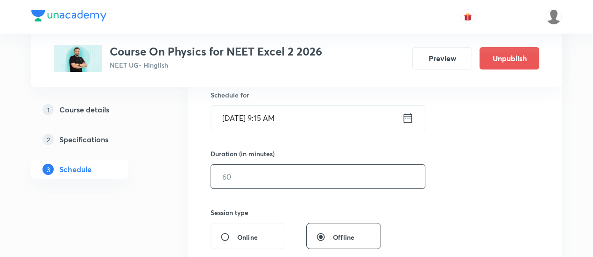
click at [342, 181] on input "text" at bounding box center [318, 177] width 214 height 24
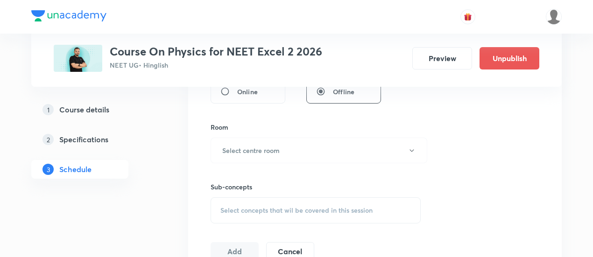
scroll to position [420, 0]
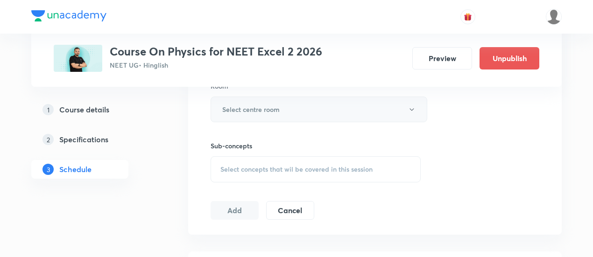
type input "90"
click at [268, 112] on h6 "Select centre room" at bounding box center [250, 110] width 57 height 10
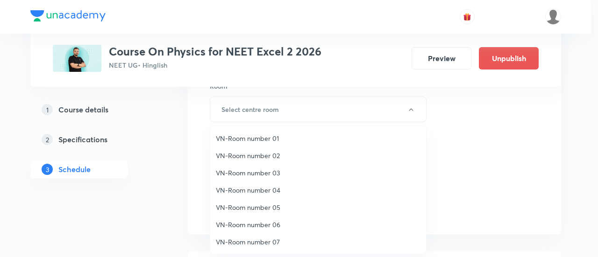
click at [266, 156] on span "VN-Room number 02" at bounding box center [318, 156] width 205 height 10
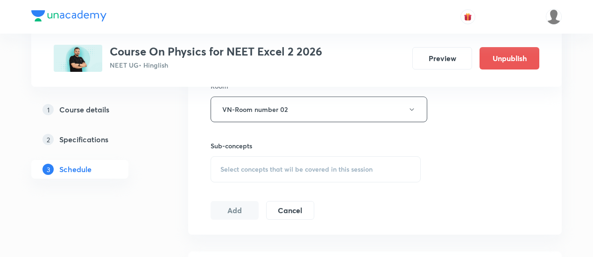
click at [323, 172] on span "Select concepts that wil be covered in this session" at bounding box center [297, 169] width 152 height 7
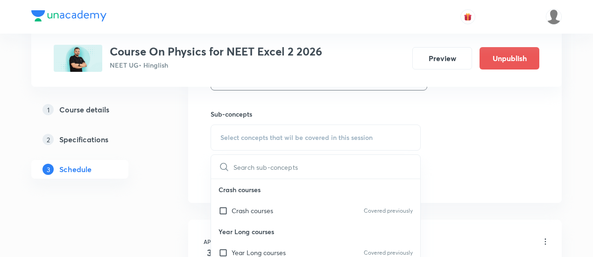
scroll to position [467, 0]
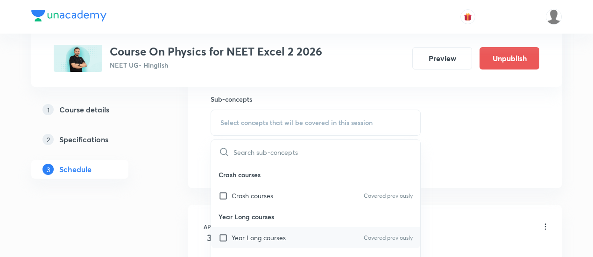
click at [286, 234] on p "Year Long courses" at bounding box center [259, 238] width 54 height 10
checkbox input "true"
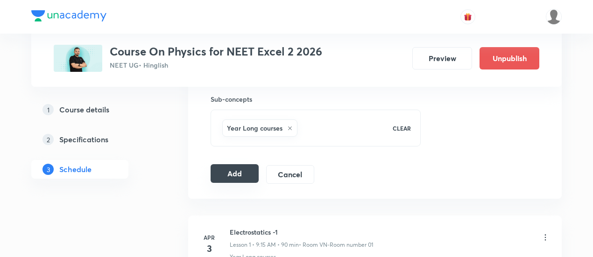
click at [243, 173] on button "Add" at bounding box center [235, 173] width 48 height 19
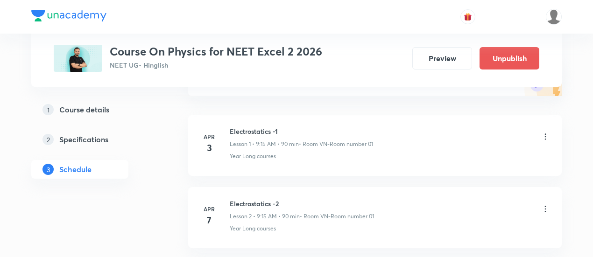
scroll to position [0, 0]
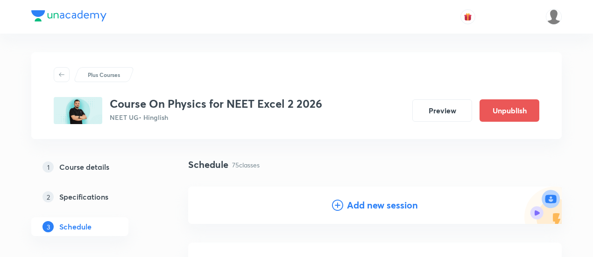
click at [372, 212] on h4 "Add new session" at bounding box center [382, 206] width 71 height 14
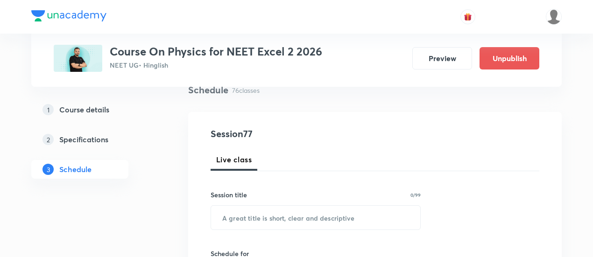
scroll to position [187, 0]
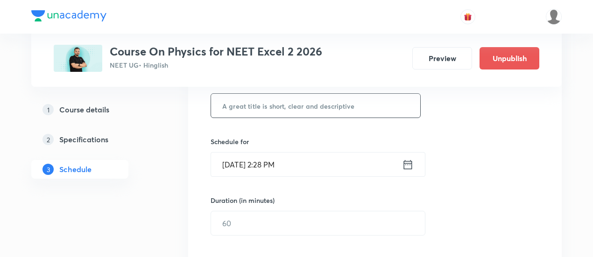
click at [346, 102] on input "text" at bounding box center [315, 106] width 209 height 24
paste input "Modern Phy 1"
type input "Modern Phy 1"
click at [410, 165] on icon at bounding box center [408, 164] width 12 height 13
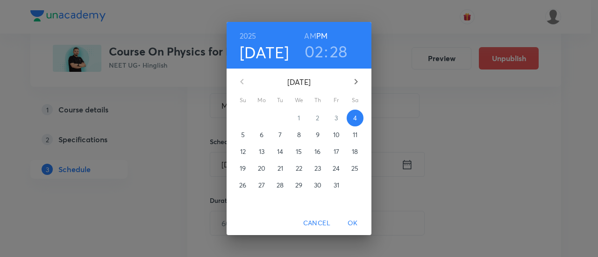
click at [318, 137] on p "9" at bounding box center [318, 134] width 4 height 9
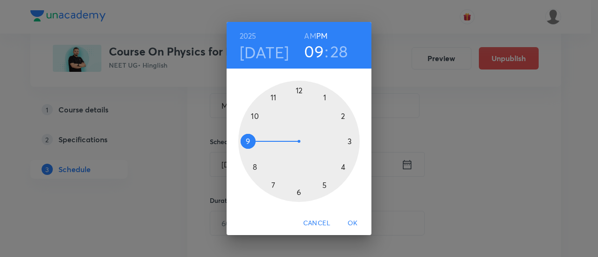
drag, startPoint x: 343, startPoint y: 124, endPoint x: 276, endPoint y: 143, distance: 69.6
click at [276, 143] on div at bounding box center [298, 141] width 121 height 121
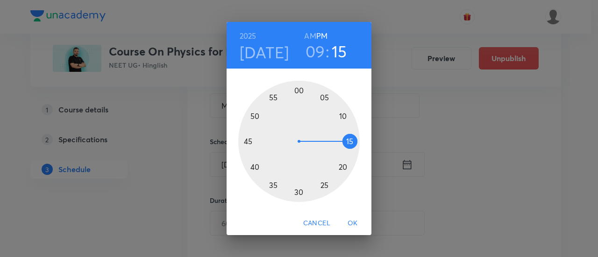
drag, startPoint x: 314, startPoint y: 190, endPoint x: 349, endPoint y: 142, distance: 59.8
click at [349, 142] on div at bounding box center [298, 141] width 121 height 121
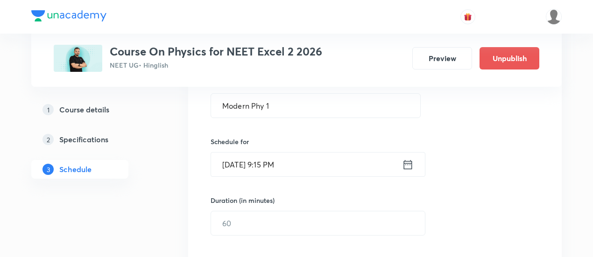
click at [409, 165] on icon at bounding box center [408, 164] width 12 height 13
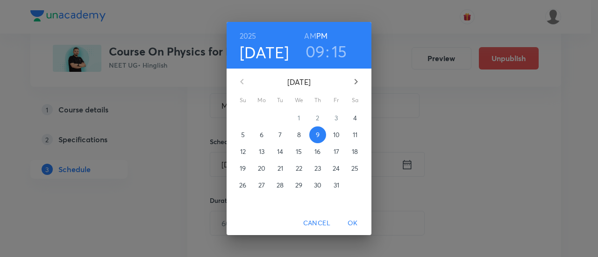
click at [313, 36] on h6 "AM" at bounding box center [310, 35] width 12 height 13
click at [356, 225] on span "OK" at bounding box center [353, 224] width 22 height 12
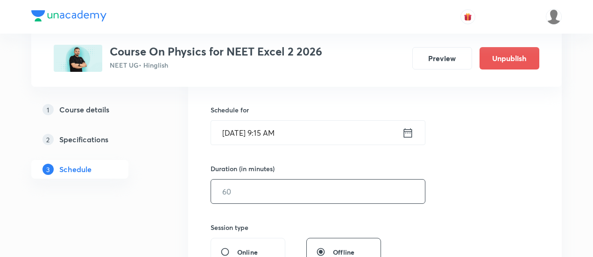
scroll to position [234, 0]
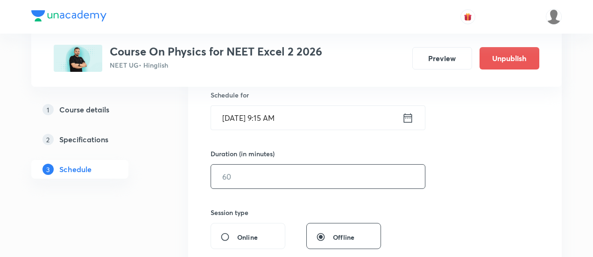
click at [332, 175] on input "text" at bounding box center [318, 177] width 214 height 24
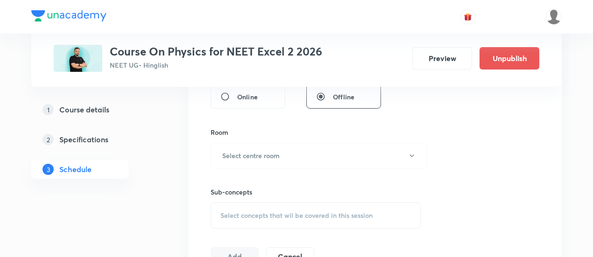
scroll to position [374, 0]
type input "90"
click at [257, 167] on button "Select centre room" at bounding box center [319, 156] width 217 height 26
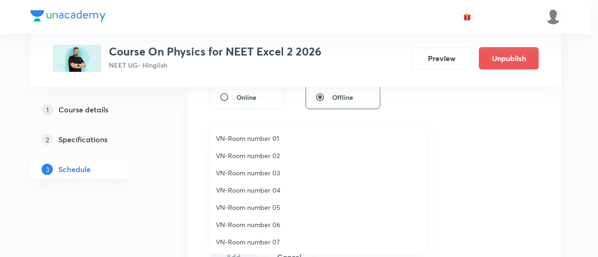
click at [267, 136] on span "VN-Room number 01" at bounding box center [318, 139] width 205 height 10
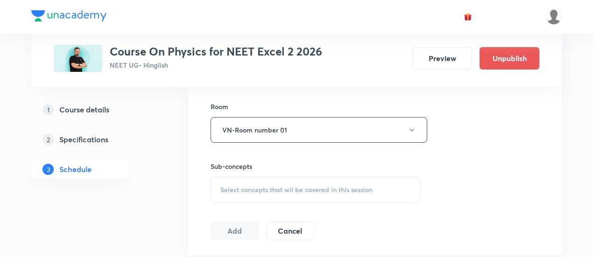
scroll to position [420, 0]
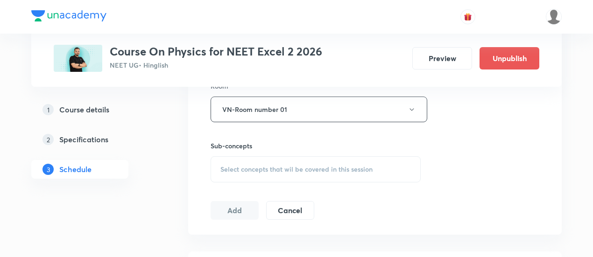
click at [338, 163] on div "Select concepts that wil be covered in this session" at bounding box center [316, 170] width 210 height 26
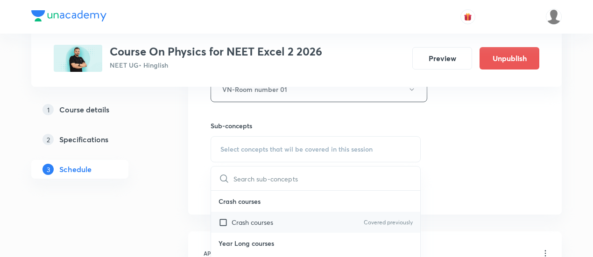
scroll to position [467, 0]
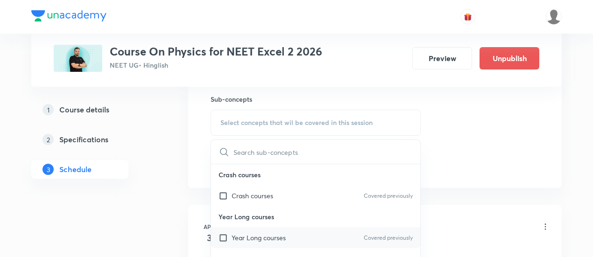
drag, startPoint x: 324, startPoint y: 238, endPoint x: 326, endPoint y: 242, distance: 5.2
click at [325, 242] on div "Year Long courses Covered previously" at bounding box center [315, 238] width 209 height 21
checkbox input "true"
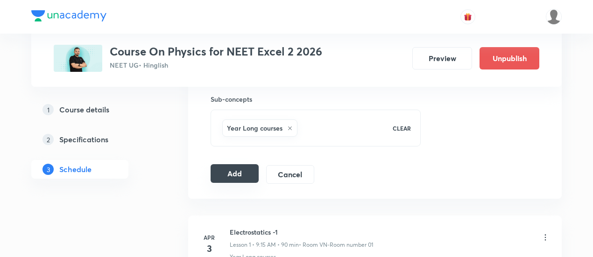
click at [244, 171] on button "Add" at bounding box center [235, 173] width 48 height 19
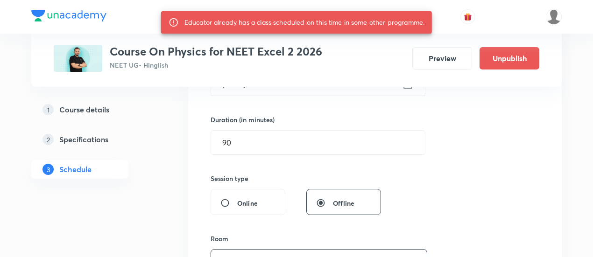
scroll to position [187, 0]
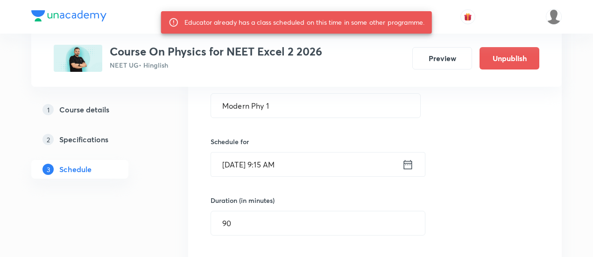
click at [416, 170] on div "Oct 9, 2025, 9:15 AM ​" at bounding box center [318, 164] width 215 height 25
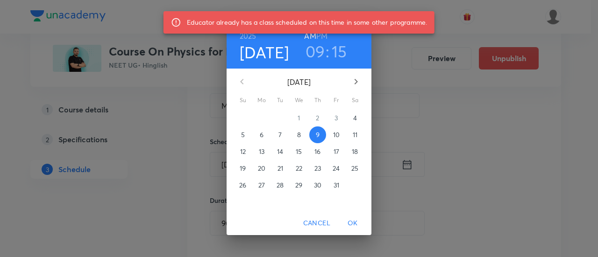
click at [337, 137] on p "10" at bounding box center [336, 134] width 7 height 9
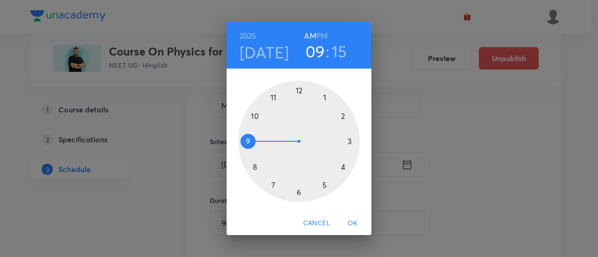
click at [352, 221] on span "OK" at bounding box center [353, 224] width 22 height 12
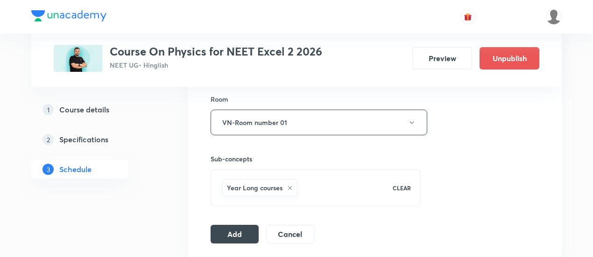
scroll to position [420, 0]
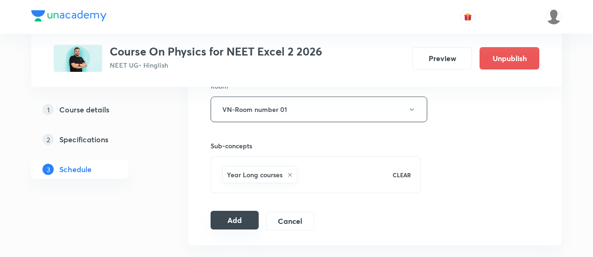
click at [238, 225] on button "Add" at bounding box center [235, 220] width 48 height 19
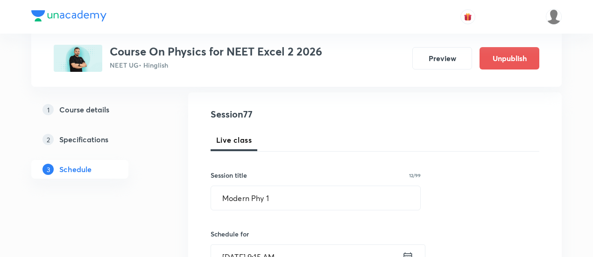
scroll to position [93, 0]
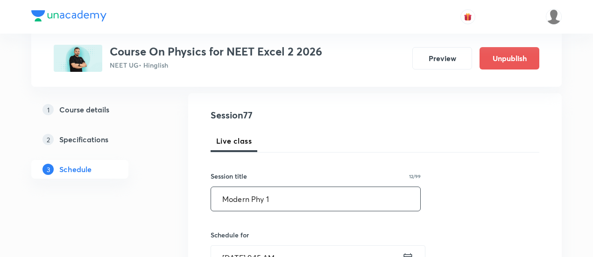
drag, startPoint x: 295, startPoint y: 201, endPoint x: 197, endPoint y: 202, distance: 97.7
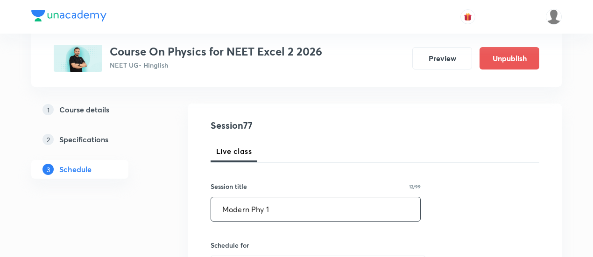
scroll to position [47, 0]
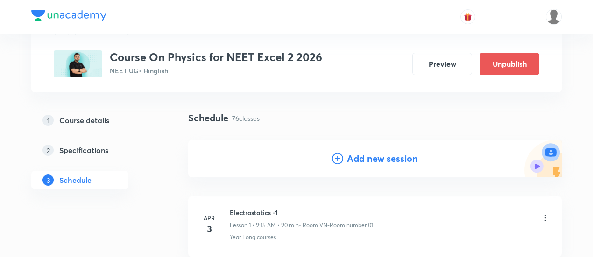
click at [361, 149] on div "Add new session" at bounding box center [375, 158] width 374 height 37
click at [362, 161] on h4 "Add new session" at bounding box center [382, 159] width 71 height 14
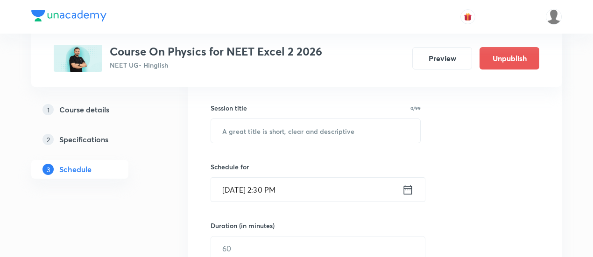
scroll to position [187, 0]
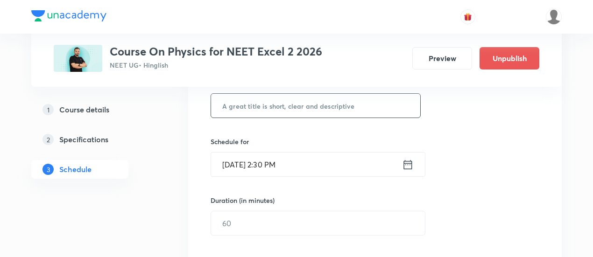
click at [350, 103] on input "text" at bounding box center [315, 106] width 209 height 24
paste input "Modern Phy 1"
type input "Modern Phy 1"
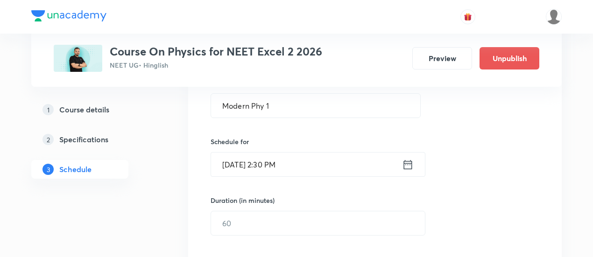
click at [409, 165] on icon at bounding box center [408, 164] width 12 height 13
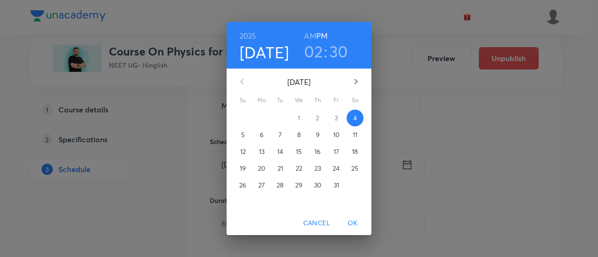
click at [355, 133] on p "11" at bounding box center [355, 134] width 5 height 9
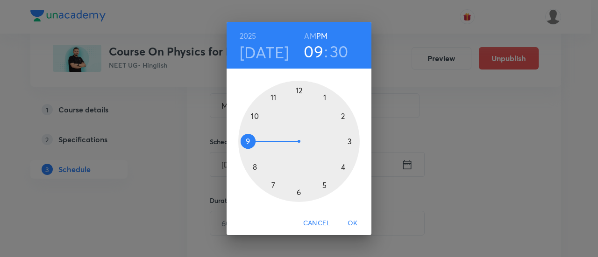
drag, startPoint x: 336, startPoint y: 124, endPoint x: 257, endPoint y: 149, distance: 83.8
click at [257, 149] on div at bounding box center [298, 141] width 121 height 121
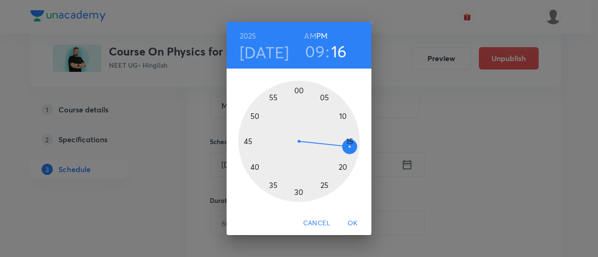
drag, startPoint x: 301, startPoint y: 196, endPoint x: 352, endPoint y: 144, distance: 72.7
click at [352, 144] on div at bounding box center [298, 141] width 121 height 121
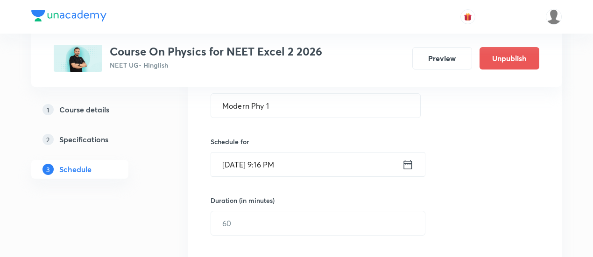
click at [413, 165] on icon at bounding box center [408, 164] width 12 height 13
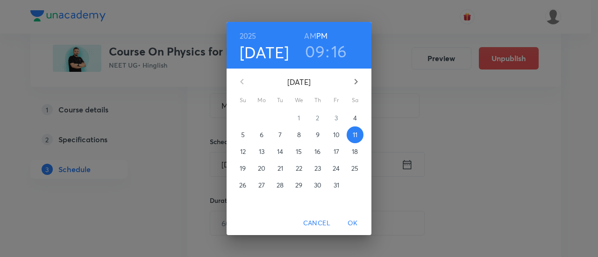
click at [341, 56] on h3 "16" at bounding box center [339, 52] width 16 height 20
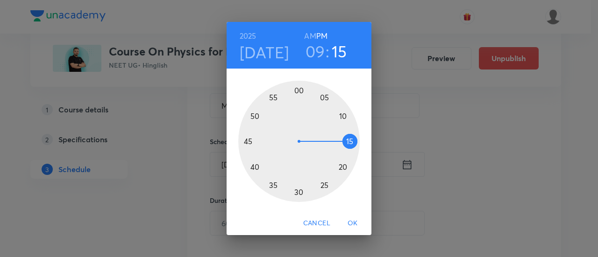
click at [349, 143] on div at bounding box center [298, 141] width 121 height 121
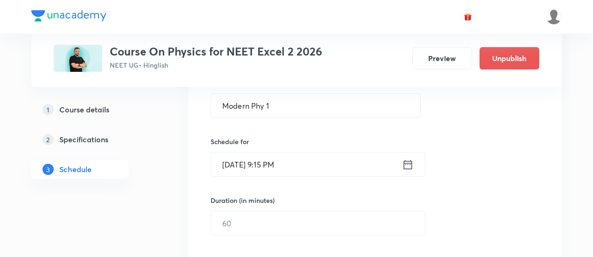
click at [404, 168] on icon at bounding box center [408, 164] width 12 height 13
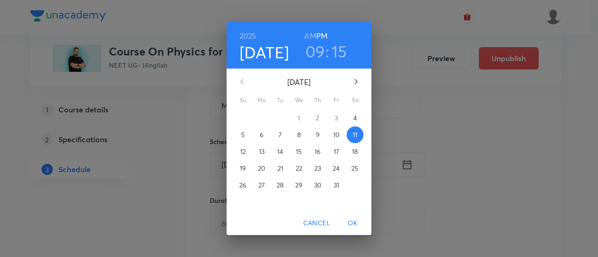
drag, startPoint x: 311, startPoint y: 33, endPoint x: 314, endPoint y: 43, distance: 10.7
click at [311, 36] on h6 "AM" at bounding box center [310, 35] width 12 height 13
click at [359, 225] on span "OK" at bounding box center [353, 224] width 22 height 12
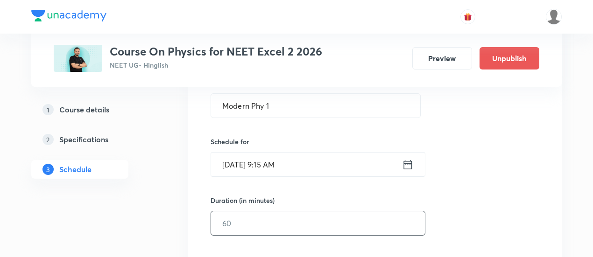
click at [354, 227] on input "text" at bounding box center [318, 224] width 214 height 24
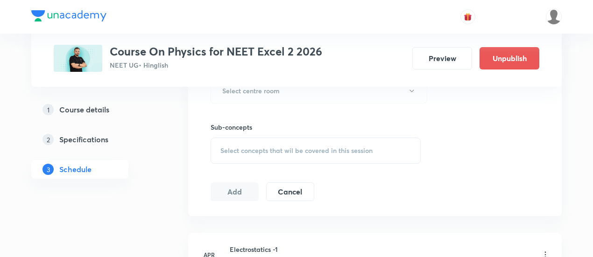
scroll to position [420, 0]
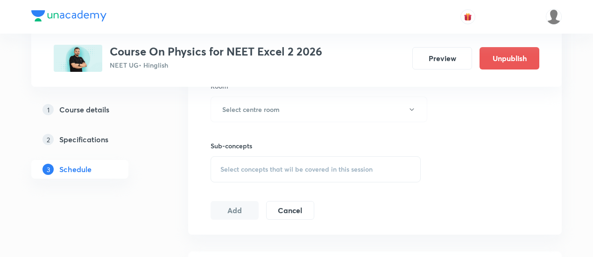
type input "90"
click at [340, 126] on div "Session 78 Live class Session title 12/99 Modern Phy 1 ​ Schedule for Oct 11, 2…" at bounding box center [375, 0] width 329 height 439
click at [277, 116] on button "Select centre room" at bounding box center [319, 110] width 217 height 26
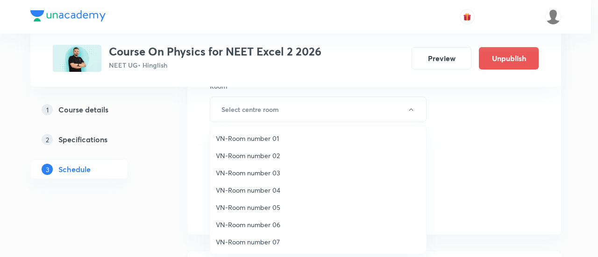
drag, startPoint x: 271, startPoint y: 140, endPoint x: 300, endPoint y: 158, distance: 34.9
click at [271, 141] on span "VN-Room number 01" at bounding box center [318, 139] width 205 height 10
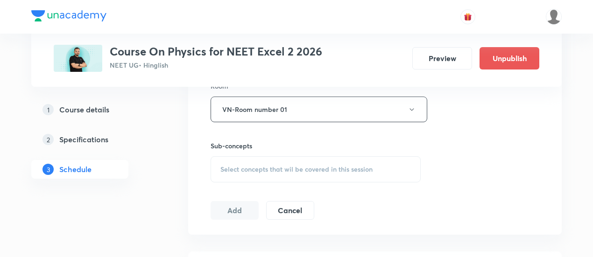
click at [332, 181] on div "Session 78 Live class Session title 12/99 Modern Phy 1 ​ Schedule for Oct 11, 2…" at bounding box center [375, 0] width 329 height 439
click at [341, 169] on span "Select concepts that wil be covered in this session" at bounding box center [297, 169] width 152 height 7
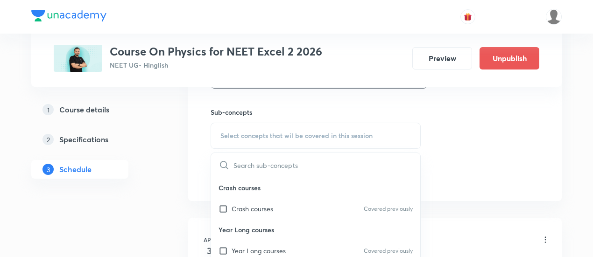
scroll to position [467, 0]
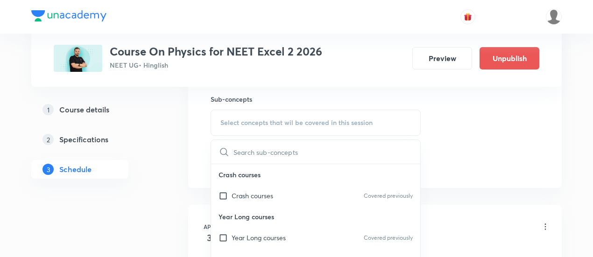
click at [293, 236] on div "Year Long courses Covered previously" at bounding box center [315, 238] width 209 height 21
checkbox input "true"
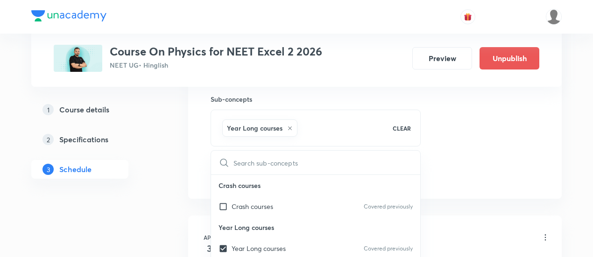
drag, startPoint x: 473, startPoint y: 141, endPoint x: 416, endPoint y: 159, distance: 59.4
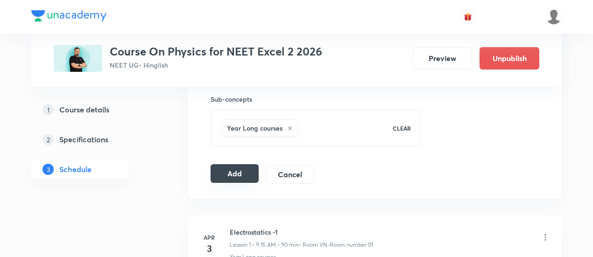
click at [226, 178] on button "Add" at bounding box center [235, 173] width 48 height 19
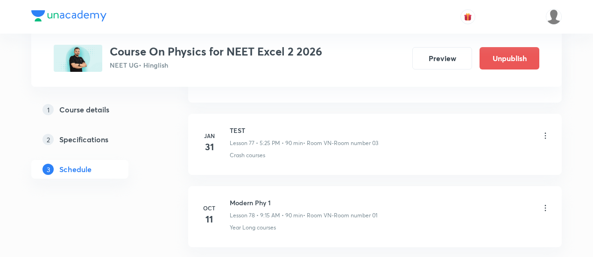
scroll to position [5639, 0]
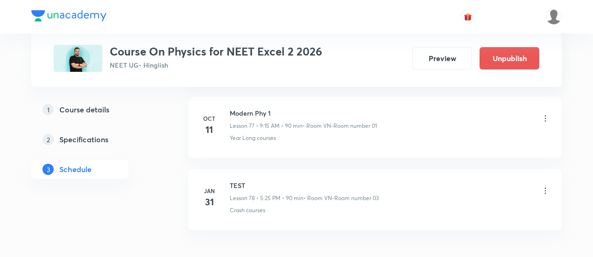
scroll to position [6067, 0]
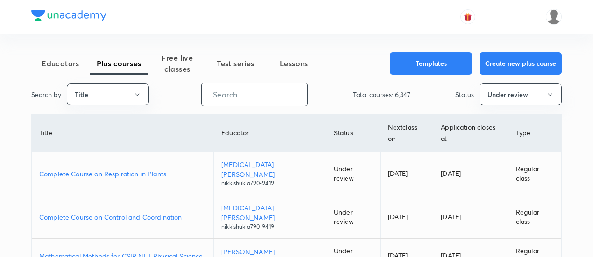
click at [238, 86] on input "text" at bounding box center [255, 95] width 106 height 24
click at [129, 97] on button "Title" at bounding box center [108, 95] width 82 height 22
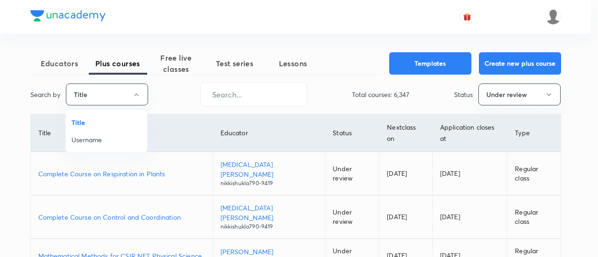
click at [124, 140] on span "Username" at bounding box center [106, 140] width 70 height 10
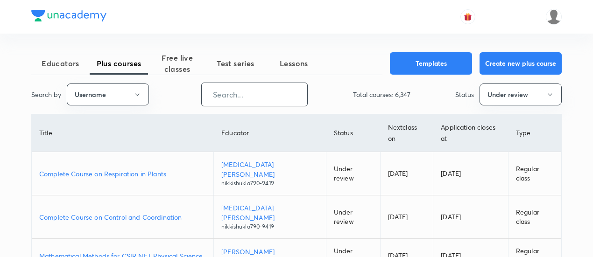
click at [284, 100] on input "text" at bounding box center [255, 95] width 106 height 24
paste input "chandnimehra27-8181"
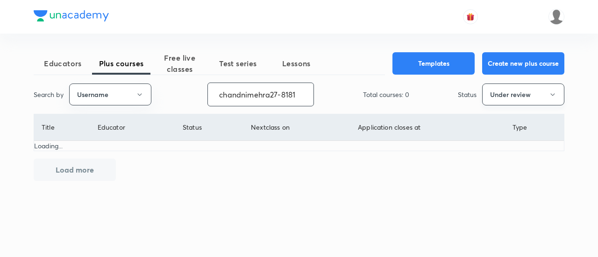
type input "chandnimehra27-8181"
click at [534, 98] on button "Under review" at bounding box center [523, 95] width 82 height 22
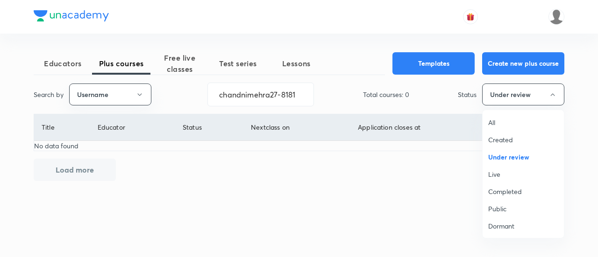
click at [511, 125] on span "All" at bounding box center [523, 123] width 70 height 10
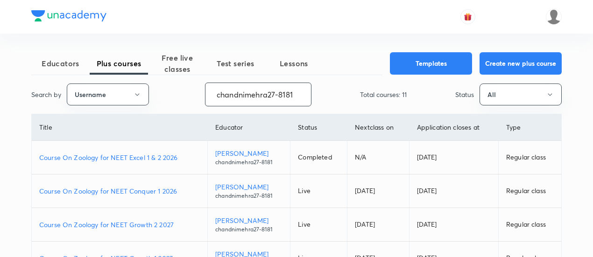
drag, startPoint x: 213, startPoint y: 97, endPoint x: 328, endPoint y: 95, distance: 115.4
click at [328, 95] on div "Search by Username chandnimehra27-8181 ​ Total courses: 11 Status All" at bounding box center [296, 95] width 531 height 24
paste input "NikhatParveen-6480"
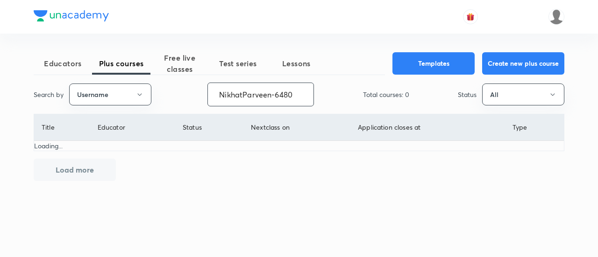
type input "NikhatParveen-6480"
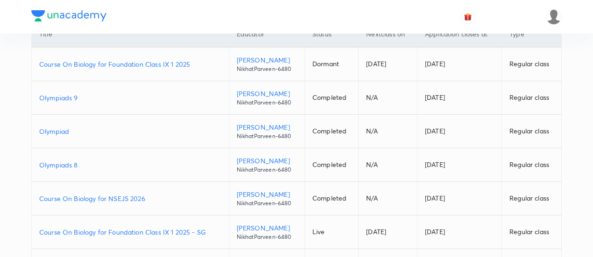
scroll to position [187, 0]
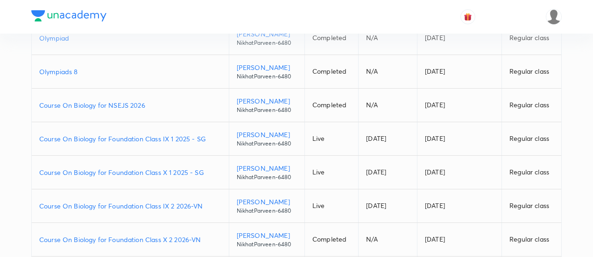
click at [214, 135] on p "Course On Biology for Foundation Class IX 1 2025 - SG" at bounding box center [130, 139] width 182 height 10
click at [210, 172] on p "Course On Biology for Foundation Class X 1 2025 - SG" at bounding box center [130, 173] width 182 height 10
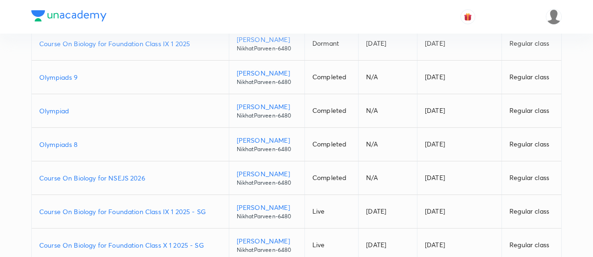
scroll to position [0, 0]
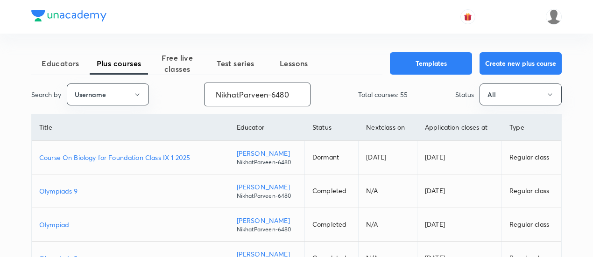
drag, startPoint x: 213, startPoint y: 93, endPoint x: 336, endPoint y: 103, distance: 123.7
click at [336, 103] on div "Search by Username NikhatParveen-6480 ​ Total courses: 55 Status All" at bounding box center [296, 95] width 531 height 24
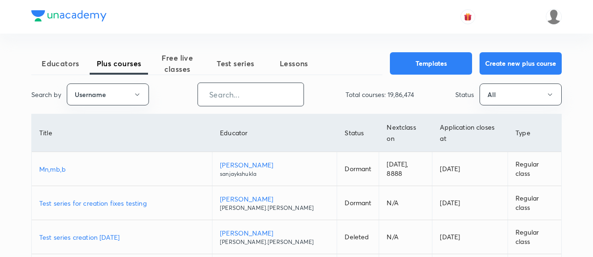
paste input "JagrutiU3108"
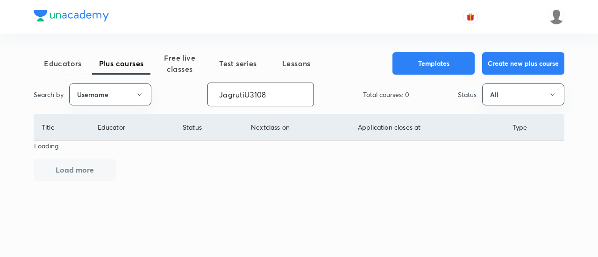
type input "JagrutiU3108"
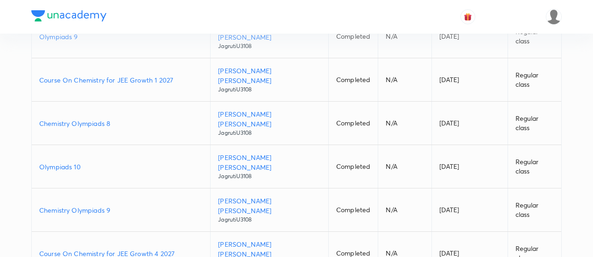
scroll to position [187, 0]
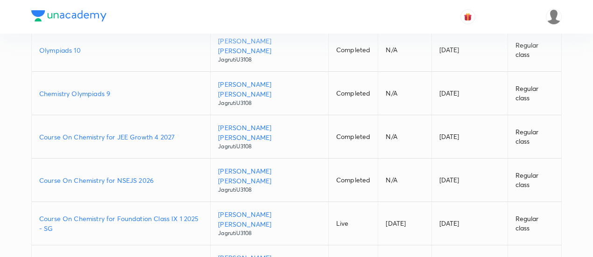
scroll to position [265, 0]
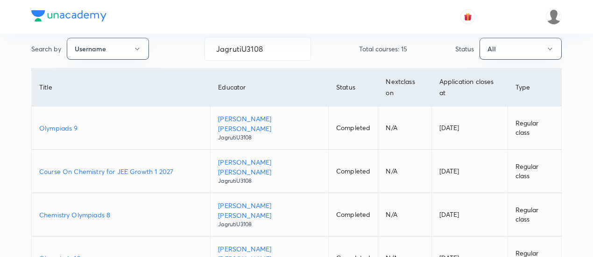
scroll to position [0, 0]
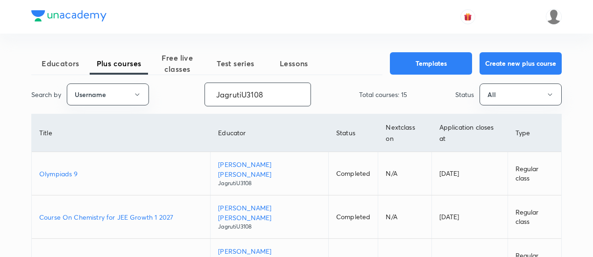
drag, startPoint x: 278, startPoint y: 94, endPoint x: 219, endPoint y: 89, distance: 59.1
click at [219, 89] on input "JagrutiU3108" at bounding box center [258, 95] width 106 height 24
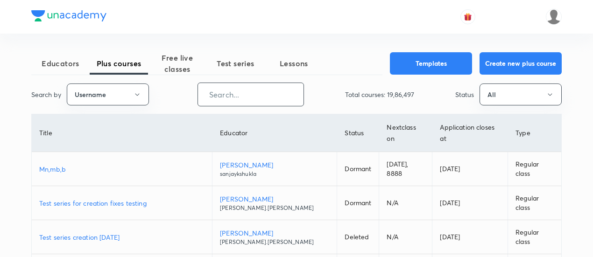
paste input "chandnimehra27-8181"
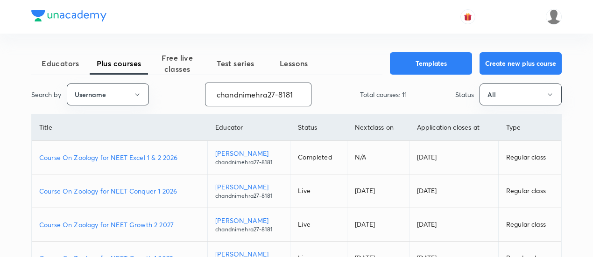
type input "chandnimehra27-8181"
click at [183, 190] on p "Course On Zoology for NEET Conquer 1 2026" at bounding box center [119, 191] width 161 height 10
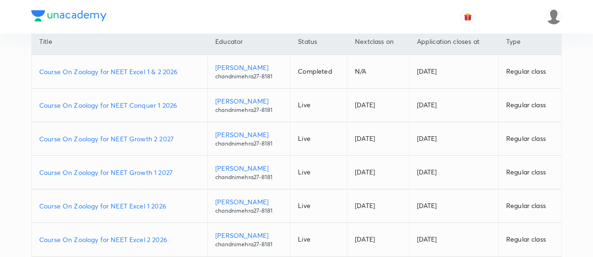
scroll to position [93, 0]
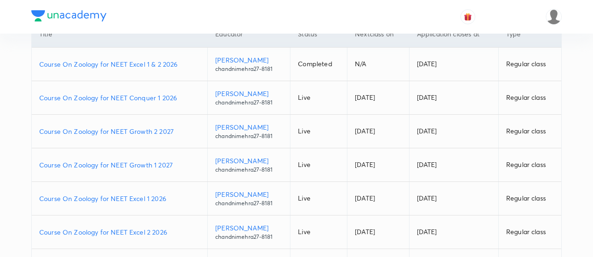
click at [179, 128] on p "Course On Zoology for NEET Growth 2 2027" at bounding box center [119, 132] width 161 height 10
click at [179, 160] on p "Course On Zoology for NEET Growth 1 2027" at bounding box center [119, 165] width 161 height 10
click at [170, 200] on p "Course On Zoology for NEET Excel 1 2026" at bounding box center [119, 199] width 161 height 10
click at [173, 228] on p "Course On Zoology for NEET Excel 2 2026" at bounding box center [119, 233] width 161 height 10
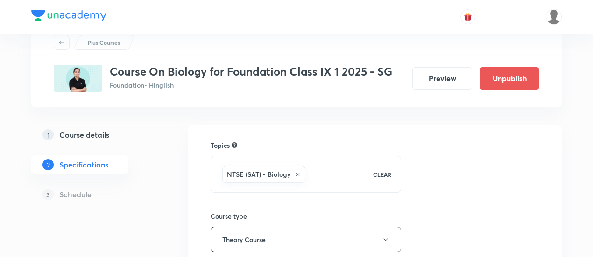
scroll to position [47, 0]
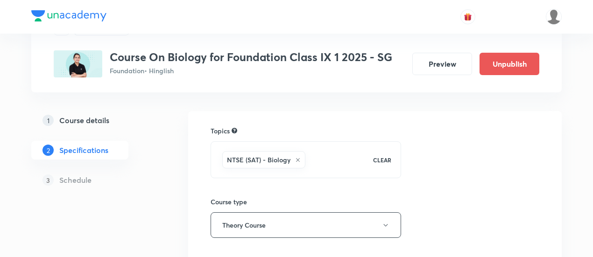
click at [79, 184] on h5 "Schedule" at bounding box center [75, 180] width 32 height 11
click at [99, 121] on h5 "Course details" at bounding box center [84, 120] width 50 height 11
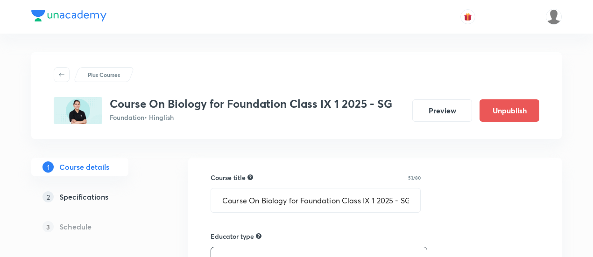
click at [98, 198] on h5 "Specifications" at bounding box center [83, 197] width 49 height 11
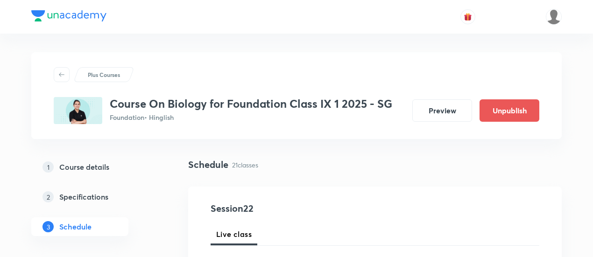
type input "Revision"
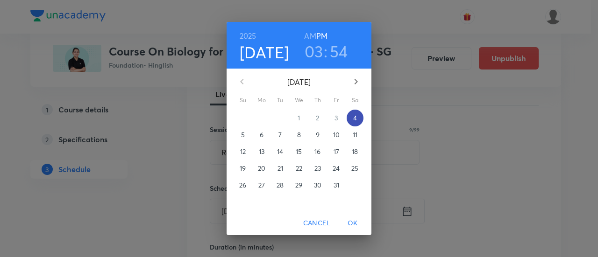
click at [356, 123] on p "4" at bounding box center [355, 118] width 4 height 9
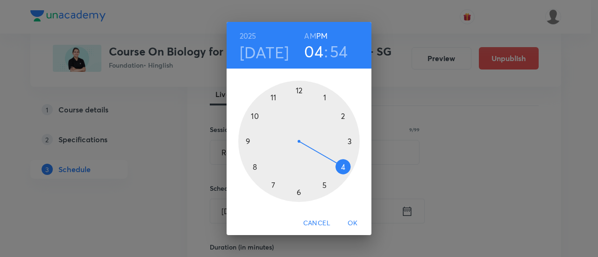
drag, startPoint x: 350, startPoint y: 141, endPoint x: 344, endPoint y: 173, distance: 33.3
click at [344, 173] on div at bounding box center [298, 141] width 121 height 121
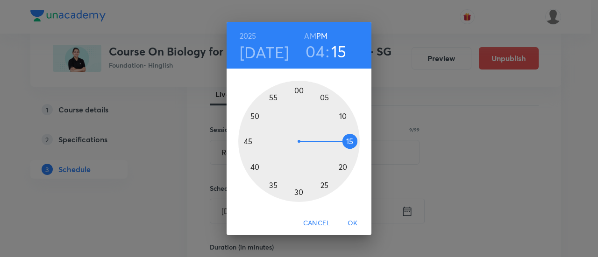
drag, startPoint x: 272, startPoint y: 97, endPoint x: 333, endPoint y: 141, distance: 75.2
click at [333, 141] on div at bounding box center [298, 141] width 121 height 121
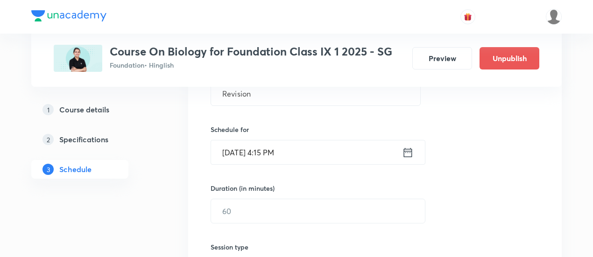
scroll to position [234, 0]
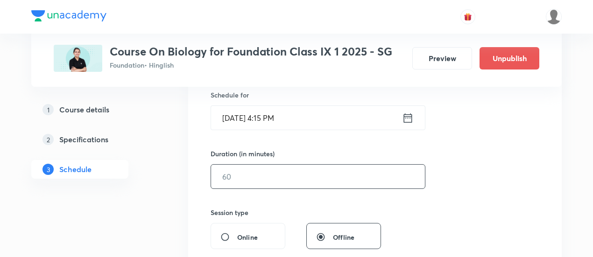
click at [294, 172] on input "text" at bounding box center [318, 177] width 214 height 24
type input "6"
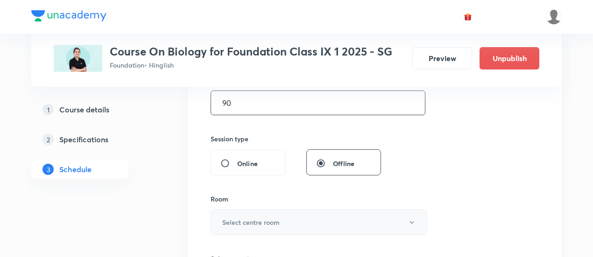
scroll to position [420, 0]
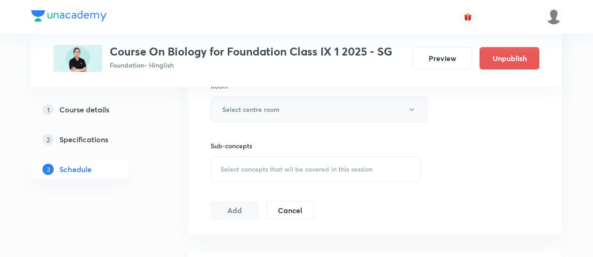
type input "90"
click at [264, 106] on h6 "Select centre room" at bounding box center [250, 110] width 57 height 10
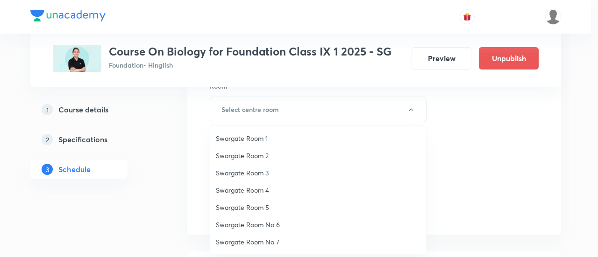
click at [251, 157] on span "Swargate Room 2" at bounding box center [318, 156] width 205 height 10
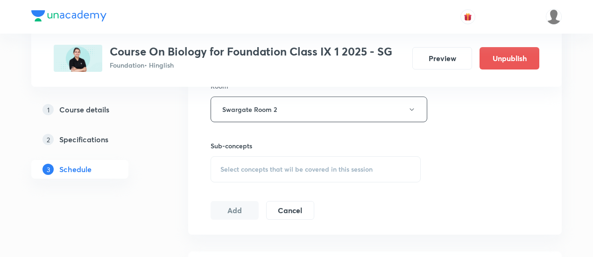
click at [324, 167] on span "Select concepts that wil be covered in this session" at bounding box center [297, 169] width 152 height 7
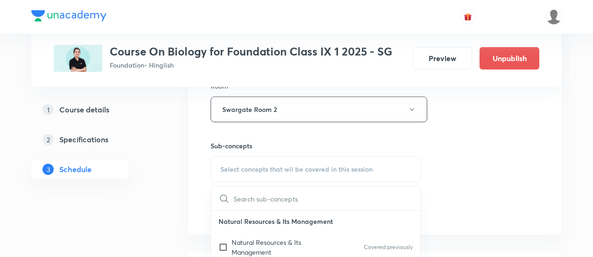
scroll to position [467, 0]
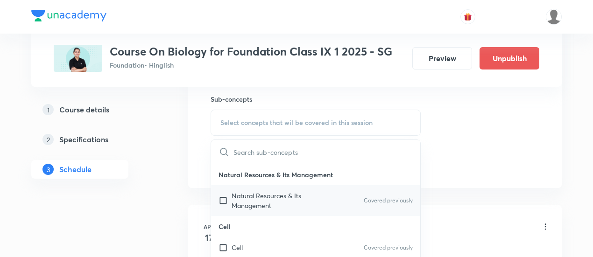
click at [287, 202] on p "Natural Resources & Its Management" at bounding box center [279, 201] width 94 height 20
checkbox input "true"
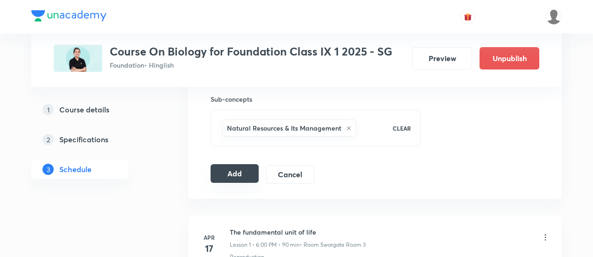
click at [241, 178] on button "Add" at bounding box center [235, 173] width 48 height 19
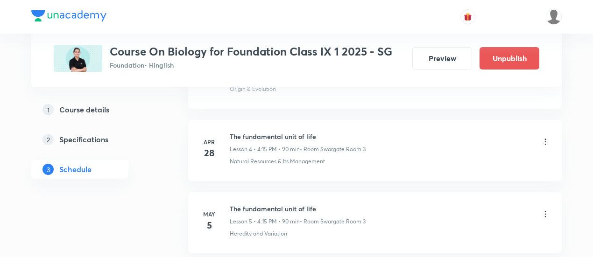
scroll to position [327, 0]
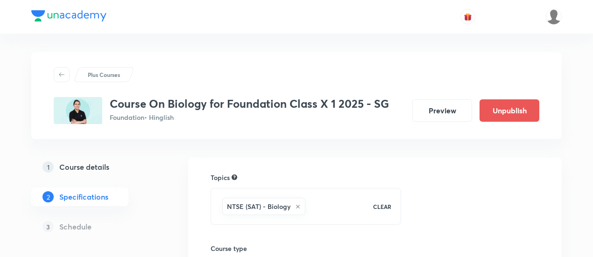
click at [96, 165] on h5 "Course details" at bounding box center [84, 167] width 50 height 11
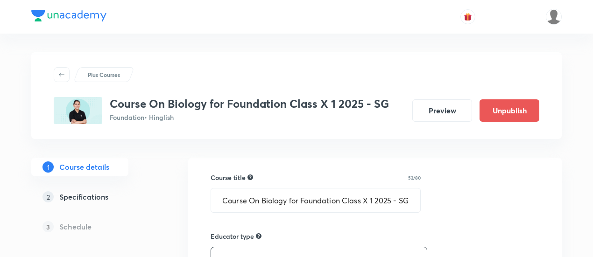
click at [94, 200] on h5 "Specifications" at bounding box center [83, 197] width 49 height 11
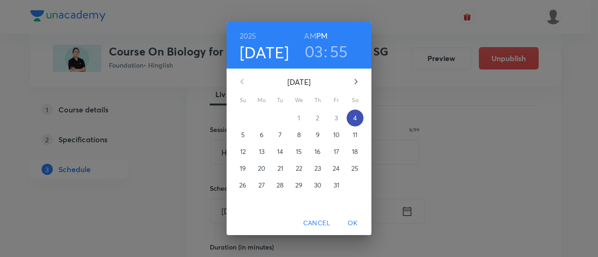
click at [357, 119] on span "4" at bounding box center [355, 118] width 17 height 9
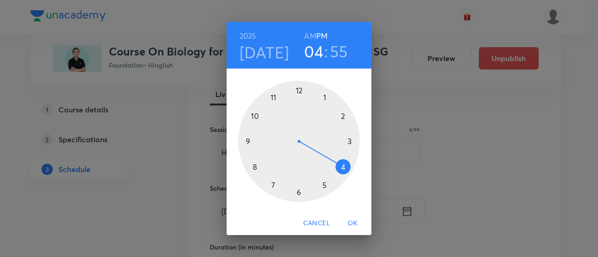
drag, startPoint x: 351, startPoint y: 143, endPoint x: 345, endPoint y: 165, distance: 22.8
click at [345, 165] on div at bounding box center [298, 141] width 121 height 121
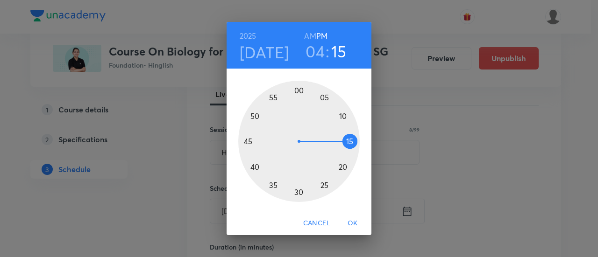
drag, startPoint x: 276, startPoint y: 96, endPoint x: 337, endPoint y: 141, distance: 76.5
click at [337, 141] on div at bounding box center [298, 141] width 121 height 121
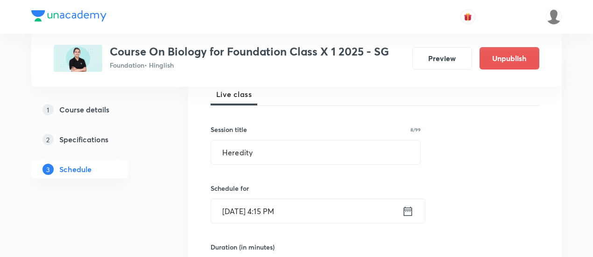
scroll to position [234, 0]
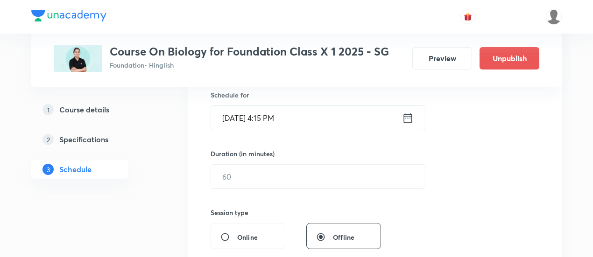
click at [411, 120] on icon at bounding box center [408, 118] width 12 height 13
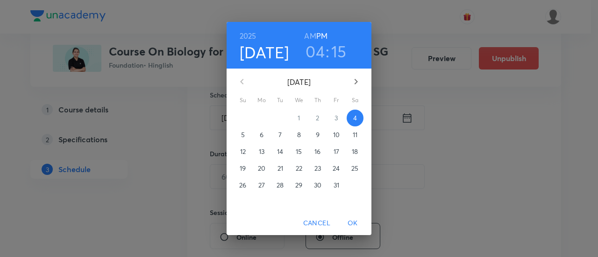
click at [318, 50] on h3 "04" at bounding box center [315, 52] width 19 height 20
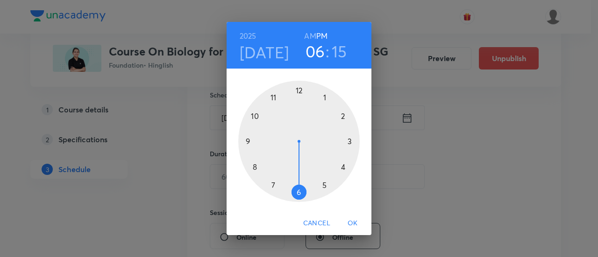
drag, startPoint x: 323, startPoint y: 185, endPoint x: 305, endPoint y: 185, distance: 17.8
click at [305, 185] on div at bounding box center [298, 141] width 121 height 121
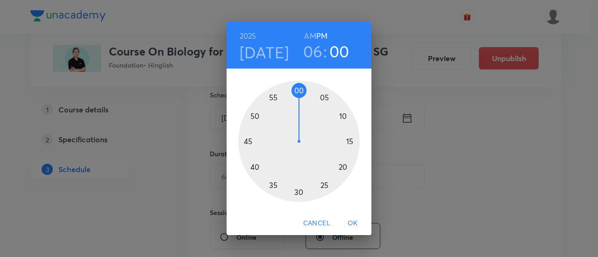
drag, startPoint x: 353, startPoint y: 138, endPoint x: 298, endPoint y: 98, distance: 67.9
click at [298, 98] on div at bounding box center [298, 141] width 121 height 121
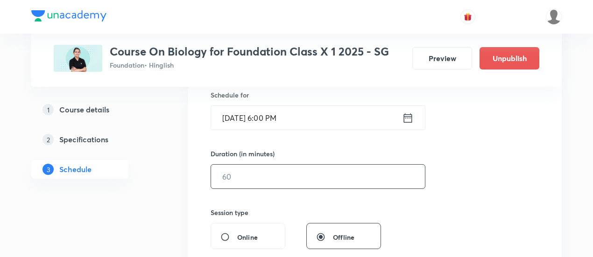
click at [300, 175] on input "text" at bounding box center [318, 177] width 214 height 24
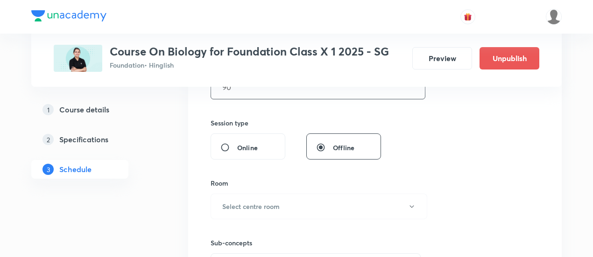
scroll to position [327, 0]
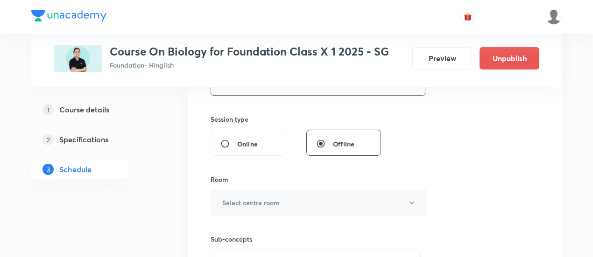
type input "90"
click at [256, 206] on h6 "Select centre room" at bounding box center [250, 203] width 57 height 10
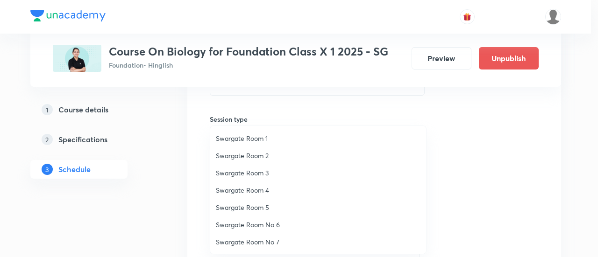
click at [255, 135] on span "Swargate Room 1" at bounding box center [318, 139] width 205 height 10
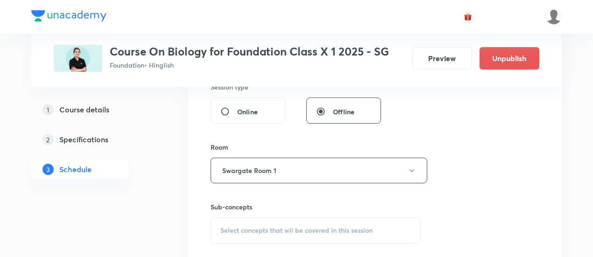
scroll to position [374, 0]
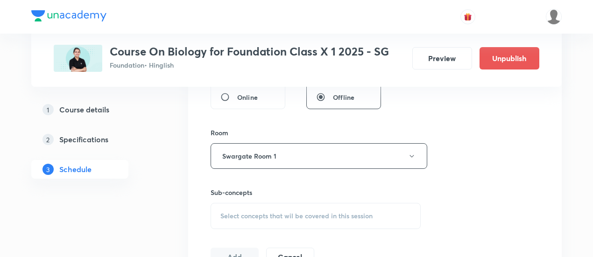
click at [298, 214] on span "Select concepts that wil be covered in this session" at bounding box center [297, 216] width 152 height 7
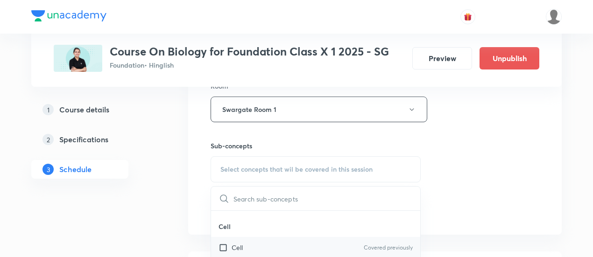
scroll to position [0, 0]
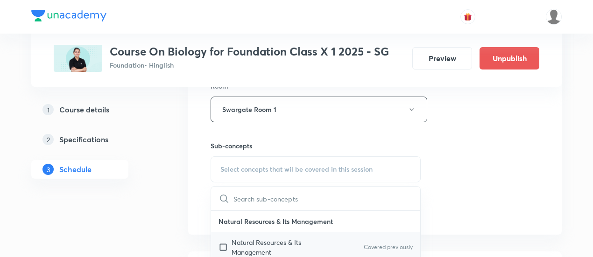
click at [290, 240] on p "Natural Resources & Its Management" at bounding box center [279, 248] width 94 height 20
checkbox input "true"
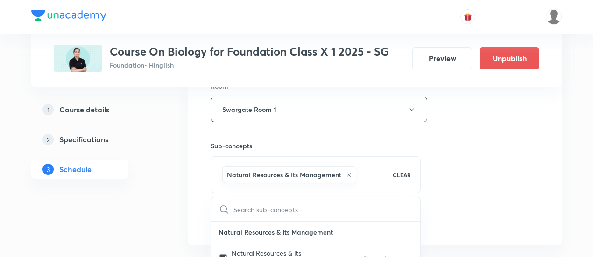
click at [482, 167] on div "Session 22 Live class Session title 8/99 Heredity ​ Schedule for Oct 4, 2025, 6…" at bounding box center [375, 5] width 329 height 449
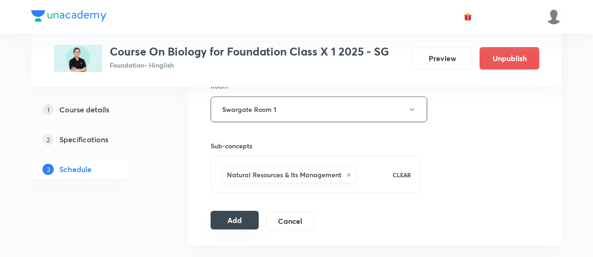
click at [230, 215] on button "Add" at bounding box center [235, 220] width 48 height 19
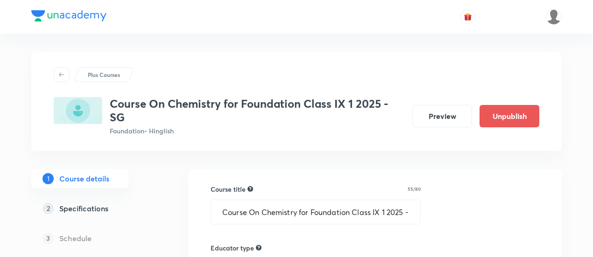
drag, startPoint x: 0, startPoint y: 0, endPoint x: 95, endPoint y: 222, distance: 241.8
click at [95, 209] on h5 "Specifications" at bounding box center [83, 208] width 49 height 11
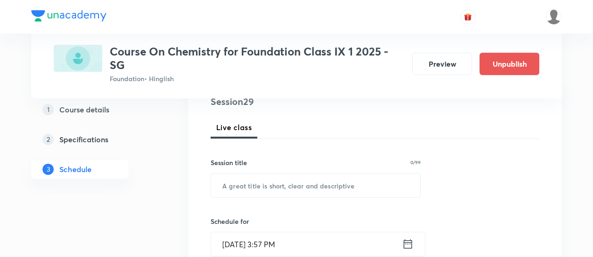
scroll to position [140, 0]
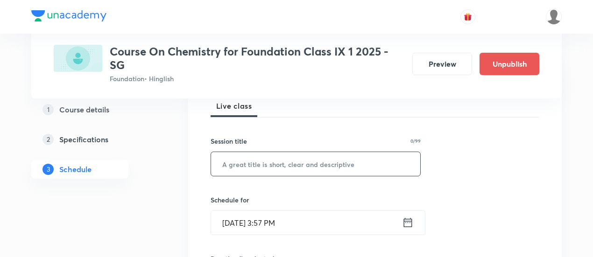
click at [298, 163] on input "text" at bounding box center [315, 164] width 209 height 24
paste input "Structure of atom"
type input "Structure of atom"
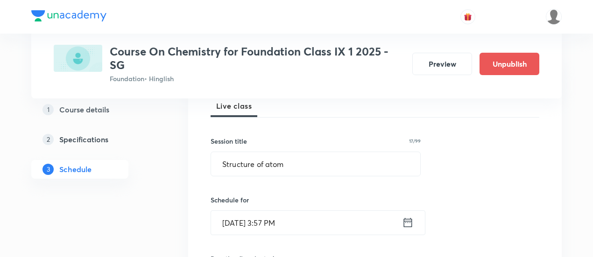
click at [406, 224] on icon at bounding box center [408, 222] width 12 height 13
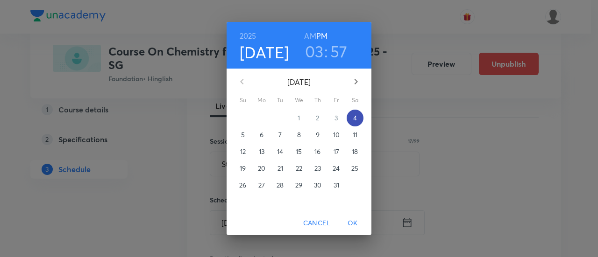
click at [356, 118] on p "4" at bounding box center [355, 118] width 4 height 9
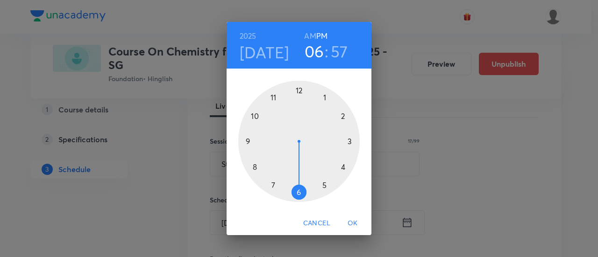
drag, startPoint x: 355, startPoint y: 139, endPoint x: 302, endPoint y: 192, distance: 74.7
click at [302, 192] on div at bounding box center [298, 141] width 121 height 121
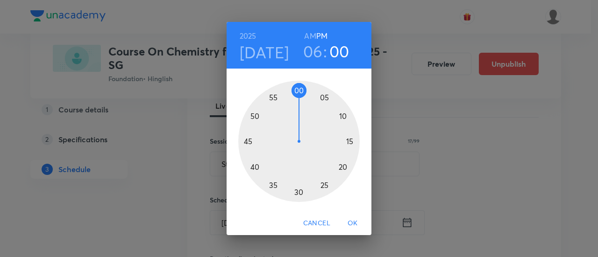
drag, startPoint x: 283, startPoint y: 95, endPoint x: 297, endPoint y: 95, distance: 14.0
click at [297, 95] on div at bounding box center [298, 141] width 121 height 121
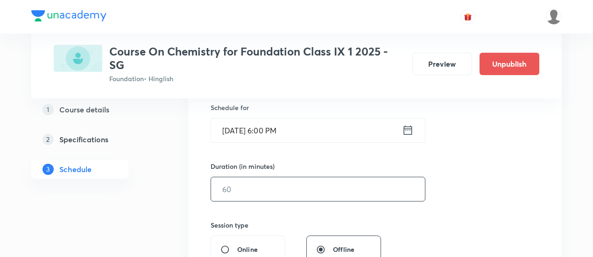
scroll to position [234, 0]
click at [304, 186] on input "text" at bounding box center [318, 189] width 214 height 24
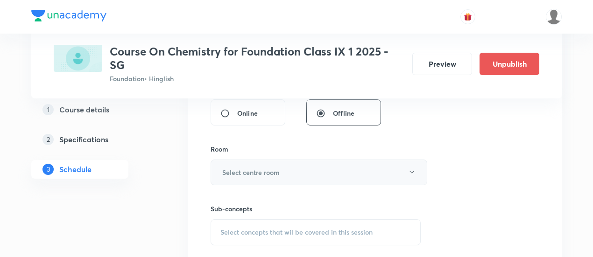
scroll to position [420, 0]
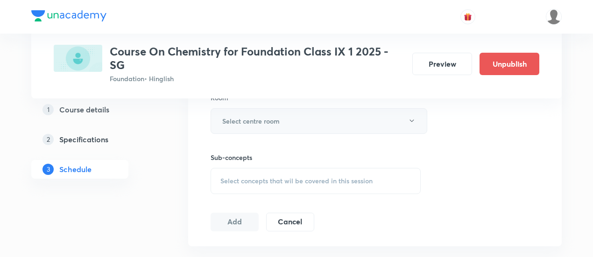
type input "90"
click at [291, 122] on button "Select centre room" at bounding box center [319, 121] width 217 height 26
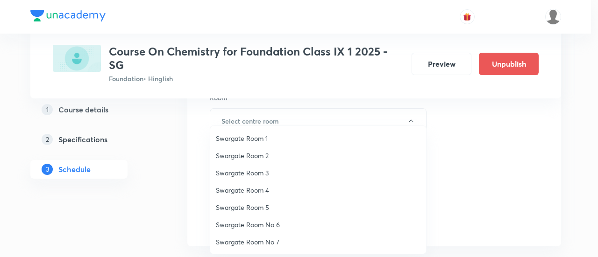
click at [262, 173] on span "Swargate Room 3" at bounding box center [318, 173] width 205 height 10
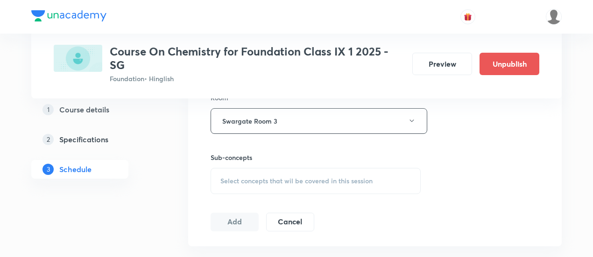
click at [328, 173] on div "Select concepts that wil be covered in this session" at bounding box center [316, 181] width 210 height 26
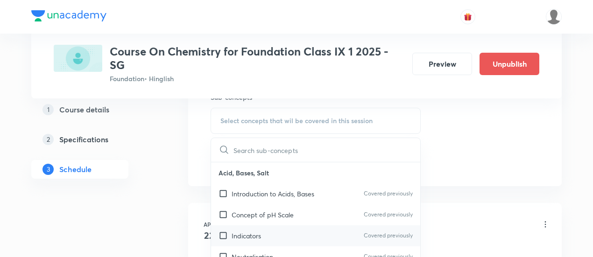
scroll to position [514, 0]
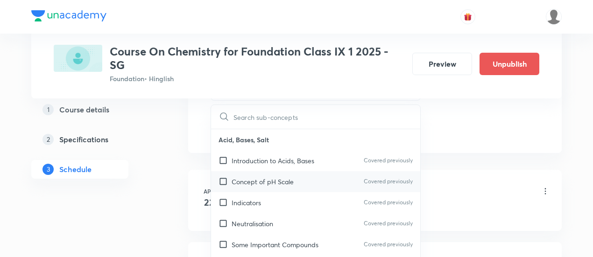
click at [295, 178] on div "Concept of pH Scale Covered previously" at bounding box center [315, 181] width 209 height 21
checkbox input "true"
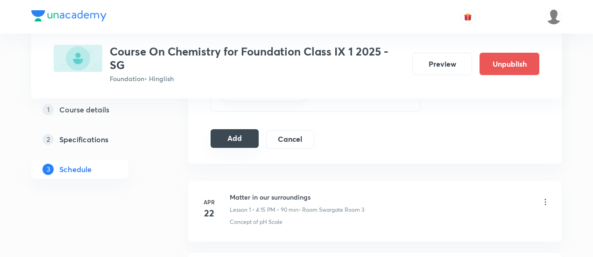
click at [235, 143] on button "Add" at bounding box center [235, 138] width 48 height 19
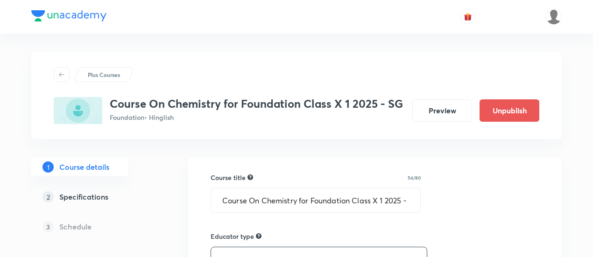
click at [103, 198] on h5 "Specifications" at bounding box center [83, 197] width 49 height 11
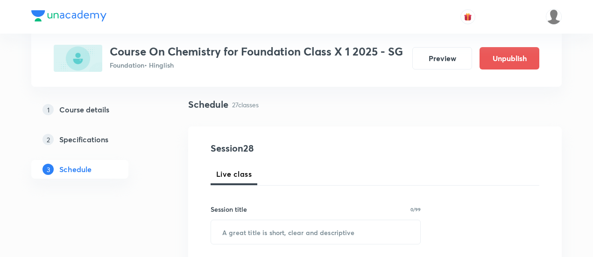
scroll to position [93, 0]
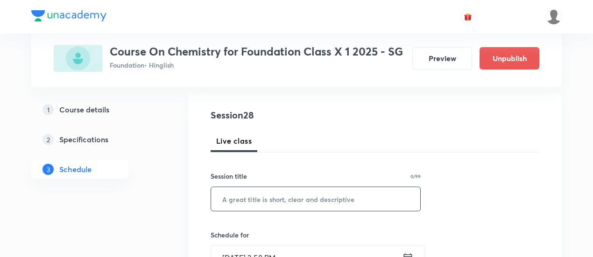
click at [349, 196] on input "text" at bounding box center [315, 199] width 209 height 24
paste input "Carbon and it's compounds"
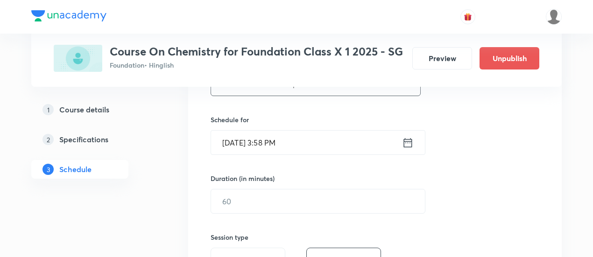
scroll to position [187, 0]
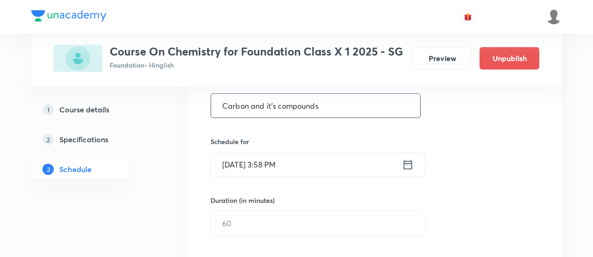
type input "Carbon and it's compounds"
click at [408, 162] on icon at bounding box center [408, 164] width 12 height 13
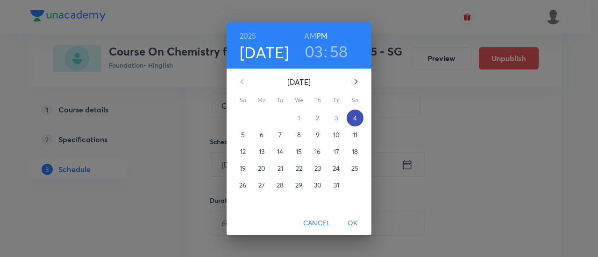
click at [357, 118] on span "4" at bounding box center [355, 118] width 17 height 9
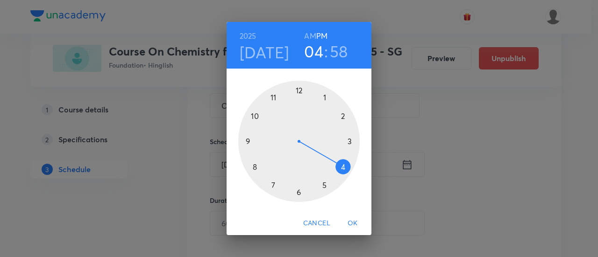
drag, startPoint x: 350, startPoint y: 143, endPoint x: 344, endPoint y: 165, distance: 23.4
click at [344, 165] on div at bounding box center [298, 141] width 121 height 121
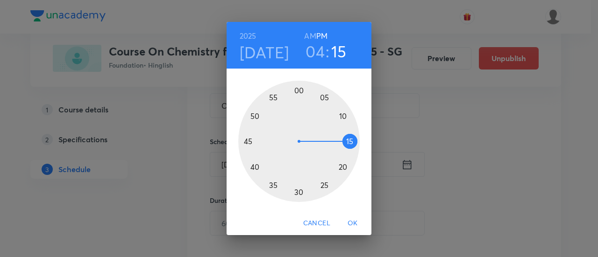
drag, startPoint x: 310, startPoint y: 103, endPoint x: 333, endPoint y: 142, distance: 45.0
click at [333, 142] on div at bounding box center [298, 141] width 121 height 121
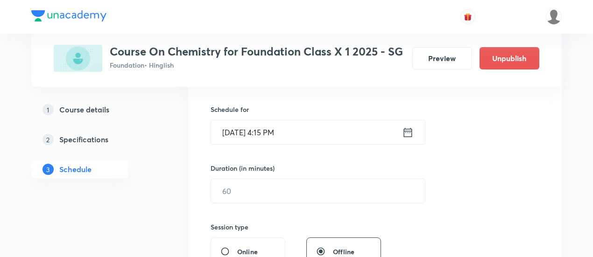
scroll to position [234, 0]
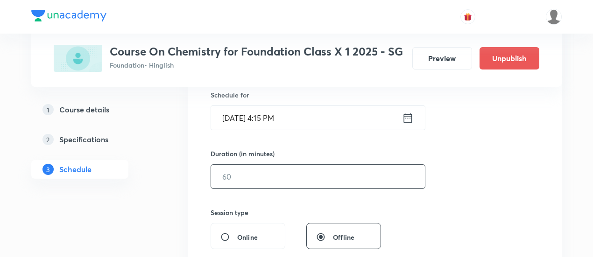
click at [312, 176] on input "text" at bounding box center [318, 177] width 214 height 24
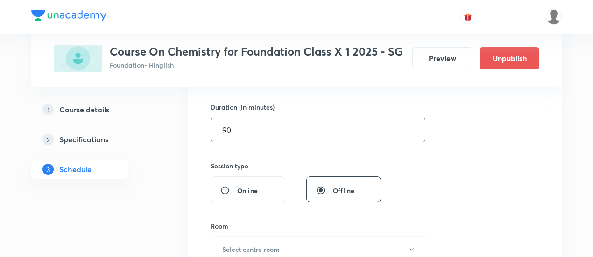
scroll to position [374, 0]
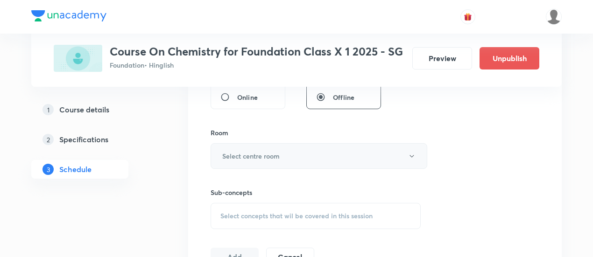
type input "90"
click at [263, 159] on h6 "Select centre room" at bounding box center [250, 156] width 57 height 10
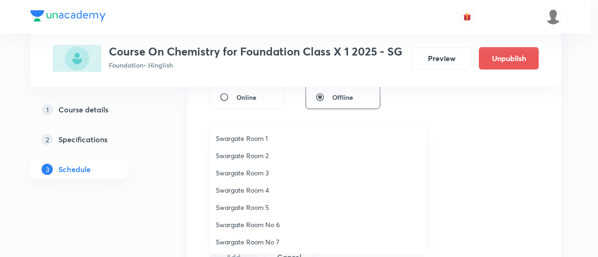
click at [259, 178] on span "Swargate Room 3" at bounding box center [318, 173] width 205 height 10
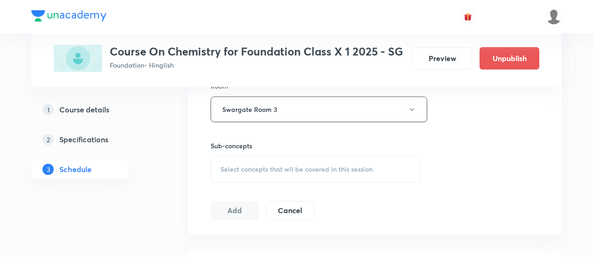
click at [326, 171] on span "Select concepts that wil be covered in this session" at bounding box center [297, 169] width 152 height 7
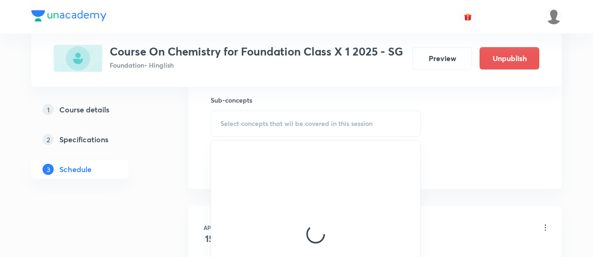
scroll to position [467, 0]
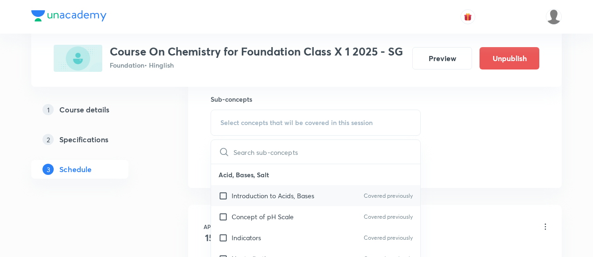
click at [317, 197] on div "Introduction to Acids, Bases Covered previously" at bounding box center [315, 195] width 209 height 21
checkbox input "true"
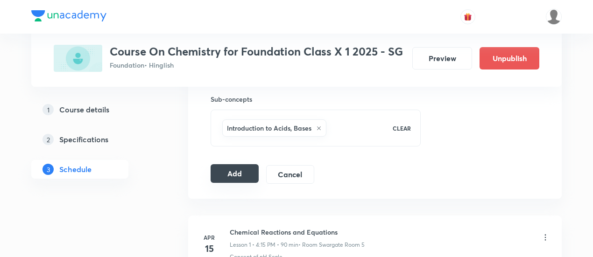
click at [227, 177] on button "Add" at bounding box center [235, 173] width 48 height 19
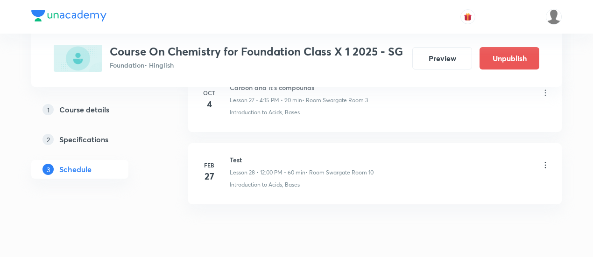
scroll to position [2034, 0]
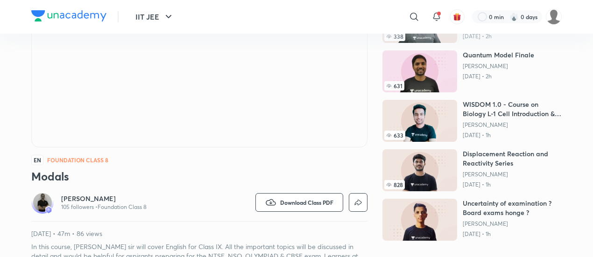
scroll to position [187, 0]
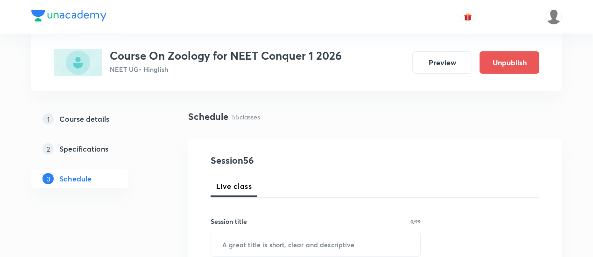
scroll to position [93, 0]
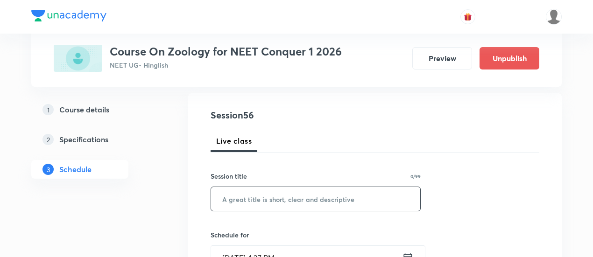
click at [306, 197] on input "text" at bounding box center [315, 199] width 209 height 24
paste input "locomotion and movement"
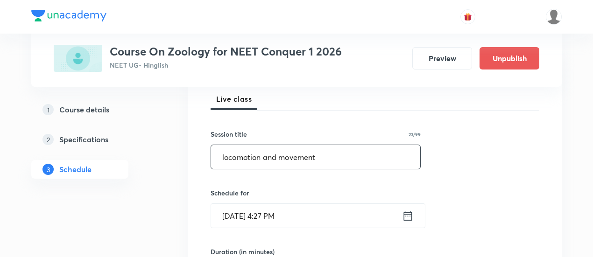
scroll to position [140, 0]
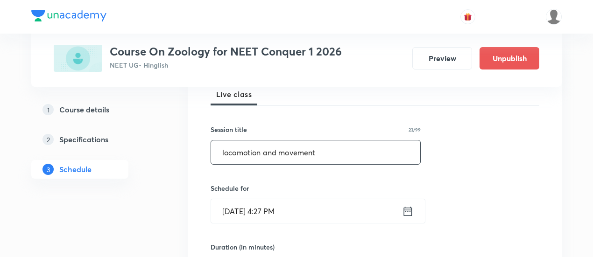
type input "locomotion and movement"
click at [408, 213] on icon at bounding box center [408, 211] width 12 height 13
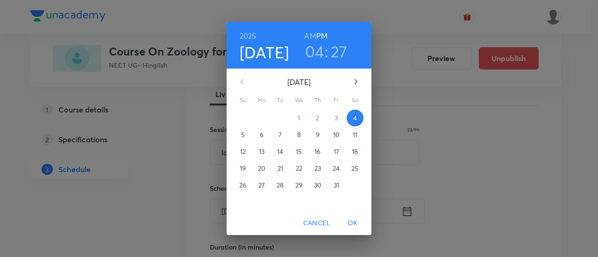
click at [283, 134] on span "7" at bounding box center [280, 134] width 17 height 9
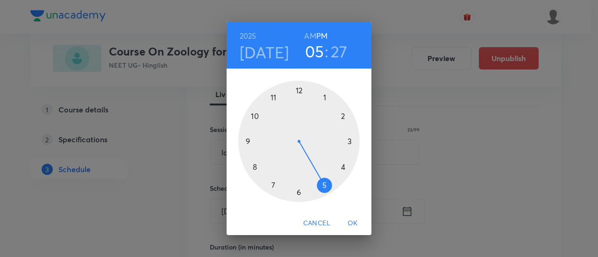
drag, startPoint x: 345, startPoint y: 166, endPoint x: 325, endPoint y: 186, distance: 28.7
click at [325, 186] on div at bounding box center [298, 141] width 121 height 121
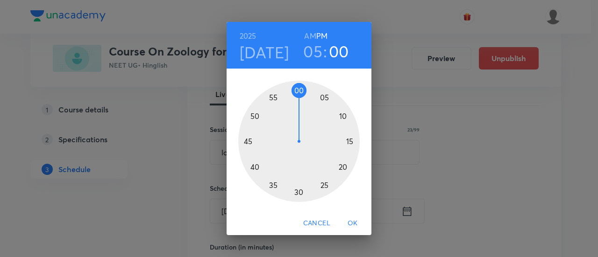
drag, startPoint x: 316, startPoint y: 185, endPoint x: 300, endPoint y: 115, distance: 70.9
click at [300, 115] on div at bounding box center [298, 141] width 121 height 121
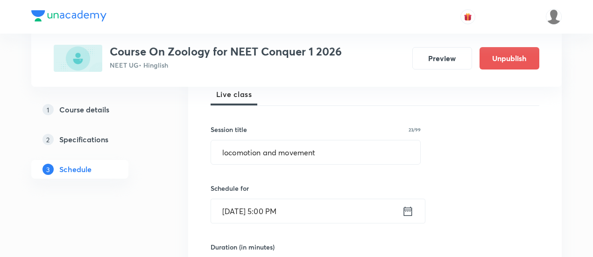
scroll to position [187, 0]
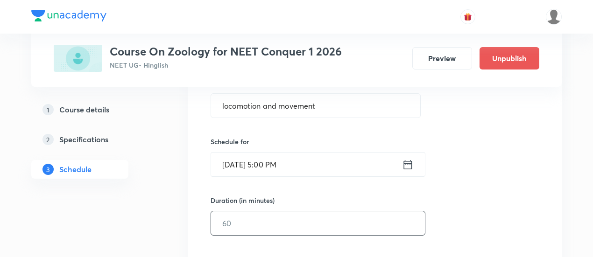
click at [319, 213] on input "text" at bounding box center [318, 224] width 214 height 24
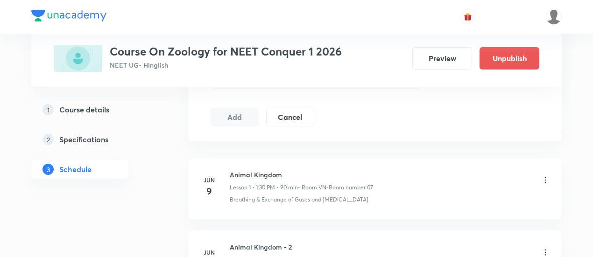
scroll to position [327, 0]
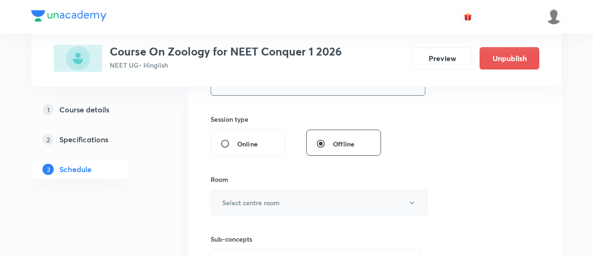
type input "90"
click at [285, 199] on button "Select centre room" at bounding box center [319, 203] width 217 height 26
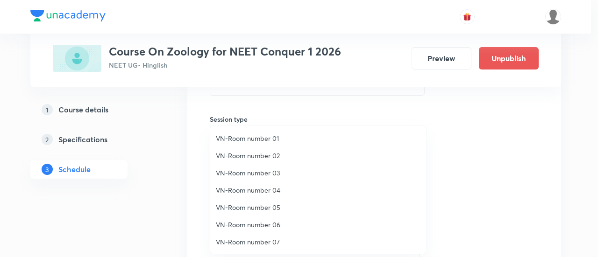
click at [270, 242] on span "VN-Room number 07" at bounding box center [318, 242] width 205 height 10
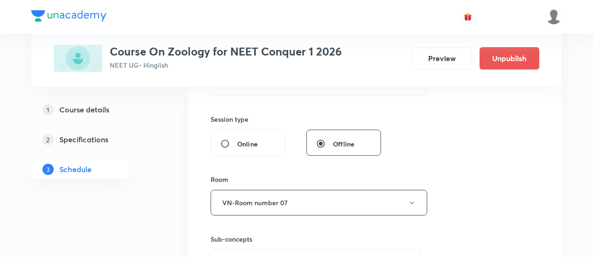
scroll to position [374, 0]
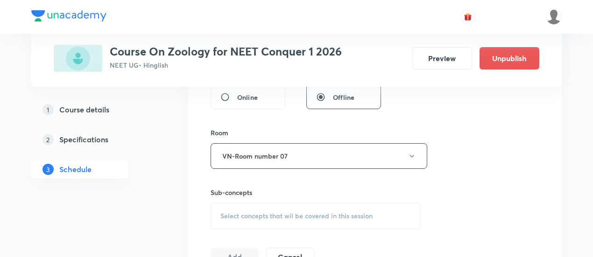
click at [343, 213] on span "Select concepts that wil be covered in this session" at bounding box center [297, 216] width 152 height 7
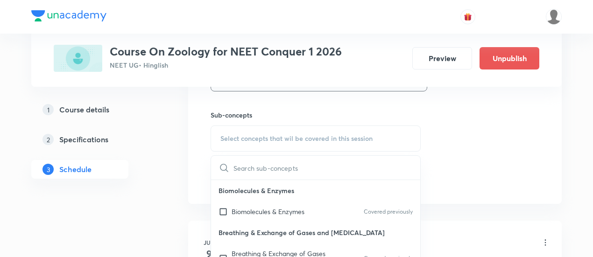
scroll to position [467, 0]
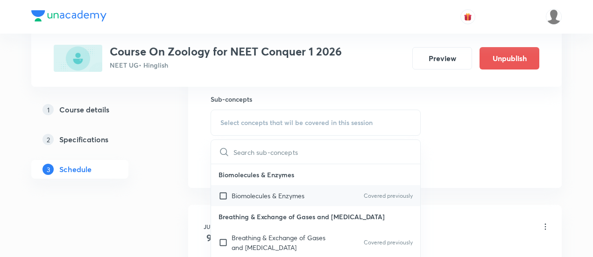
click at [305, 198] on p "Biomolecules & Enzymes" at bounding box center [268, 196] width 73 height 10
checkbox input "true"
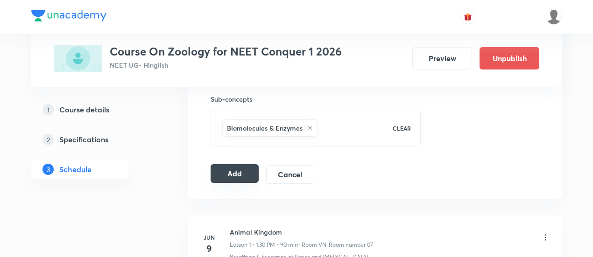
click at [240, 175] on button "Add" at bounding box center [235, 173] width 48 height 19
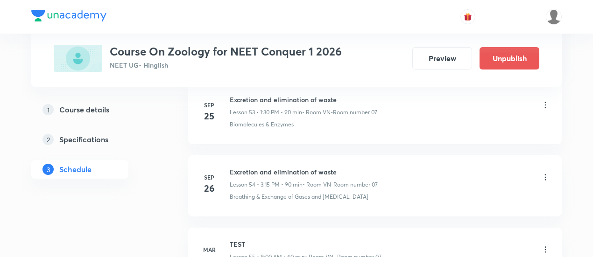
scroll to position [4100, 0]
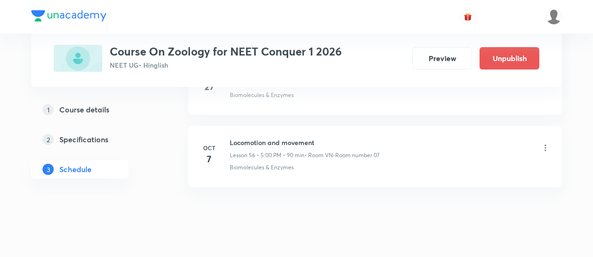
click at [293, 138] on h6 "Locomotion and movement" at bounding box center [305, 143] width 150 height 10
copy h6 "Locomotion and movement"
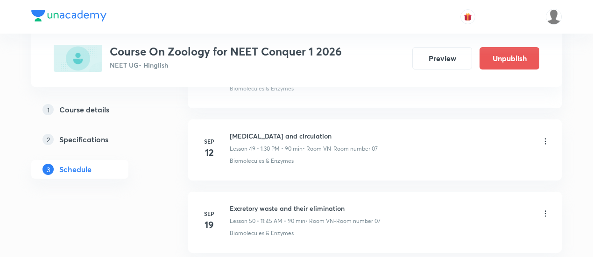
scroll to position [0, 0]
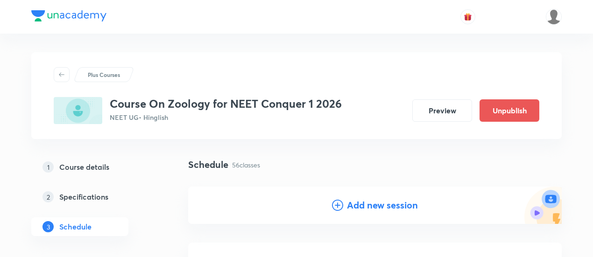
click at [392, 207] on h4 "Add new session" at bounding box center [382, 206] width 71 height 14
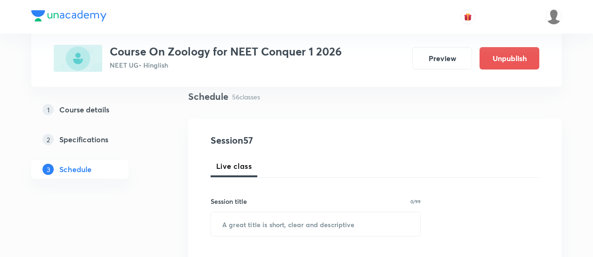
scroll to position [93, 0]
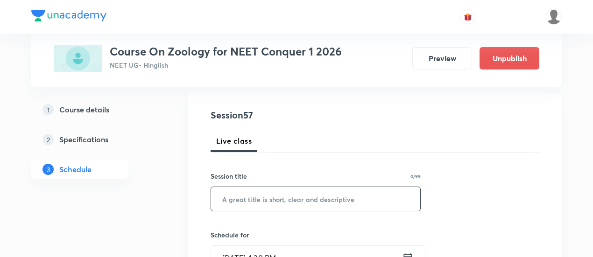
click at [356, 193] on input "text" at bounding box center [315, 199] width 209 height 24
paste input "Locomotion and movement"
type input "Locomotion and movement"
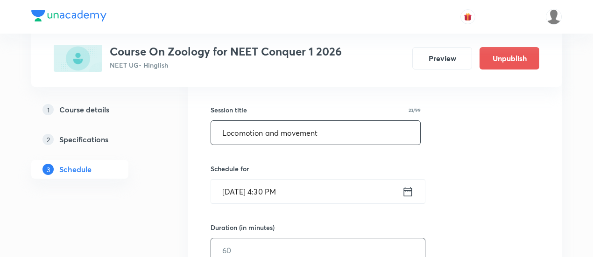
scroll to position [187, 0]
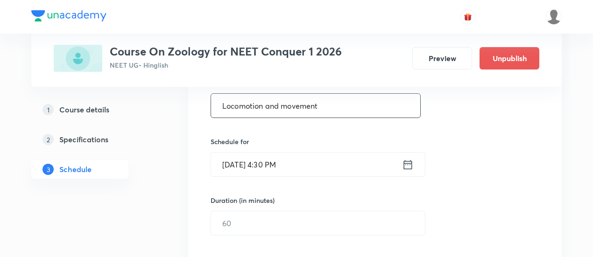
click at [405, 168] on icon at bounding box center [408, 164] width 8 height 9
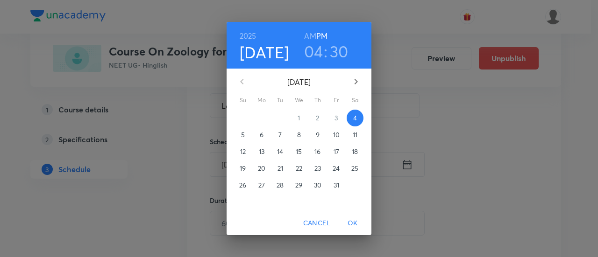
click at [317, 135] on p "9" at bounding box center [318, 134] width 4 height 9
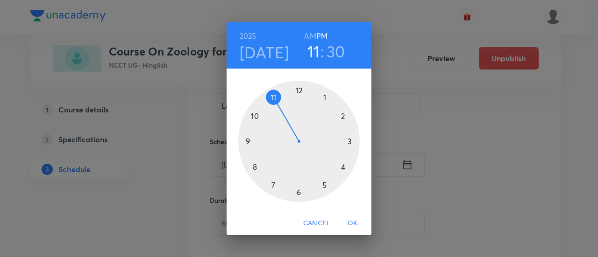
drag, startPoint x: 344, startPoint y: 167, endPoint x: 283, endPoint y: 118, distance: 77.8
click at [283, 118] on div at bounding box center [298, 141] width 121 height 121
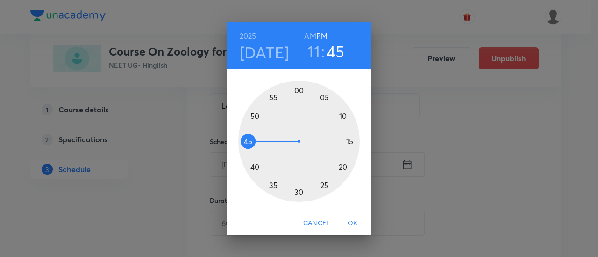
drag, startPoint x: 296, startPoint y: 192, endPoint x: 257, endPoint y: 143, distance: 62.8
click at [257, 143] on div at bounding box center [298, 141] width 121 height 121
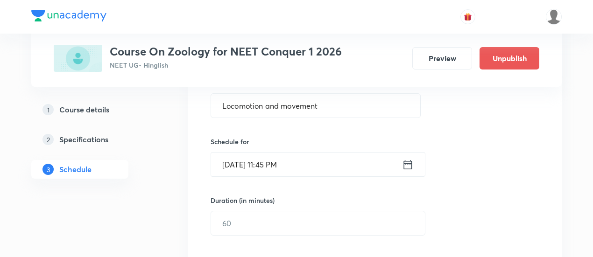
click at [406, 164] on icon at bounding box center [408, 164] width 12 height 13
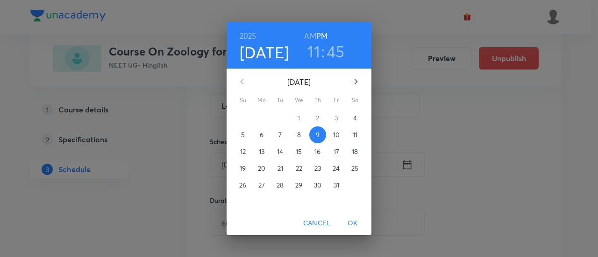
click at [307, 34] on h6 "AM" at bounding box center [310, 35] width 12 height 13
click at [356, 226] on span "OK" at bounding box center [353, 224] width 22 height 12
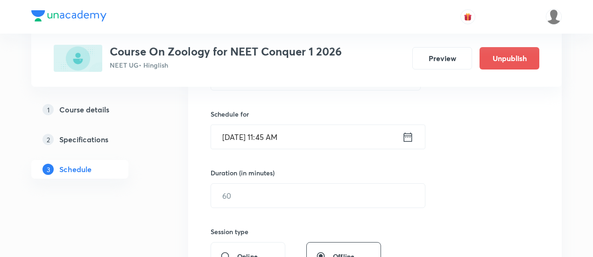
scroll to position [234, 0]
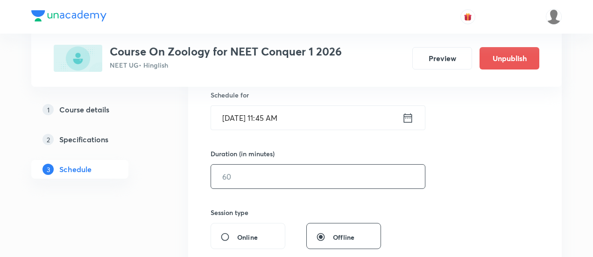
click at [341, 182] on input "text" at bounding box center [318, 177] width 214 height 24
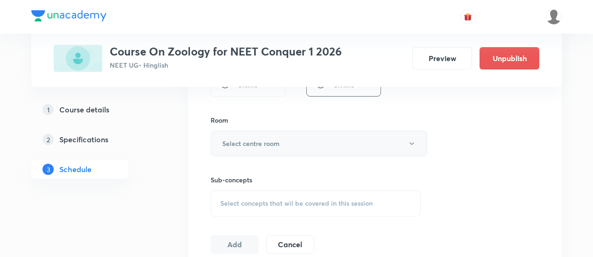
scroll to position [374, 0]
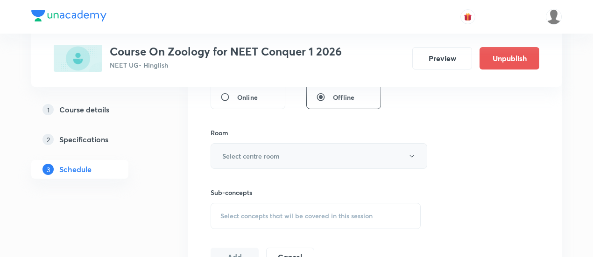
type input "90"
click at [278, 148] on button "Select centre room" at bounding box center [319, 156] width 217 height 26
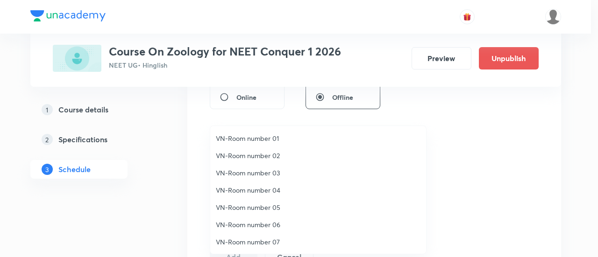
click at [269, 235] on li "VN-Room number 07" at bounding box center [318, 242] width 216 height 17
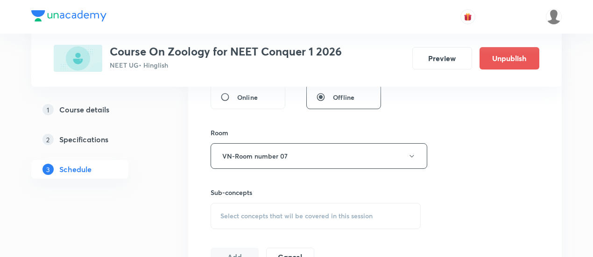
scroll to position [420, 0]
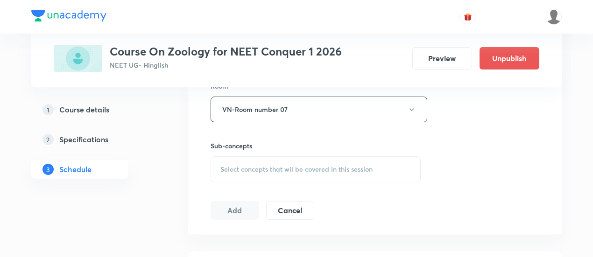
click at [339, 170] on span "Select concepts that wil be covered in this session" at bounding box center [297, 169] width 152 height 7
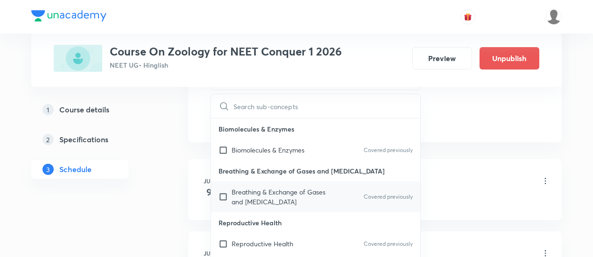
scroll to position [514, 0]
click at [320, 188] on p "Breathing & Exchange of Gases and Body Fluids" at bounding box center [279, 196] width 94 height 20
checkbox input "true"
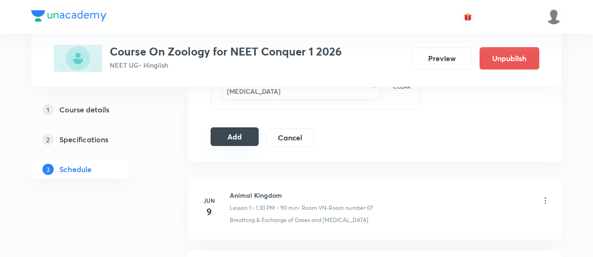
click at [235, 140] on button "Add" at bounding box center [235, 137] width 48 height 19
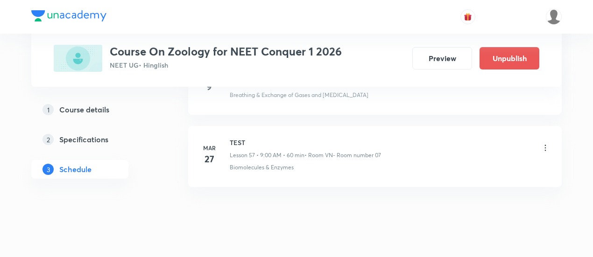
scroll to position [4126, 0]
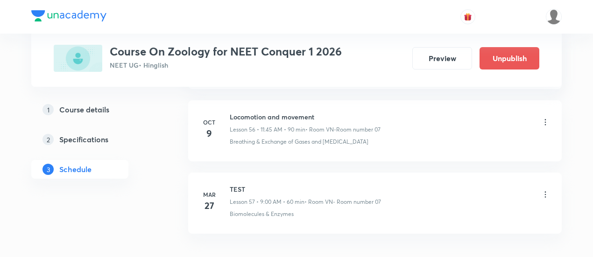
click at [293, 112] on h6 "Locomotion and movement" at bounding box center [305, 117] width 151 height 10
copy h6 "Locomotion and movement"
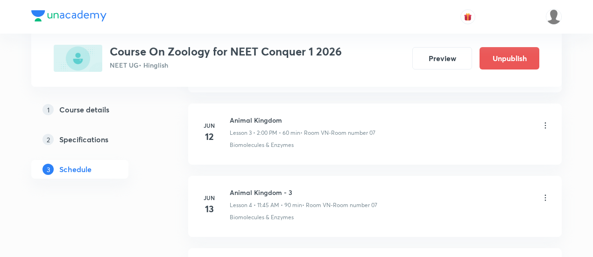
scroll to position [0, 0]
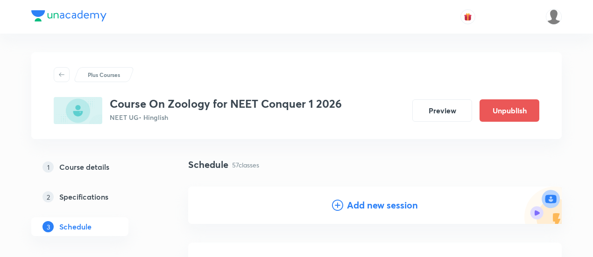
click at [405, 205] on h4 "Add new session" at bounding box center [382, 206] width 71 height 14
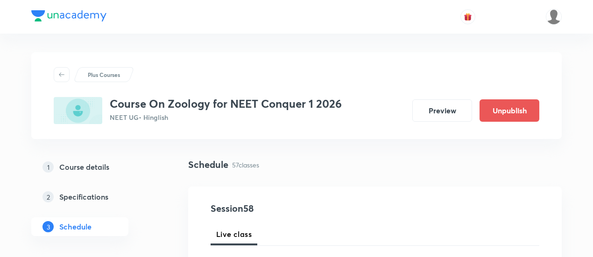
scroll to position [93, 0]
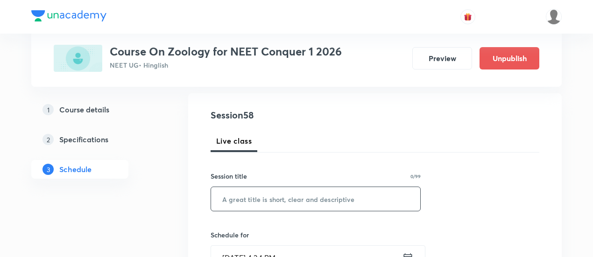
click at [339, 200] on input "text" at bounding box center [315, 199] width 209 height 24
paste input "Locomotion and movement"
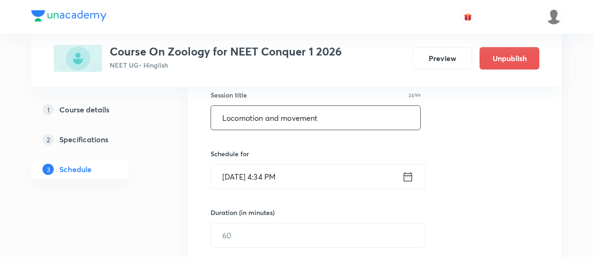
scroll to position [187, 0]
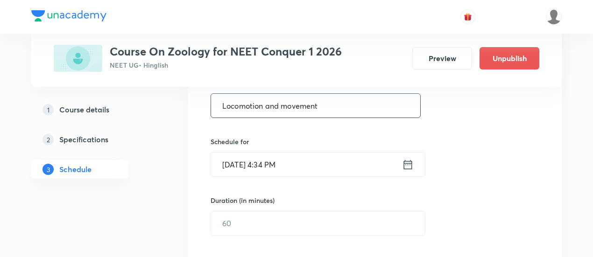
type input "Locomotion and movement"
click at [408, 163] on icon at bounding box center [408, 164] width 8 height 9
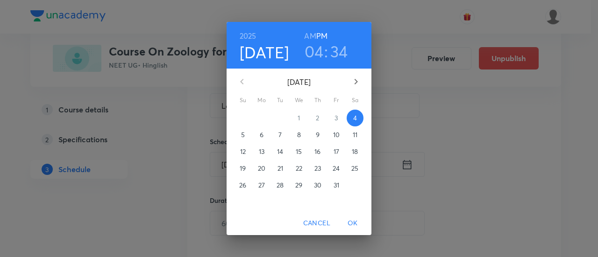
click at [320, 136] on span "9" at bounding box center [317, 134] width 17 height 9
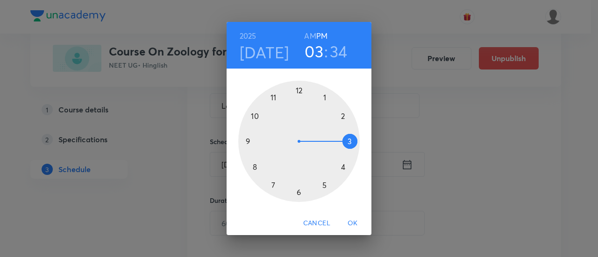
drag, startPoint x: 346, startPoint y: 171, endPoint x: 355, endPoint y: 133, distance: 39.4
click at [355, 133] on div at bounding box center [298, 141] width 121 height 121
drag, startPoint x: 282, startPoint y: 187, endPoint x: 345, endPoint y: 143, distance: 76.9
click at [345, 143] on div at bounding box center [298, 141] width 121 height 121
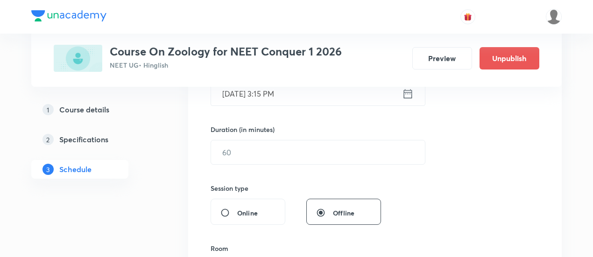
scroll to position [280, 0]
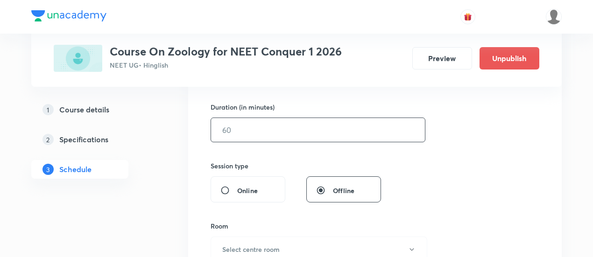
click at [358, 124] on input "text" at bounding box center [318, 130] width 214 height 24
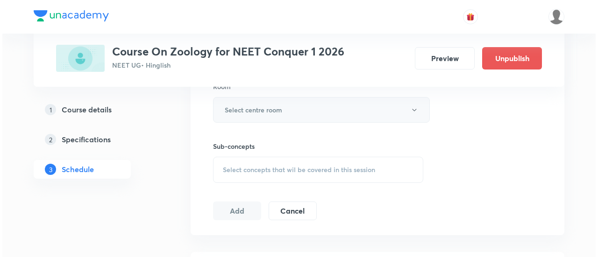
scroll to position [374, 0]
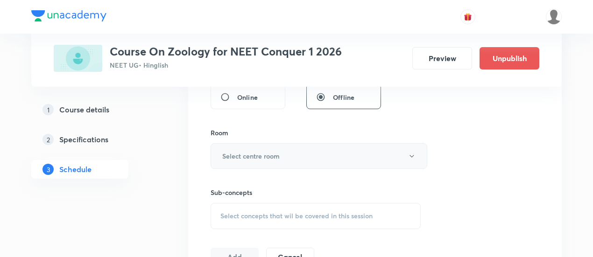
type input "90"
click at [240, 149] on button "Select centre room" at bounding box center [319, 156] width 217 height 26
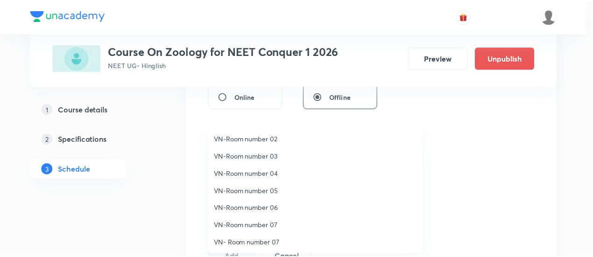
scroll to position [17, 0]
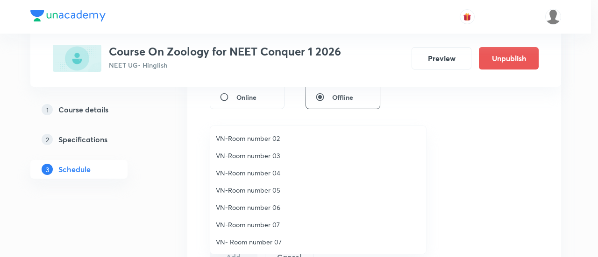
click at [275, 225] on span "VN-Room number 07" at bounding box center [318, 225] width 205 height 10
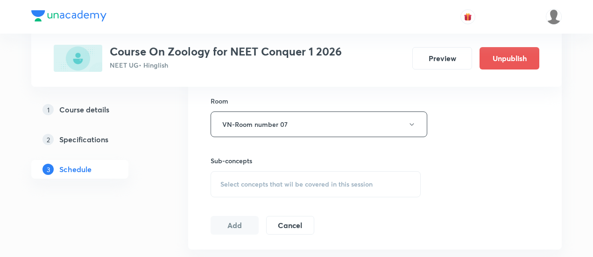
scroll to position [420, 0]
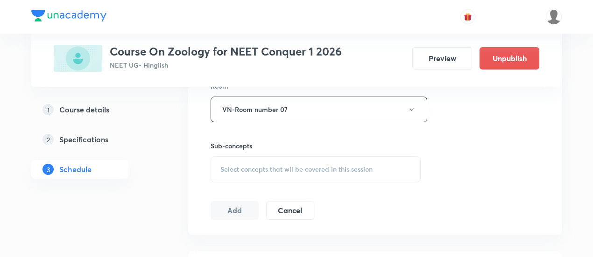
click at [347, 159] on div "Select concepts that wil be covered in this session" at bounding box center [316, 170] width 210 height 26
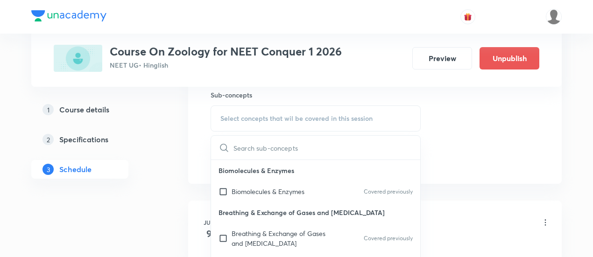
scroll to position [514, 0]
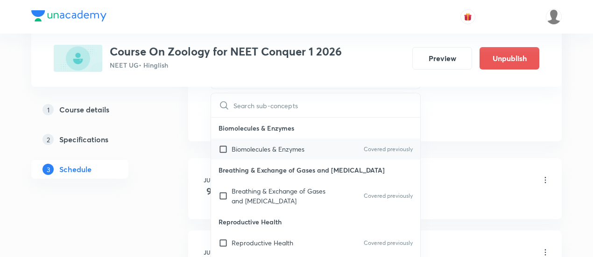
click at [326, 148] on div "Biomolecules & Enzymes Covered previously" at bounding box center [315, 149] width 209 height 21
checkbox input "true"
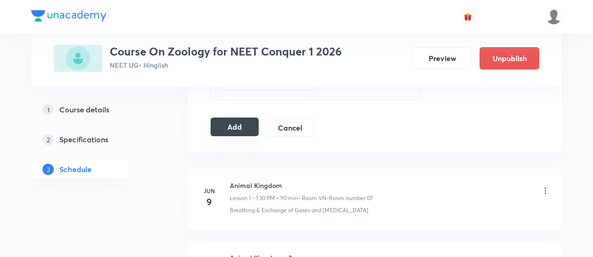
click at [235, 132] on button "Add" at bounding box center [235, 127] width 48 height 19
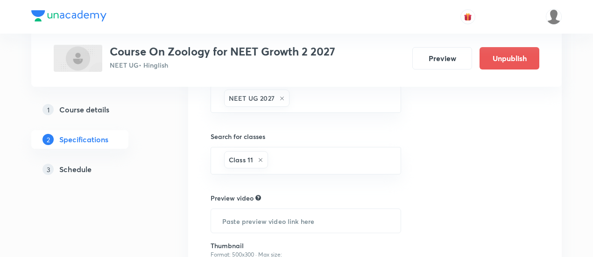
click at [87, 170] on h5 "Schedule" at bounding box center [75, 169] width 32 height 11
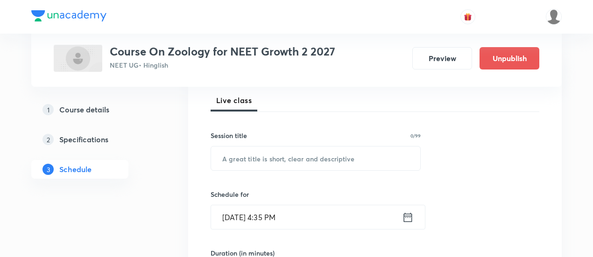
scroll to position [140, 0]
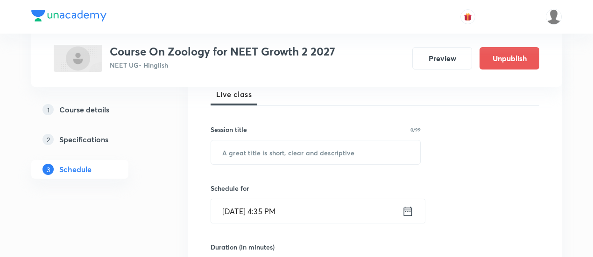
click at [323, 155] on input "text" at bounding box center [315, 153] width 209 height 24
paste input "breathing and exchange of gases"
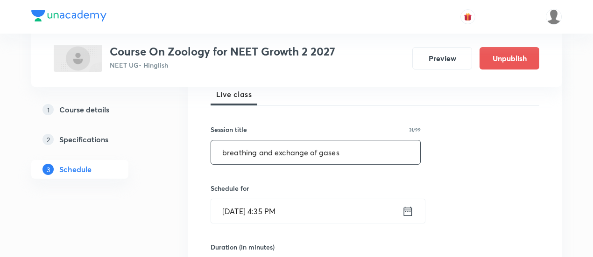
type input "breathing and exchange of gases"
click at [411, 211] on icon at bounding box center [408, 211] width 12 height 13
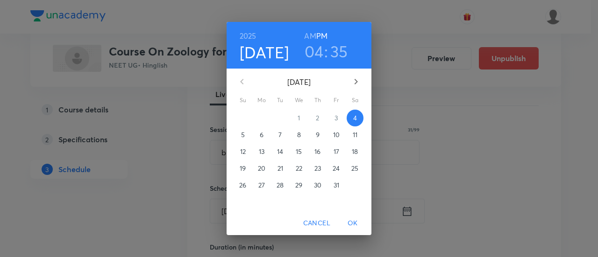
click at [281, 134] on p "7" at bounding box center [279, 134] width 3 height 9
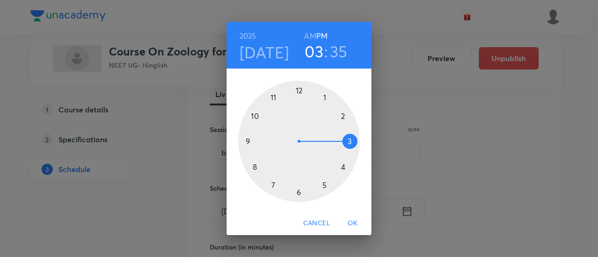
drag, startPoint x: 347, startPoint y: 151, endPoint x: 347, endPoint y: 144, distance: 7.5
click at [347, 144] on div at bounding box center [298, 141] width 121 height 121
drag, startPoint x: 275, startPoint y: 185, endPoint x: 340, endPoint y: 140, distance: 79.5
click at [340, 140] on div at bounding box center [298, 141] width 121 height 121
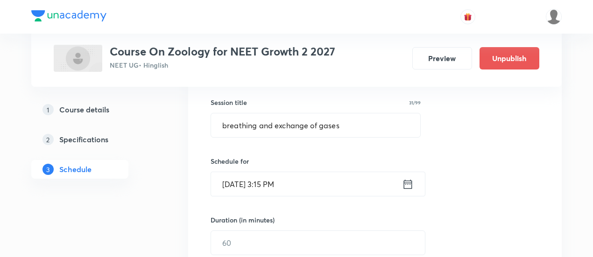
scroll to position [187, 0]
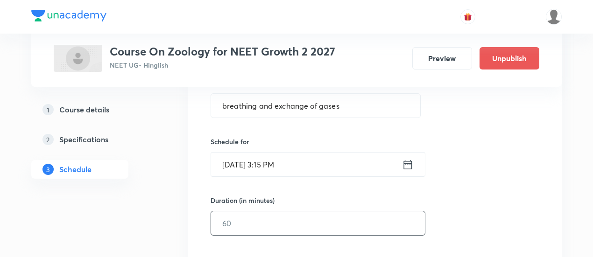
click at [342, 212] on input "text" at bounding box center [318, 224] width 214 height 24
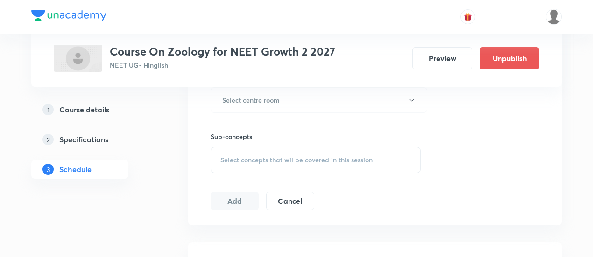
scroll to position [374, 0]
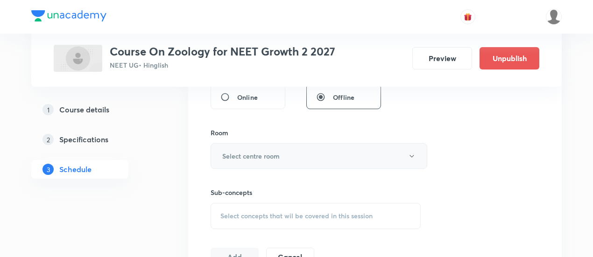
type input "90"
click at [247, 143] on button "Select centre room" at bounding box center [319, 156] width 217 height 26
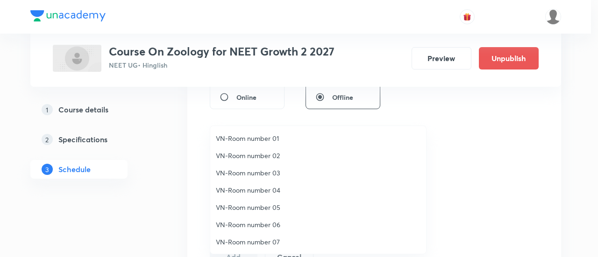
click at [260, 157] on span "VN-Room number 02" at bounding box center [318, 156] width 205 height 10
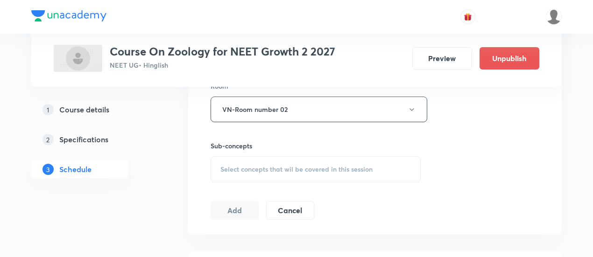
click at [322, 162] on div "Select concepts that wil be covered in this session" at bounding box center [316, 170] width 210 height 26
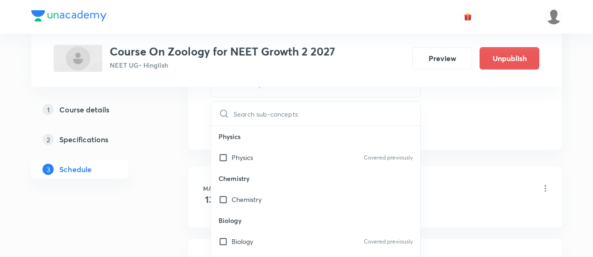
scroll to position [561, 0]
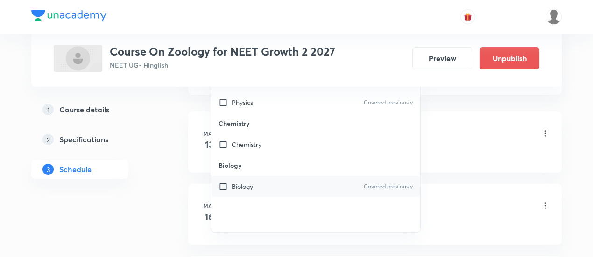
click at [309, 192] on div "Biology Covered previously" at bounding box center [315, 186] width 209 height 21
checkbox input "true"
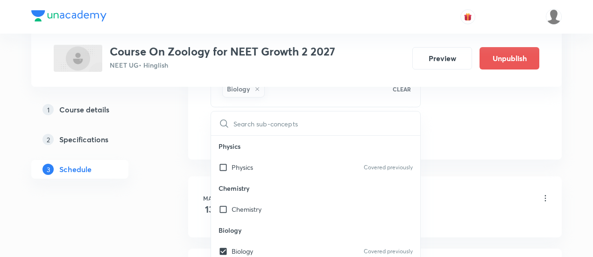
scroll to position [420, 0]
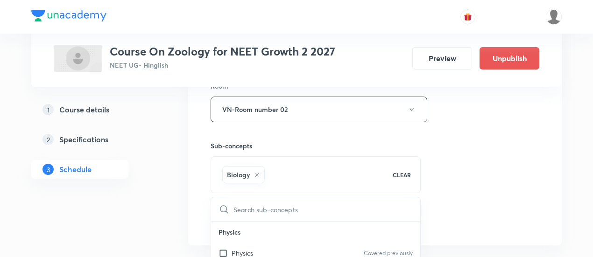
click at [465, 167] on div "Session 44 Live class Session title 31/99 breathing and exchange of gases ​ Sch…" at bounding box center [375, 5] width 329 height 449
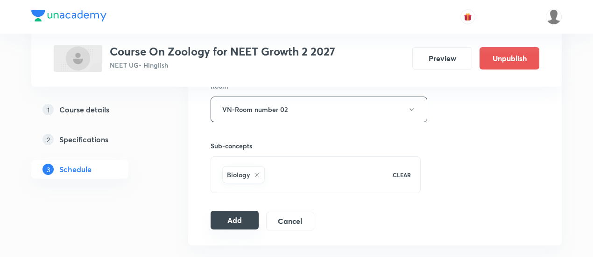
click at [243, 217] on button "Add" at bounding box center [235, 220] width 48 height 19
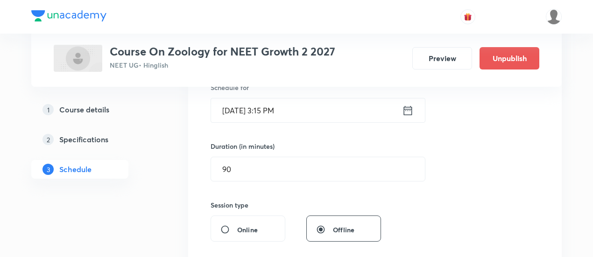
scroll to position [234, 0]
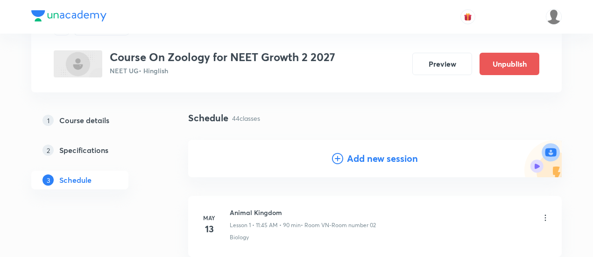
click at [379, 155] on h4 "Add new session" at bounding box center [382, 159] width 71 height 14
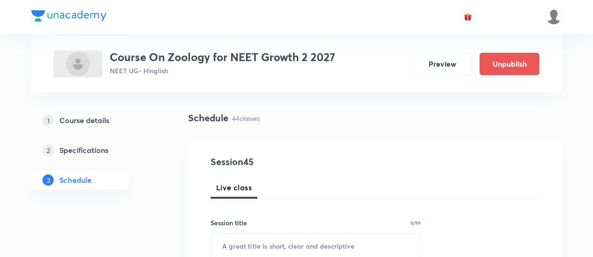
scroll to position [93, 0]
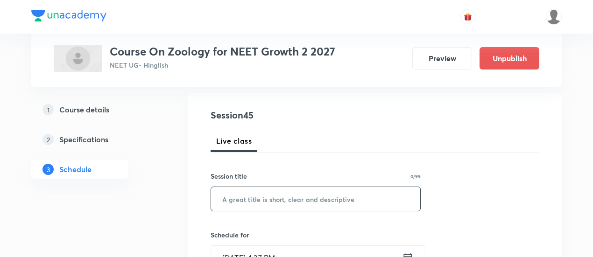
click at [332, 195] on input "text" at bounding box center [315, 199] width 209 height 24
paste input "breathing and exchange of gases"
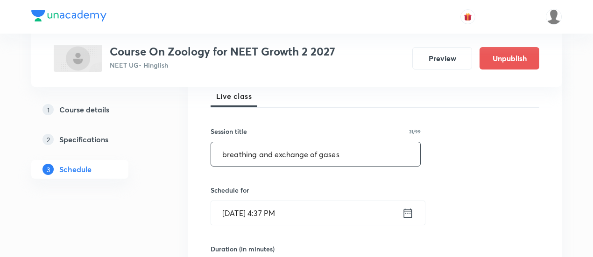
scroll to position [140, 0]
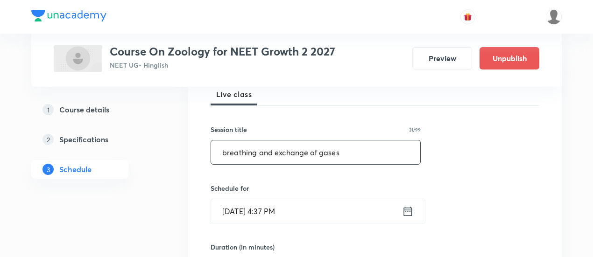
type input "breathing and exchange of gases"
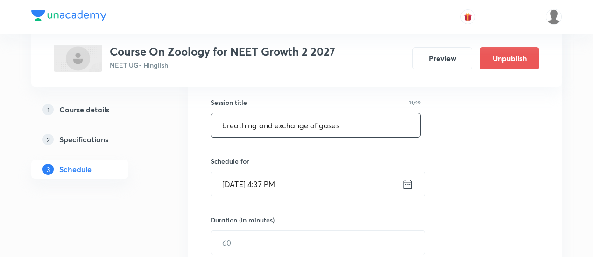
scroll to position [187, 0]
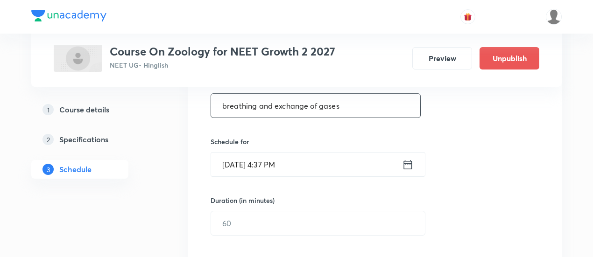
click at [407, 164] on icon at bounding box center [408, 164] width 12 height 13
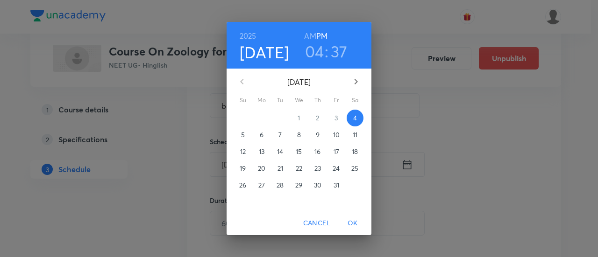
click at [316, 129] on button "9" at bounding box center [317, 135] width 17 height 17
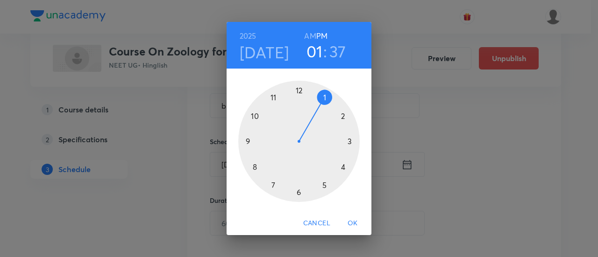
drag, startPoint x: 346, startPoint y: 167, endPoint x: 325, endPoint y: 105, distance: 65.5
click at [325, 105] on div at bounding box center [298, 141] width 121 height 121
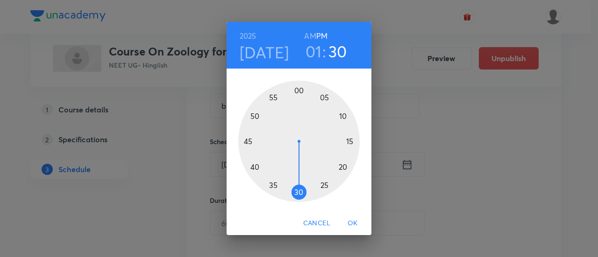
drag, startPoint x: 282, startPoint y: 186, endPoint x: 301, endPoint y: 191, distance: 19.4
click at [301, 191] on div at bounding box center [298, 141] width 121 height 121
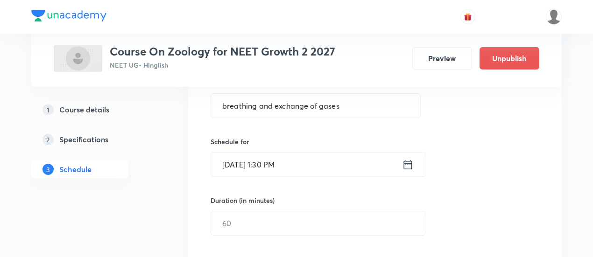
click at [306, 207] on div "Duration (in minutes) ​" at bounding box center [296, 216] width 171 height 40
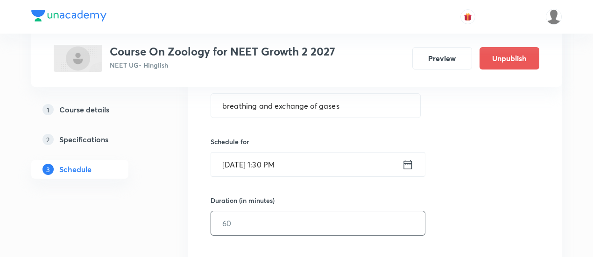
click at [313, 219] on input "text" at bounding box center [318, 224] width 214 height 24
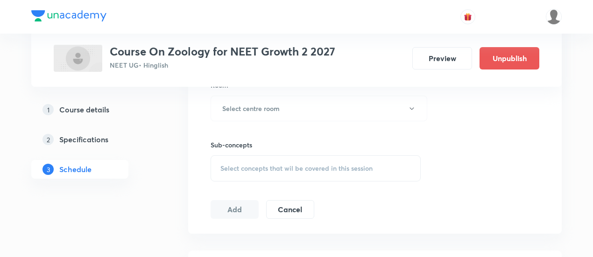
scroll to position [420, 0]
type input "90"
click at [254, 110] on h6 "Select centre room" at bounding box center [250, 110] width 57 height 10
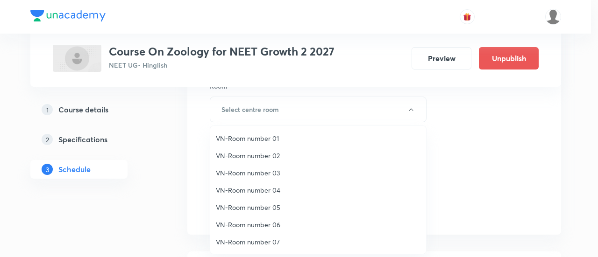
click at [256, 157] on span "VN-Room number 02" at bounding box center [318, 156] width 205 height 10
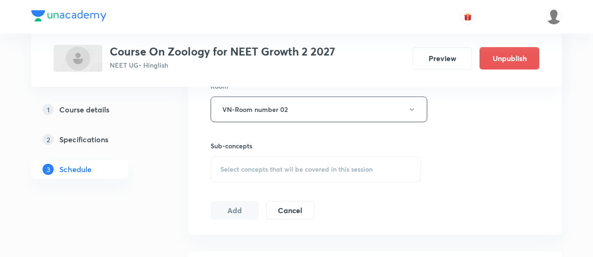
click at [271, 159] on div "Select concepts that wil be covered in this session" at bounding box center [316, 170] width 210 height 26
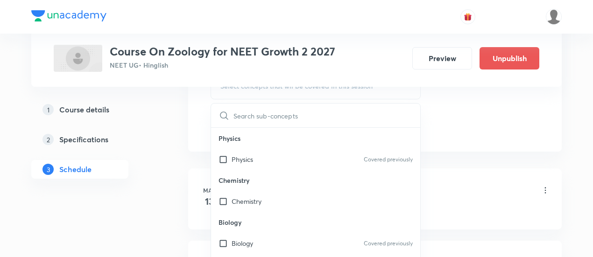
scroll to position [561, 0]
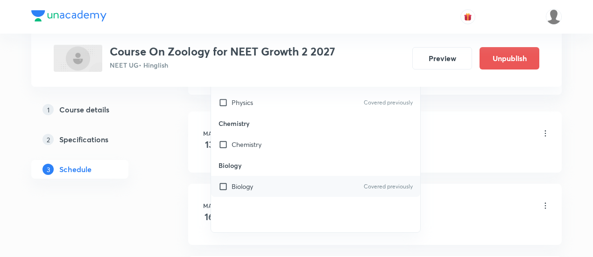
click at [308, 183] on div "Biology Covered previously" at bounding box center [315, 186] width 209 height 21
checkbox input "true"
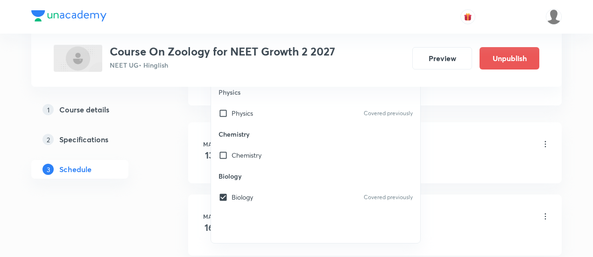
scroll to position [420, 0]
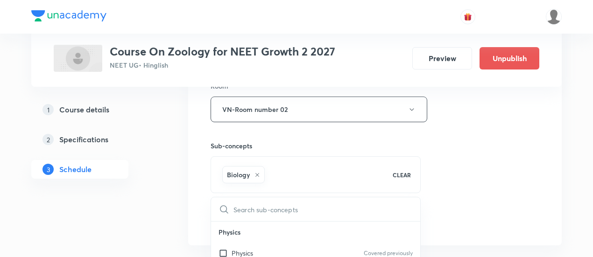
click at [475, 167] on div "Session 45 Live class Session title 31/99 breathing and exchange of gases ​ Sch…" at bounding box center [375, 5] width 329 height 449
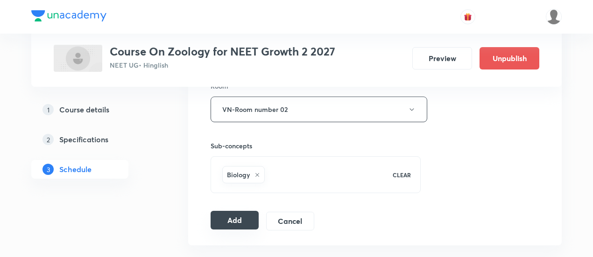
click at [227, 220] on button "Add" at bounding box center [235, 220] width 48 height 19
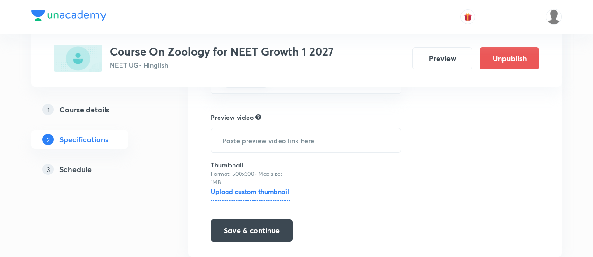
scroll to position [294, 0]
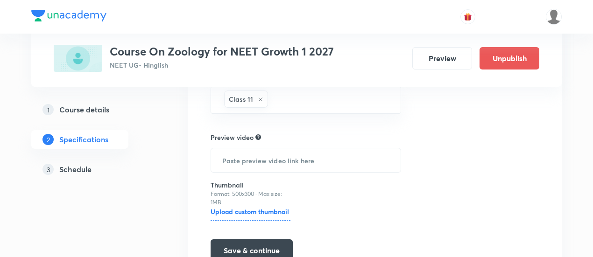
click at [77, 170] on h5 "Schedule" at bounding box center [75, 169] width 32 height 11
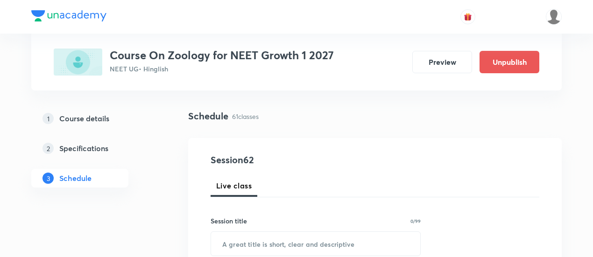
scroll to position [93, 0]
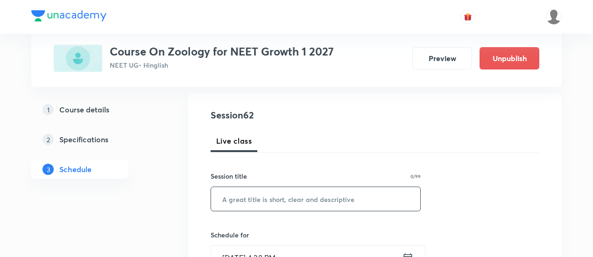
click at [304, 188] on div "Session title 0/99 ​" at bounding box center [316, 191] width 210 height 40
click at [309, 200] on input "text" at bounding box center [315, 199] width 209 height 24
paste input "[MEDICAL_DATA] and circulation"
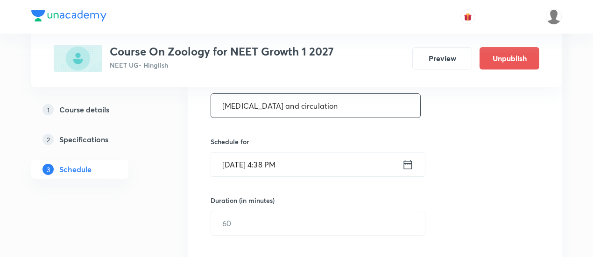
type input "[MEDICAL_DATA] and circulation"
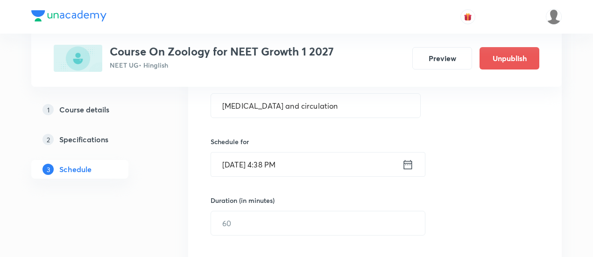
click at [406, 164] on icon at bounding box center [408, 164] width 12 height 13
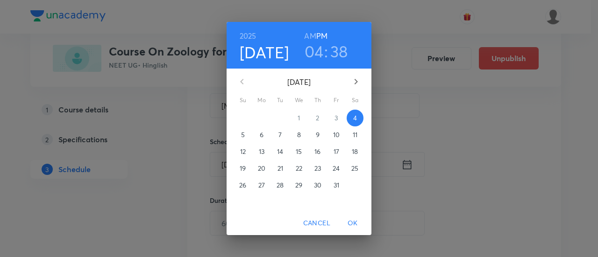
click at [282, 134] on span "7" at bounding box center [280, 134] width 17 height 9
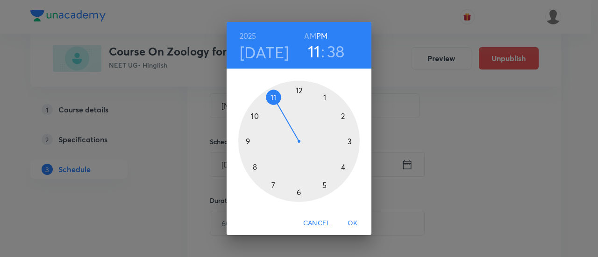
drag, startPoint x: 342, startPoint y: 167, endPoint x: 284, endPoint y: 119, distance: 75.0
click at [284, 119] on div at bounding box center [298, 141] width 121 height 121
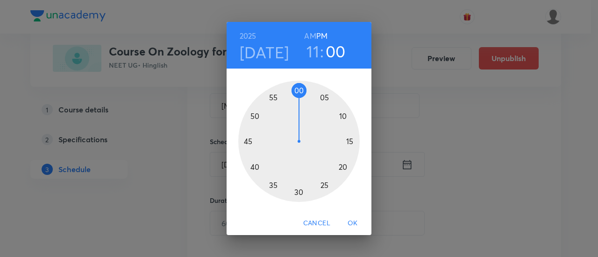
drag, startPoint x: 273, startPoint y: 161, endPoint x: 299, endPoint y: 117, distance: 50.9
click at [299, 117] on div at bounding box center [298, 141] width 121 height 121
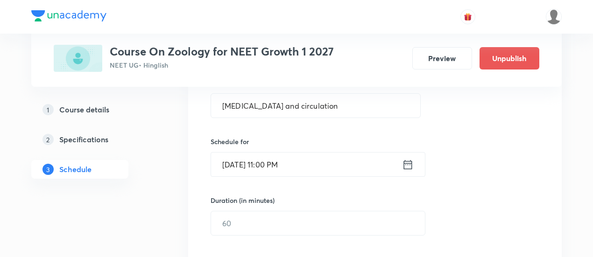
click at [408, 169] on icon at bounding box center [408, 164] width 8 height 9
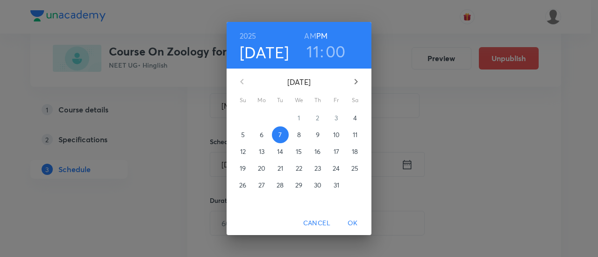
click at [307, 35] on h6 "AM" at bounding box center [310, 35] width 12 height 13
click at [358, 221] on span "OK" at bounding box center [353, 224] width 22 height 12
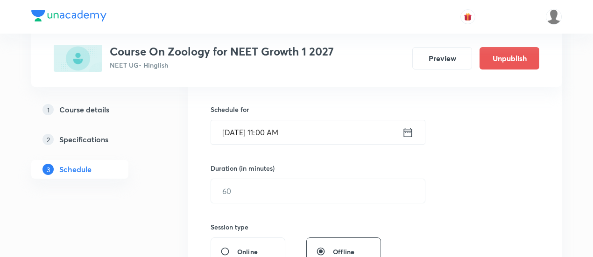
scroll to position [234, 0]
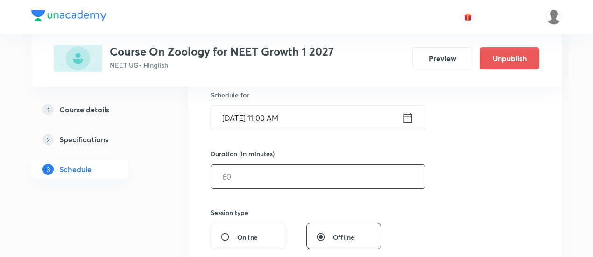
click at [331, 168] on input "text" at bounding box center [318, 177] width 214 height 24
type input "9"
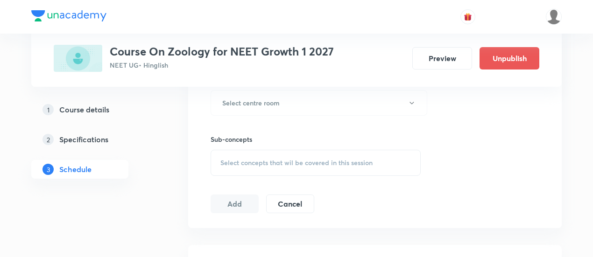
scroll to position [420, 0]
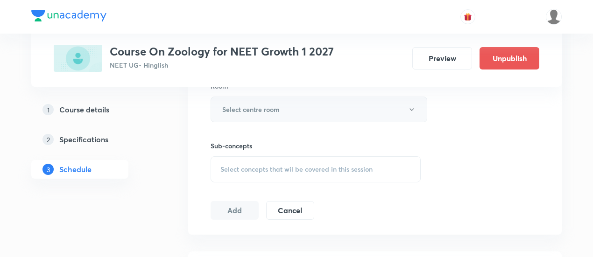
type input "40"
click at [296, 105] on button "Select centre room" at bounding box center [319, 110] width 217 height 26
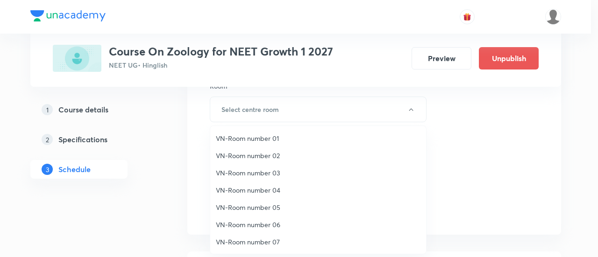
click at [258, 154] on span "VN-Room number 02" at bounding box center [318, 156] width 205 height 10
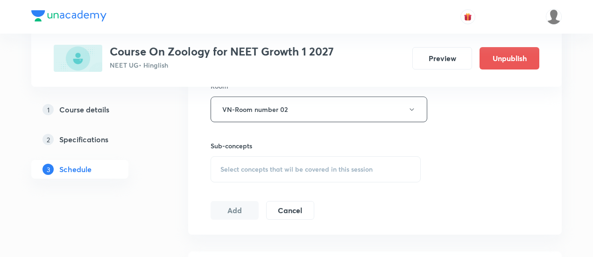
click at [353, 172] on div "Select concepts that wil be covered in this session" at bounding box center [316, 170] width 210 height 26
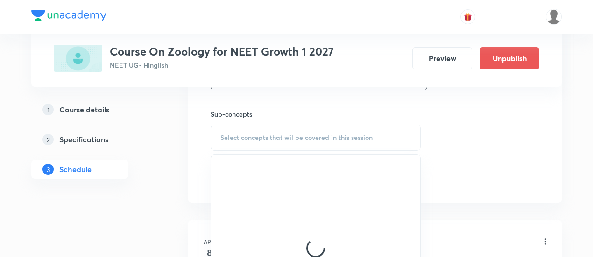
scroll to position [467, 0]
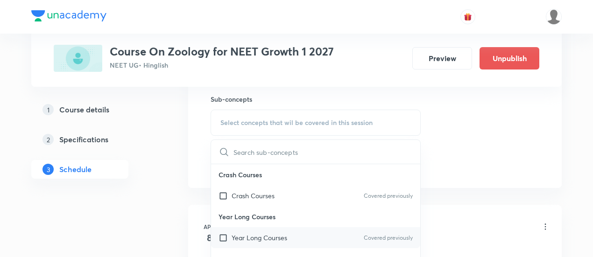
click at [339, 235] on div "Year Long Courses Covered previously" at bounding box center [315, 238] width 209 height 21
checkbox input "true"
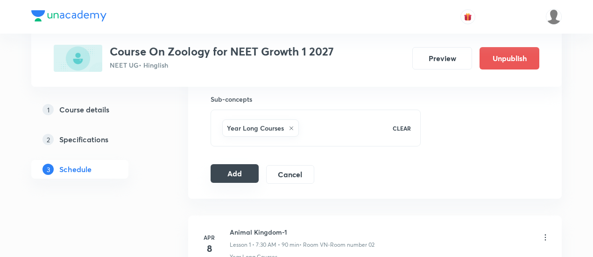
click at [243, 166] on button "Add" at bounding box center [235, 173] width 48 height 19
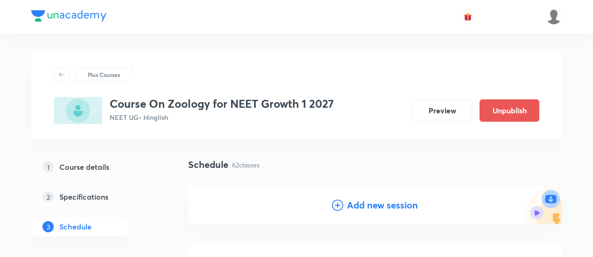
scroll to position [47, 0]
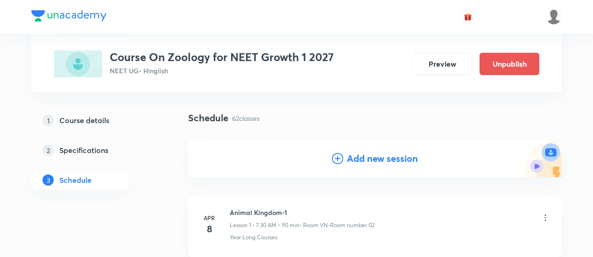
click at [373, 154] on h4 "Add new session" at bounding box center [382, 159] width 71 height 14
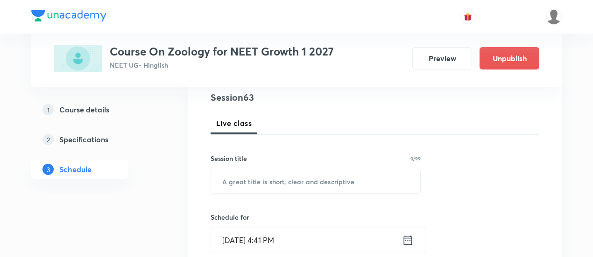
scroll to position [140, 0]
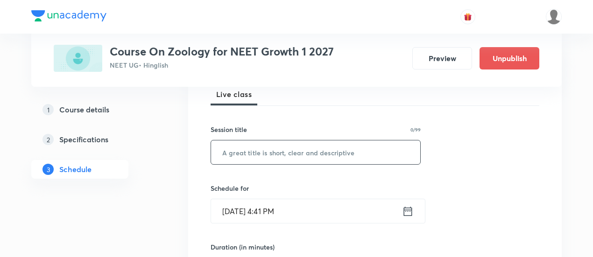
click at [329, 148] on input "text" at bounding box center [315, 153] width 209 height 24
paste input "body fluids and circulation"
type input "body fluids and circulation"
click at [408, 212] on icon at bounding box center [408, 211] width 12 height 13
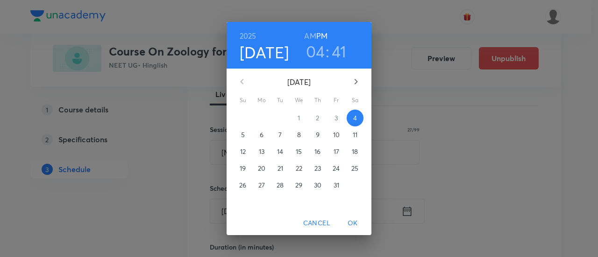
click at [314, 136] on span "9" at bounding box center [317, 134] width 17 height 9
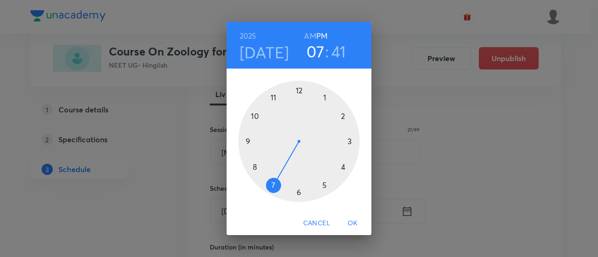
drag, startPoint x: 342, startPoint y: 167, endPoint x: 274, endPoint y: 185, distance: 70.9
click at [274, 185] on div at bounding box center [298, 141] width 121 height 121
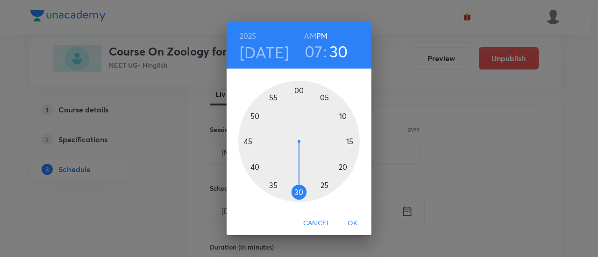
drag, startPoint x: 256, startPoint y: 161, endPoint x: 298, endPoint y: 185, distance: 48.1
click at [298, 185] on div at bounding box center [298, 141] width 121 height 121
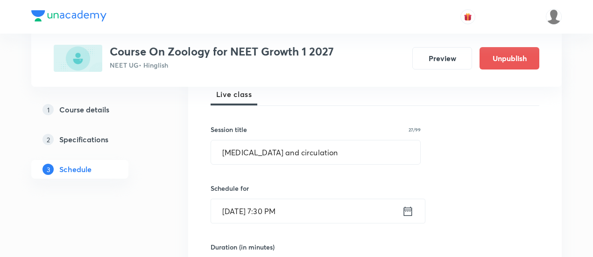
click at [407, 214] on icon at bounding box center [408, 211] width 12 height 13
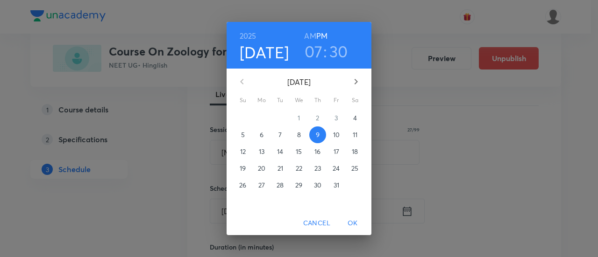
click at [309, 32] on h6 "AM" at bounding box center [310, 35] width 12 height 13
click at [355, 221] on span "OK" at bounding box center [353, 224] width 22 height 12
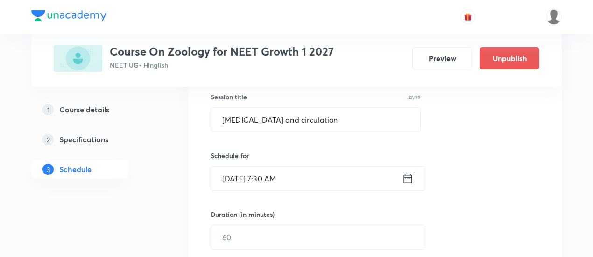
scroll to position [187, 0]
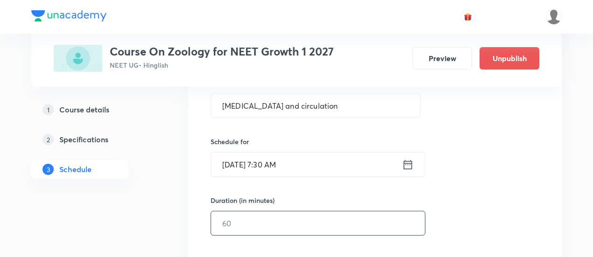
drag, startPoint x: 353, startPoint y: 209, endPoint x: 358, endPoint y: 220, distance: 12.1
click at [356, 218] on div "Duration (in minutes) ​" at bounding box center [296, 216] width 171 height 40
click at [359, 228] on input "text" at bounding box center [318, 224] width 214 height 24
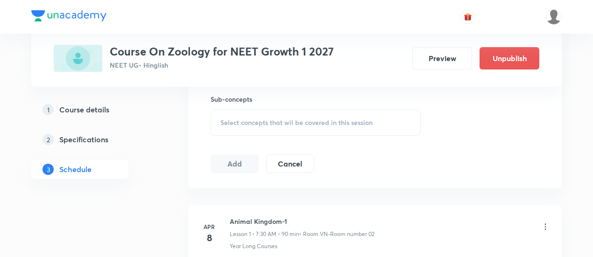
scroll to position [374, 0]
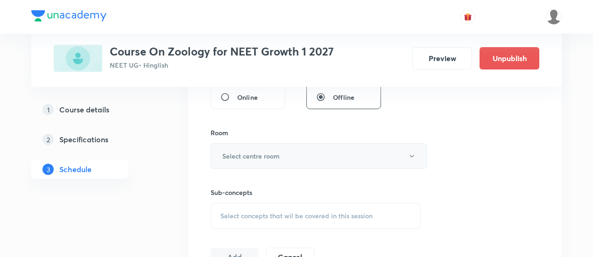
type input "90"
click at [297, 150] on button "Select centre room" at bounding box center [319, 156] width 217 height 26
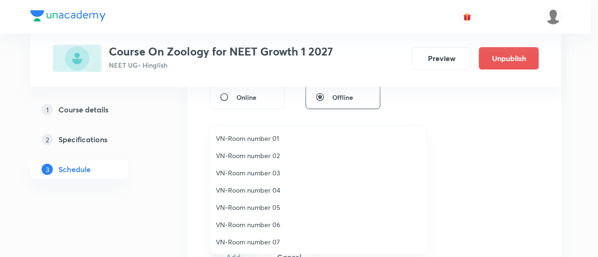
click at [269, 149] on li "VN-Room number 02" at bounding box center [318, 155] width 216 height 17
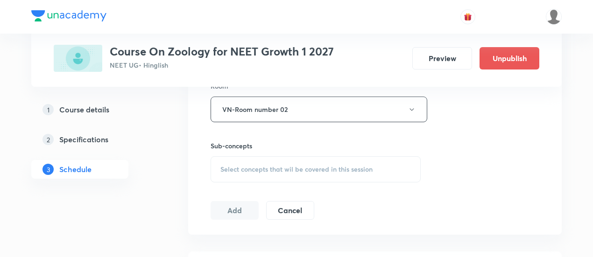
click at [335, 167] on span "Select concepts that wil be covered in this session" at bounding box center [297, 169] width 152 height 7
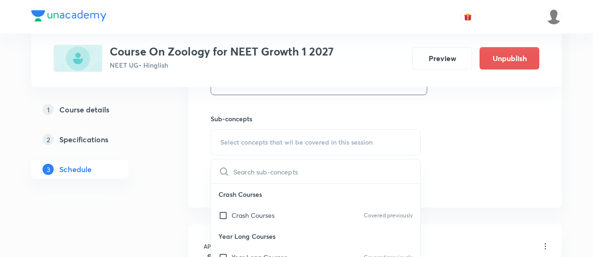
scroll to position [467, 0]
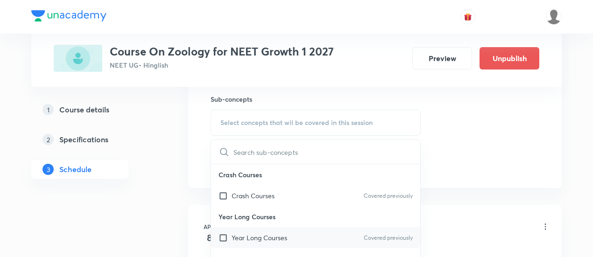
click at [325, 238] on div "Year Long Courses Covered previously" at bounding box center [315, 238] width 209 height 21
checkbox input "true"
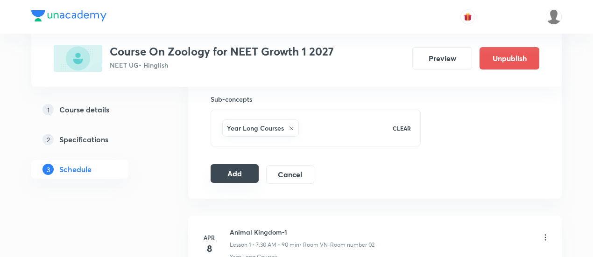
click at [227, 164] on button "Add" at bounding box center [235, 173] width 48 height 19
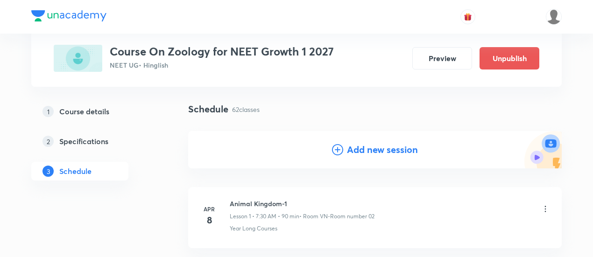
scroll to position [0, 0]
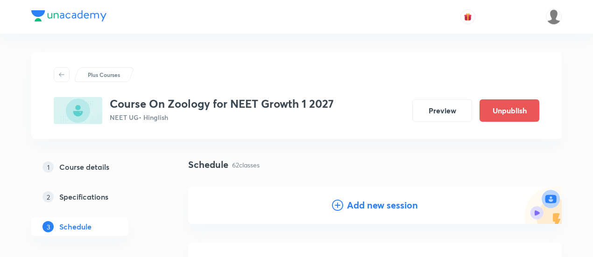
click at [382, 200] on h4 "Add new session" at bounding box center [382, 206] width 71 height 14
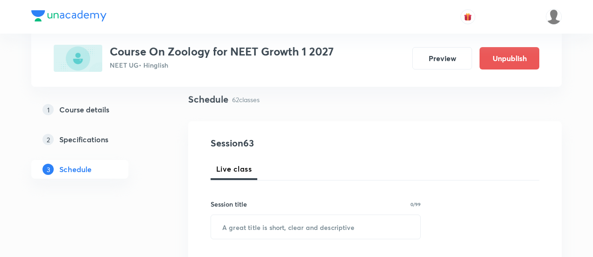
scroll to position [93, 0]
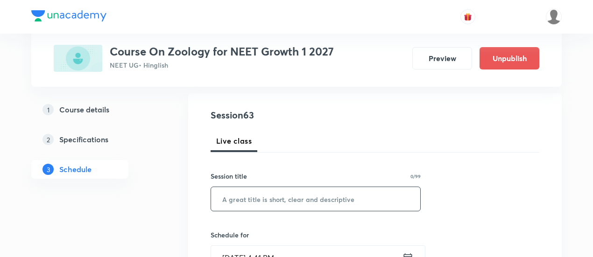
click at [305, 202] on input "text" at bounding box center [315, 199] width 209 height 24
paste input "body fluids and circulation"
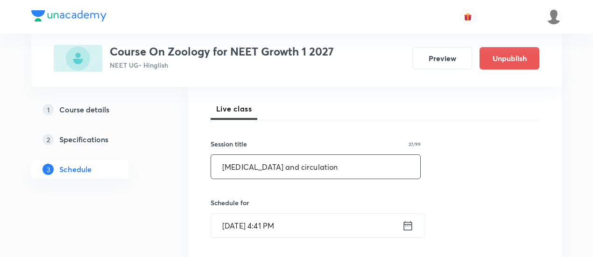
scroll to position [140, 0]
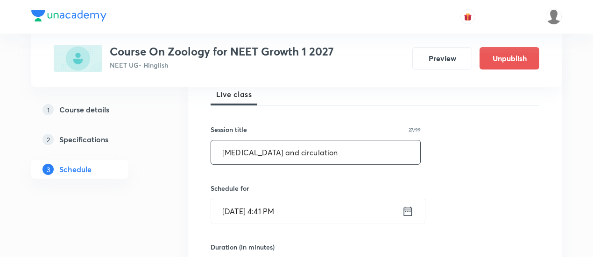
type input "body fluids and circulation"
click at [411, 214] on icon at bounding box center [408, 211] width 12 height 13
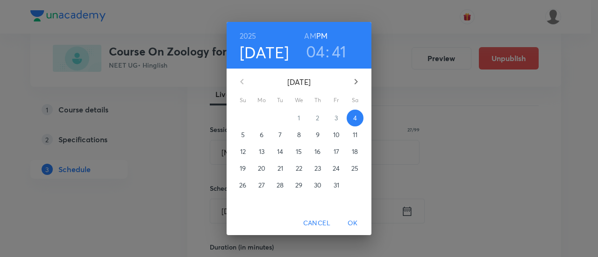
click at [336, 136] on p "10" at bounding box center [336, 134] width 7 height 9
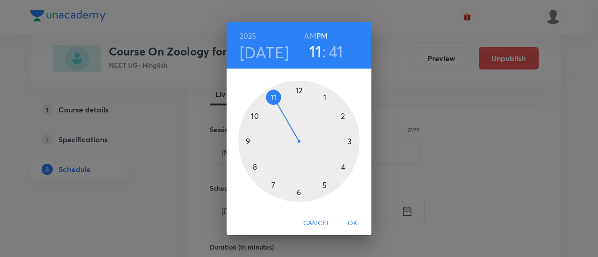
drag, startPoint x: 343, startPoint y: 167, endPoint x: 290, endPoint y: 115, distance: 74.0
click at [290, 115] on div at bounding box center [298, 141] width 121 height 121
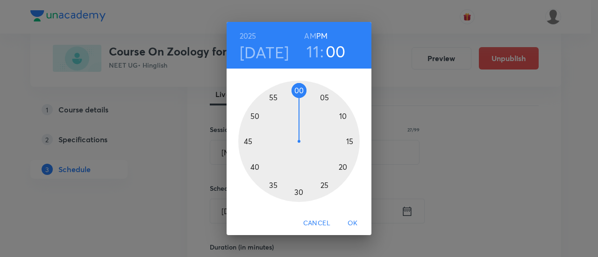
drag, startPoint x: 268, startPoint y: 135, endPoint x: 299, endPoint y: 114, distance: 37.1
click at [299, 113] on div at bounding box center [298, 141] width 121 height 121
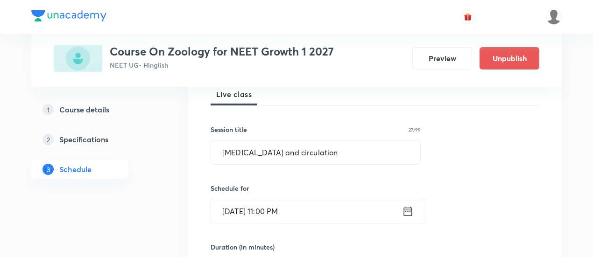
click at [410, 214] on icon at bounding box center [408, 211] width 12 height 13
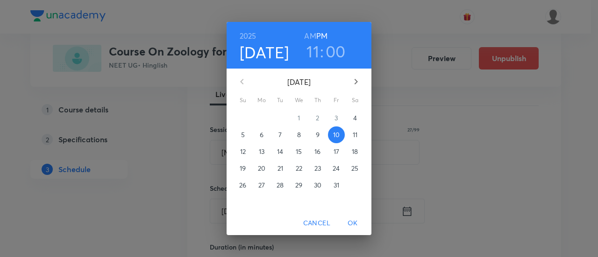
click at [310, 39] on h6 "AM" at bounding box center [310, 35] width 12 height 13
click at [356, 223] on span "OK" at bounding box center [353, 224] width 22 height 12
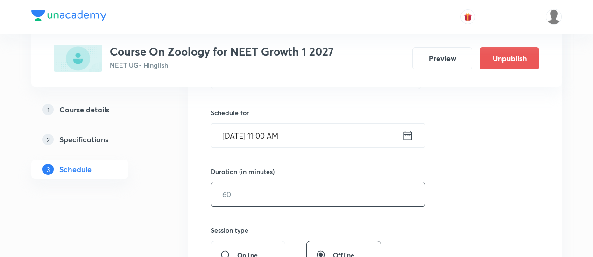
scroll to position [234, 0]
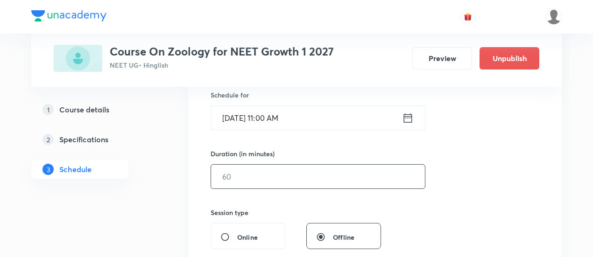
click at [321, 185] on input "text" at bounding box center [318, 177] width 214 height 24
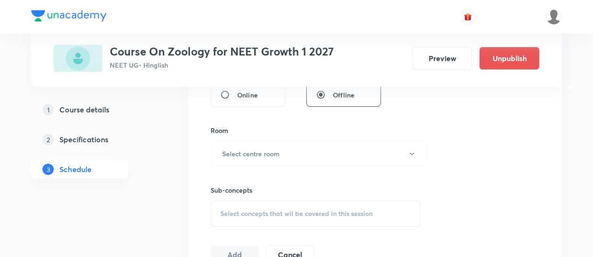
scroll to position [374, 0]
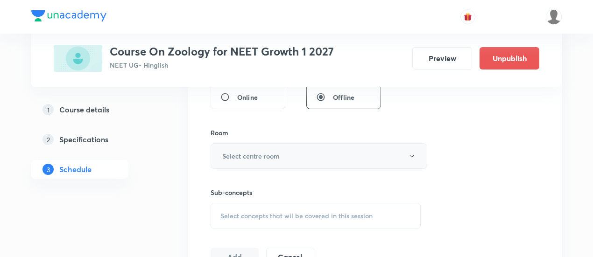
type input "45"
click at [256, 157] on h6 "Select centre room" at bounding box center [250, 156] width 57 height 10
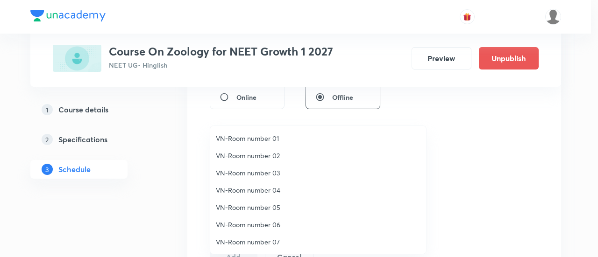
click at [268, 154] on span "VN-Room number 02" at bounding box center [318, 156] width 205 height 10
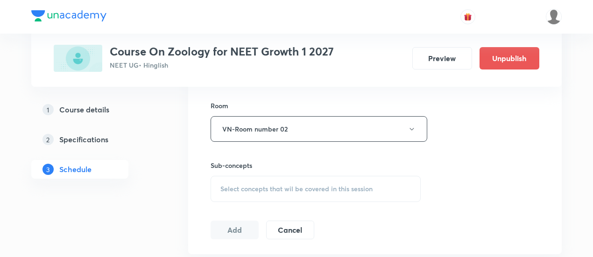
scroll to position [420, 0]
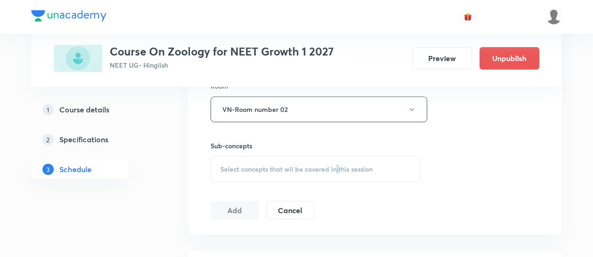
click at [335, 157] on div "Select concepts that wil be covered in this session" at bounding box center [316, 170] width 210 height 26
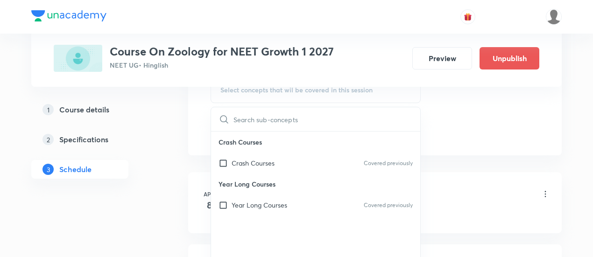
scroll to position [514, 0]
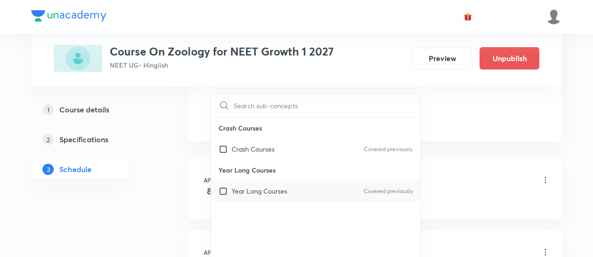
click at [317, 188] on div "Year Long Courses Covered previously" at bounding box center [315, 191] width 209 height 21
checkbox input "true"
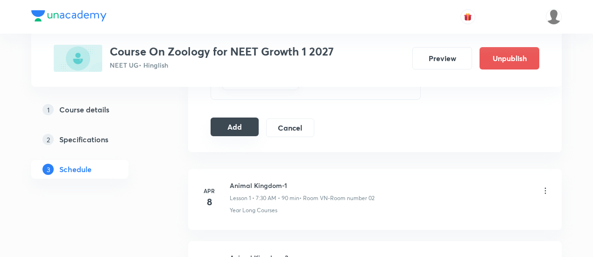
click at [243, 131] on button "Add" at bounding box center [235, 127] width 48 height 19
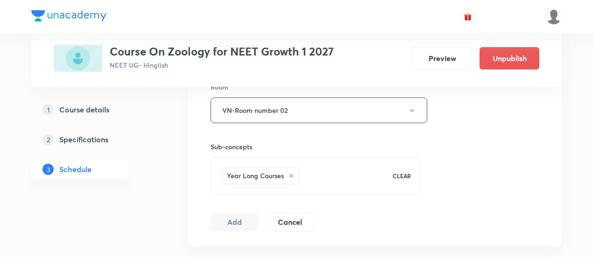
scroll to position [327, 0]
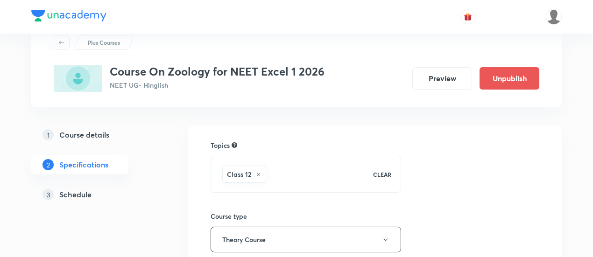
scroll to position [47, 0]
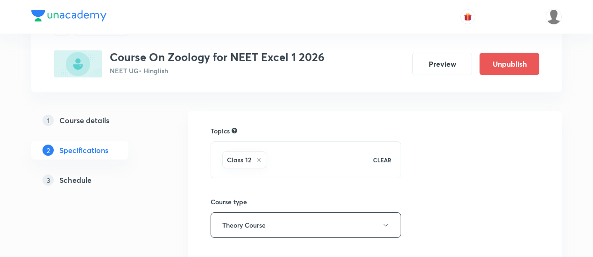
click at [75, 181] on h5 "Schedule" at bounding box center [75, 180] width 32 height 11
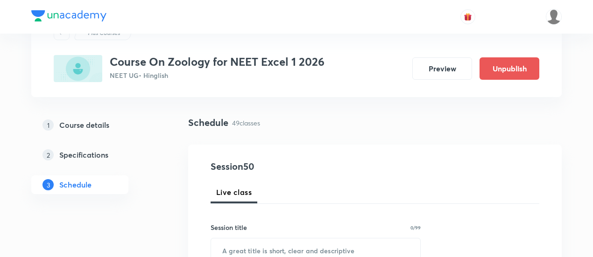
scroll to position [140, 0]
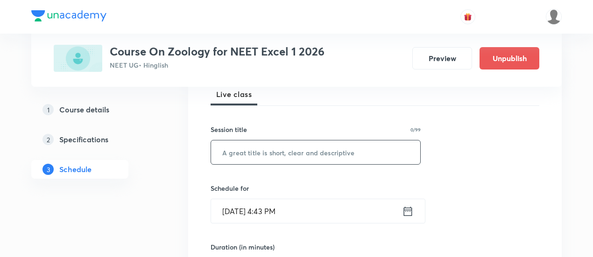
click at [301, 156] on input "text" at bounding box center [315, 153] width 209 height 24
paste input "revision"
type input "revision"
click at [406, 214] on icon at bounding box center [408, 211] width 12 height 13
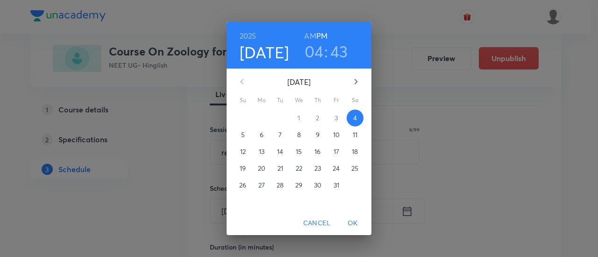
click at [337, 135] on p "10" at bounding box center [336, 134] width 7 height 9
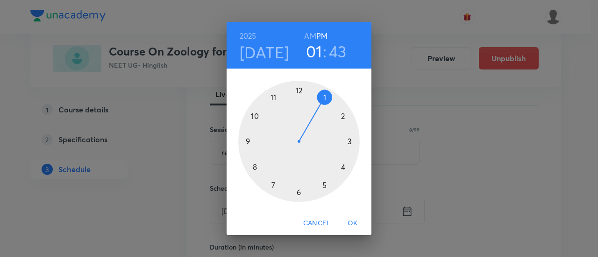
drag, startPoint x: 341, startPoint y: 168, endPoint x: 325, endPoint y: 114, distance: 55.6
click at [325, 114] on div at bounding box center [298, 141] width 121 height 121
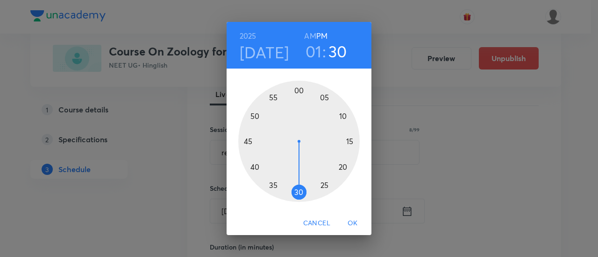
drag, startPoint x: 252, startPoint y: 153, endPoint x: 296, endPoint y: 192, distance: 58.9
click at [296, 192] on div at bounding box center [298, 141] width 121 height 121
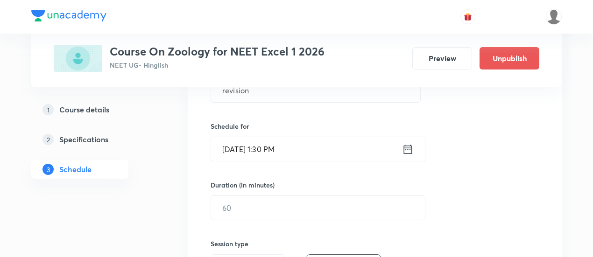
scroll to position [234, 0]
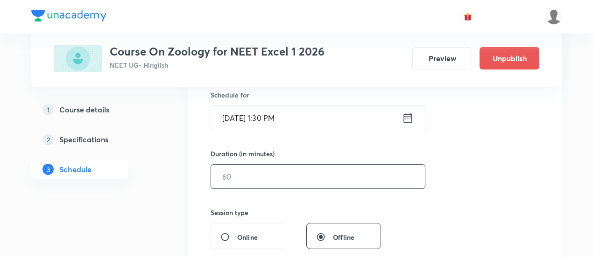
click at [315, 181] on input "text" at bounding box center [318, 177] width 214 height 24
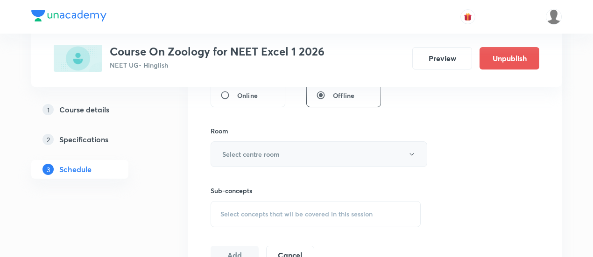
scroll to position [374, 0]
type input "90"
click at [290, 154] on button "Select centre room" at bounding box center [319, 156] width 217 height 26
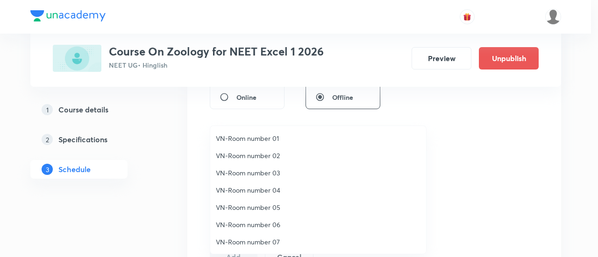
click at [267, 134] on span "VN-Room number 01" at bounding box center [318, 139] width 205 height 10
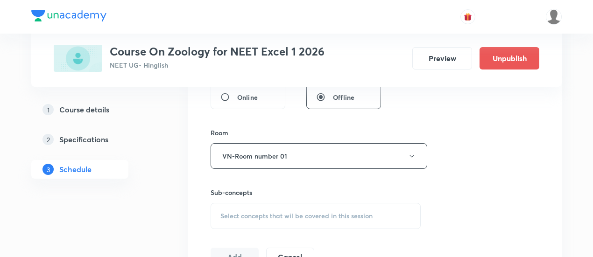
click at [315, 213] on span "Select concepts that wil be covered in this session" at bounding box center [297, 216] width 152 height 7
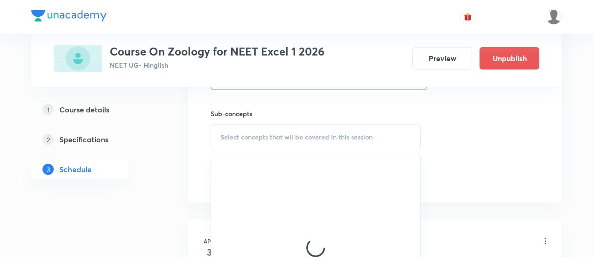
scroll to position [467, 0]
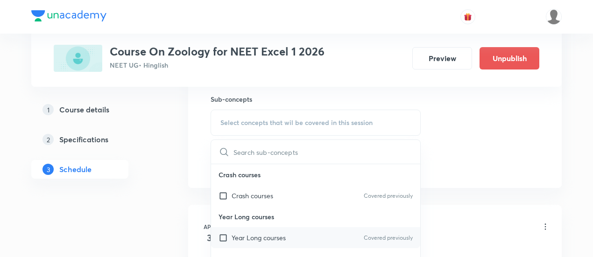
click at [293, 240] on div "Year Long courses Covered previously" at bounding box center [315, 238] width 209 height 21
checkbox input "true"
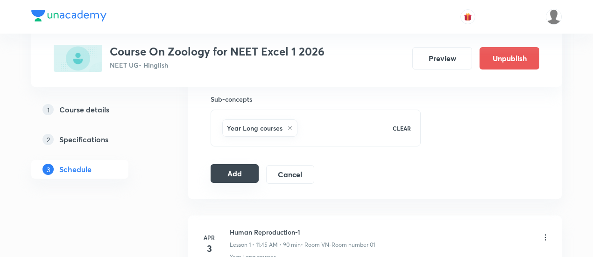
click at [241, 172] on button "Add" at bounding box center [235, 173] width 48 height 19
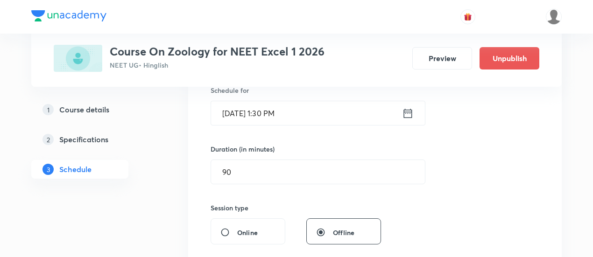
scroll to position [187, 0]
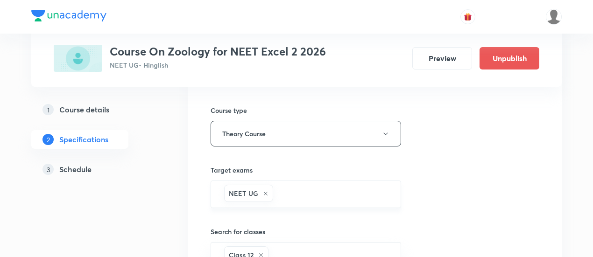
scroll to position [140, 0]
click at [73, 172] on h5 "Schedule" at bounding box center [75, 169] width 32 height 11
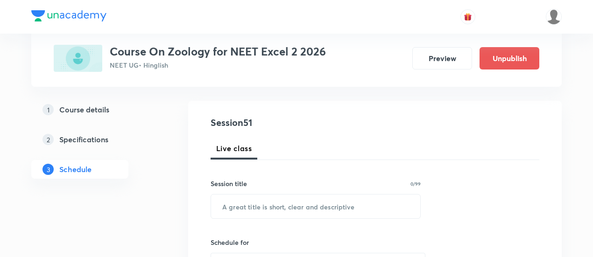
scroll to position [93, 0]
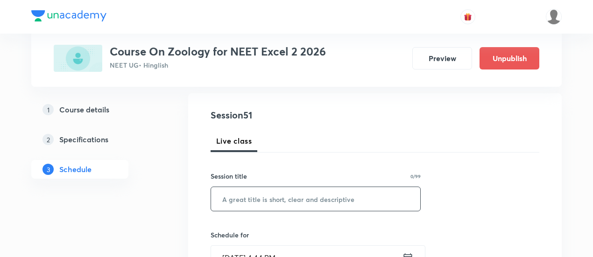
click at [269, 201] on input "text" at bounding box center [315, 199] width 209 height 24
type input "Revision"
